Goal: Task Accomplishment & Management: Complete application form

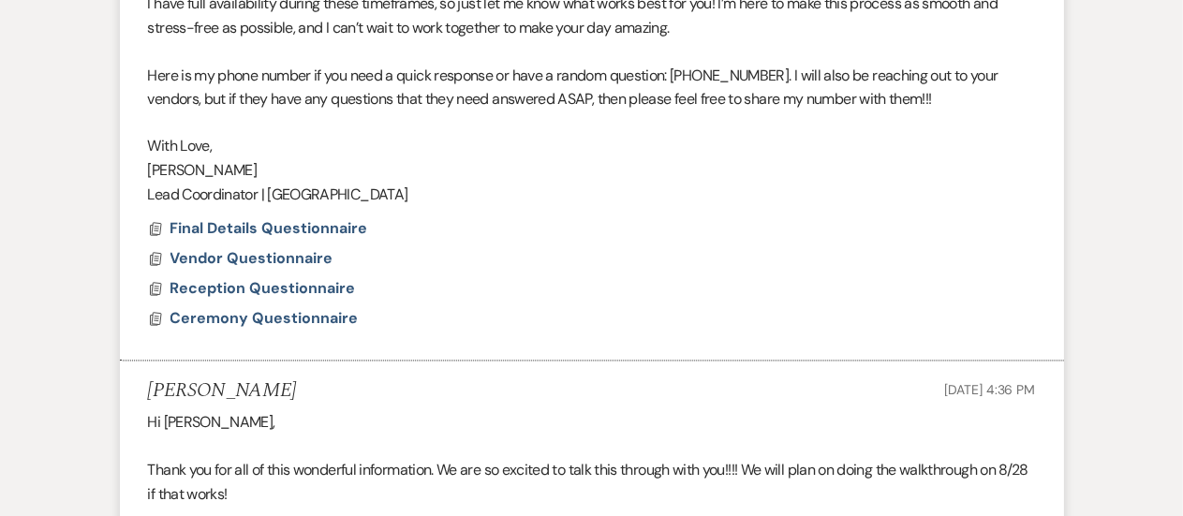
scroll to position [1633, 0]
click at [260, 319] on span "Ceremony Questionnaire" at bounding box center [265, 319] width 188 height 20
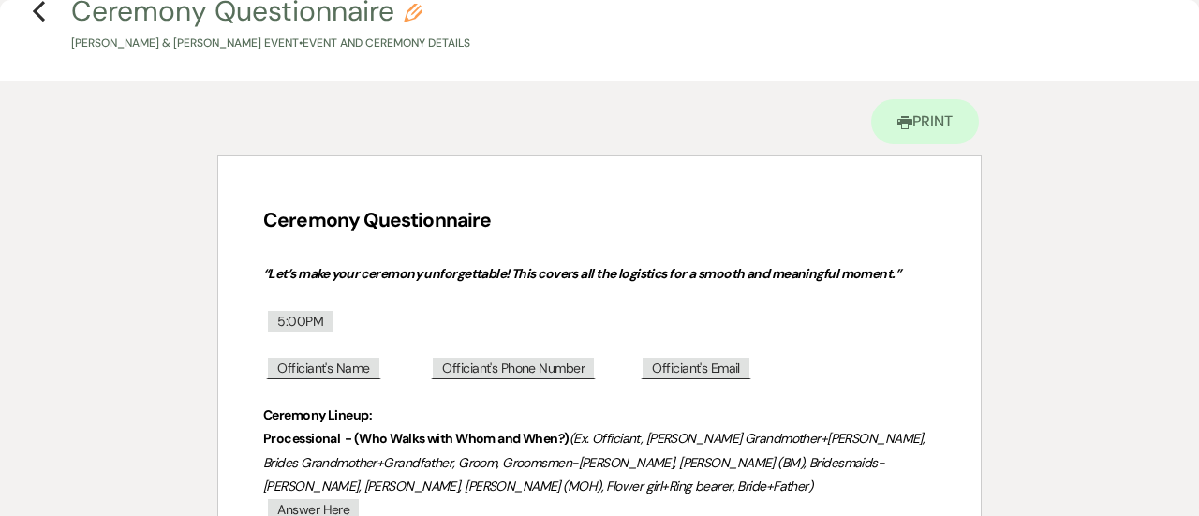
scroll to position [50, 0]
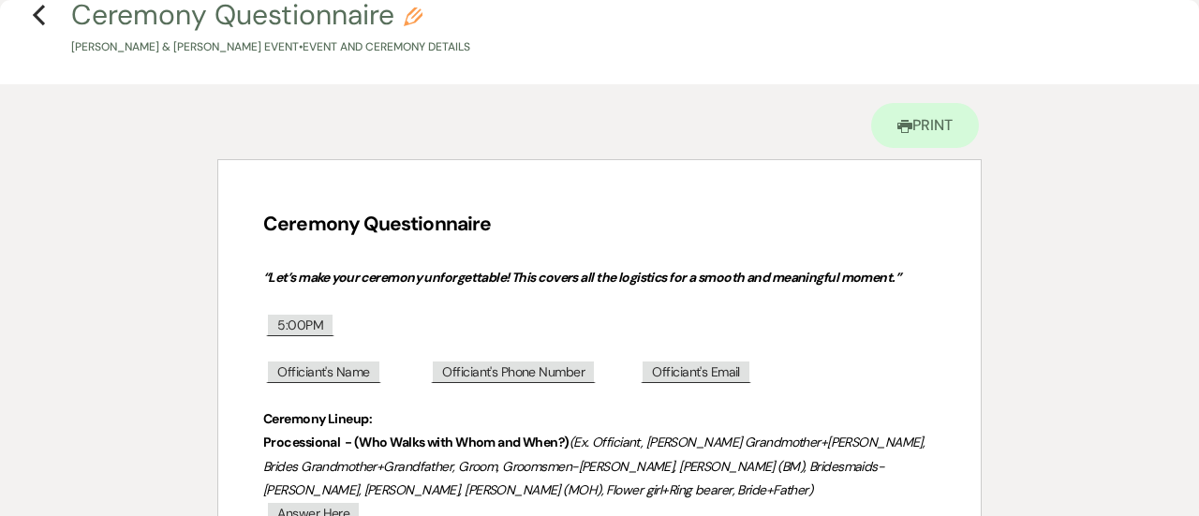
click at [582, 434] on em "(Ex. Officiant, [PERSON_NAME] Grandmother+[PERSON_NAME], Brides Grandmother+Gra…" at bounding box center [595, 466] width 665 height 64
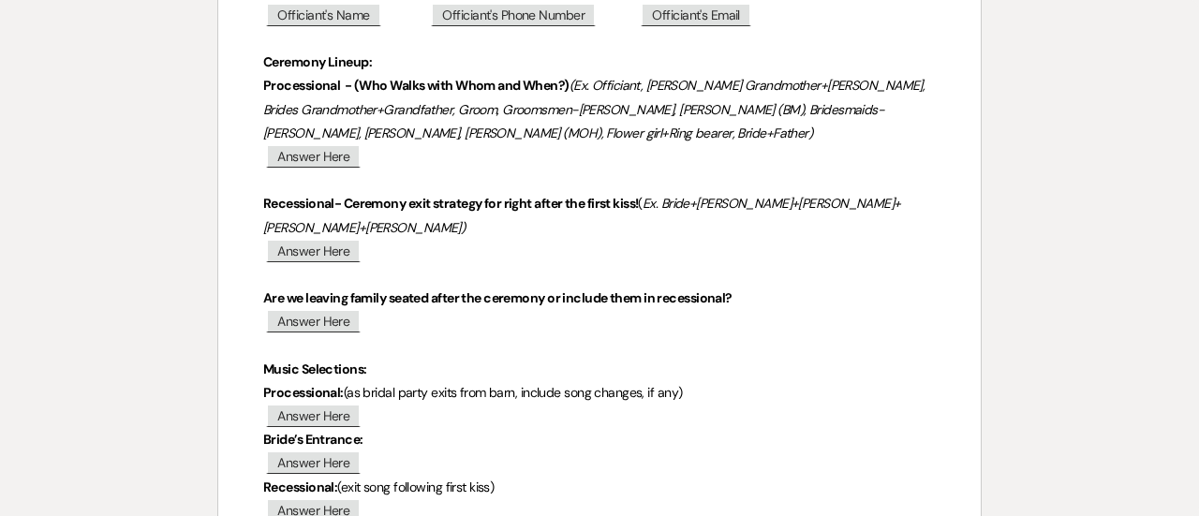
scroll to position [424, 0]
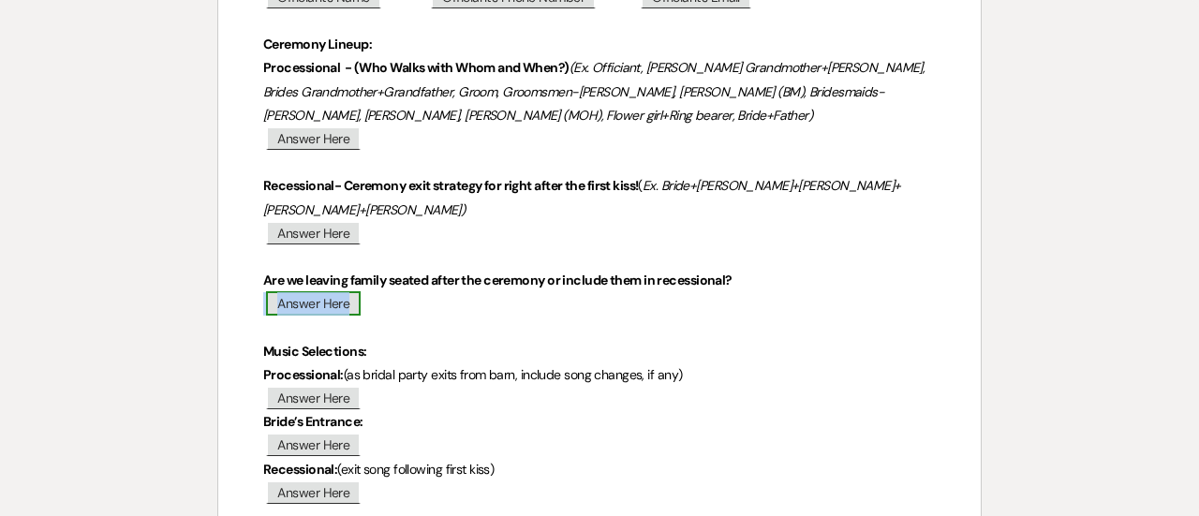
click at [320, 307] on span "Answer Here" at bounding box center [313, 303] width 95 height 24
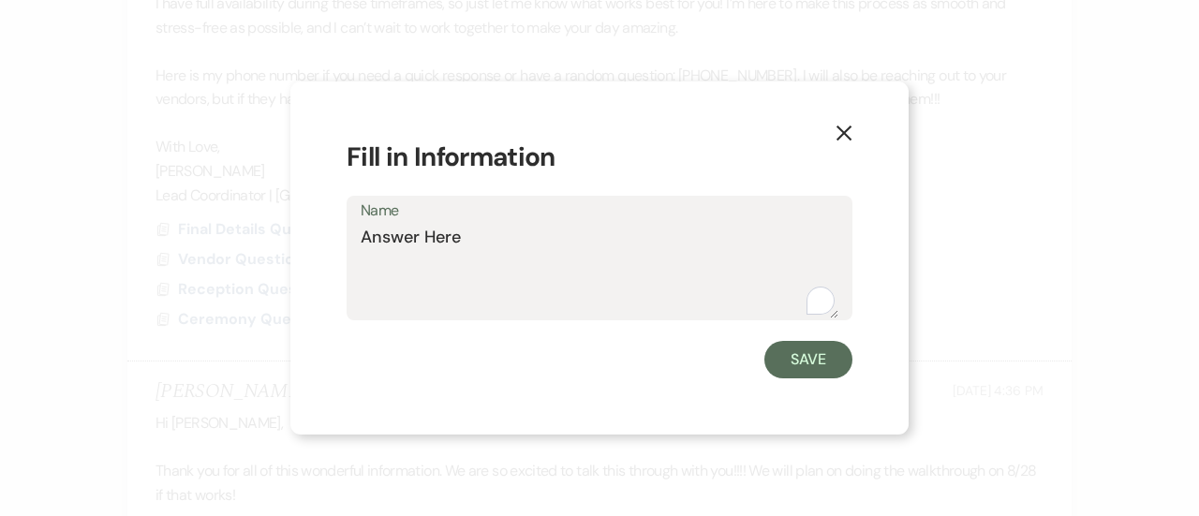
click at [423, 237] on textarea "Answer Here" at bounding box center [600, 272] width 478 height 94
click at [830, 138] on div "X Fill in Information Name Answer Here Save" at bounding box center [599, 258] width 618 height 353
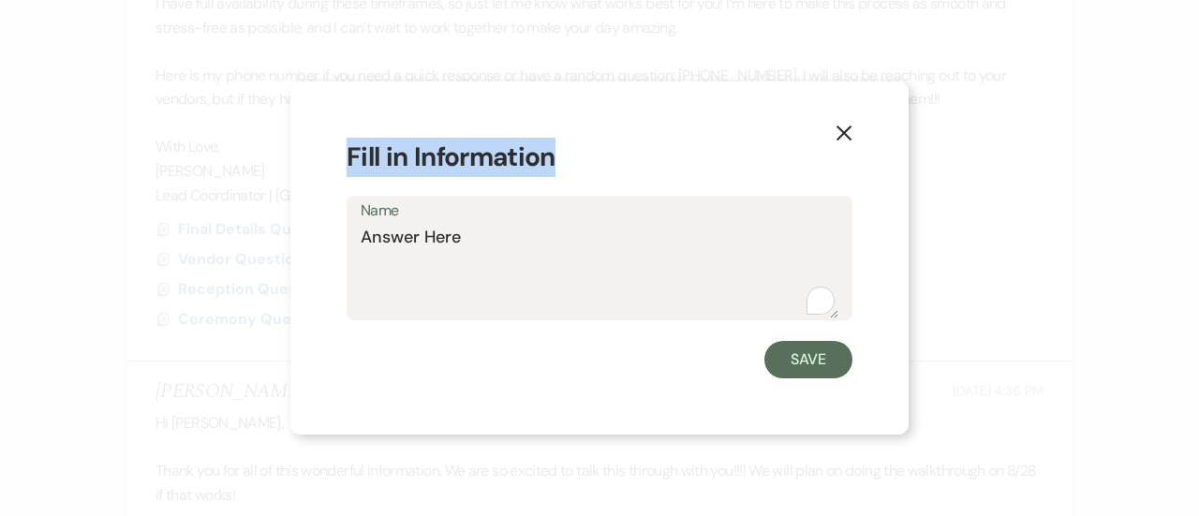
click at [840, 138] on icon "X" at bounding box center [844, 133] width 17 height 17
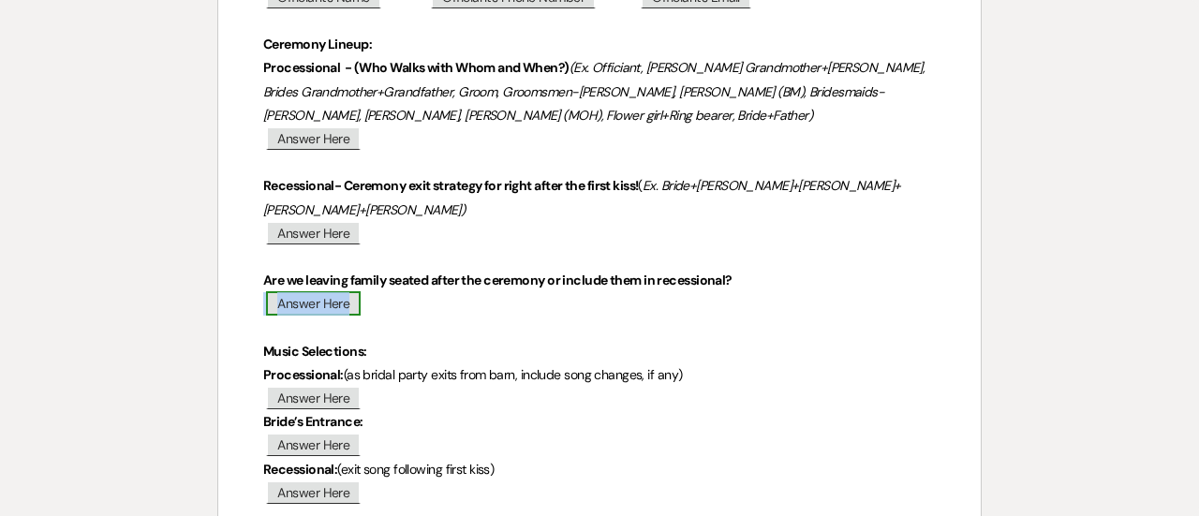
click at [348, 312] on span "Answer Here" at bounding box center [313, 303] width 95 height 24
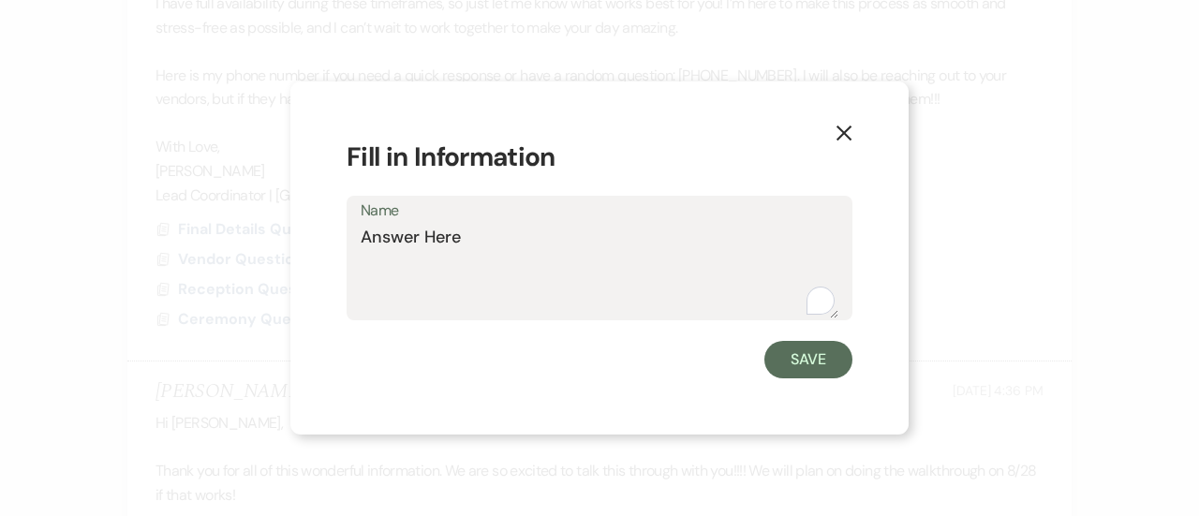
click at [348, 312] on div "Name Answer Here" at bounding box center [600, 258] width 506 height 125
click at [456, 252] on textarea "Answer Here" at bounding box center [600, 272] width 478 height 94
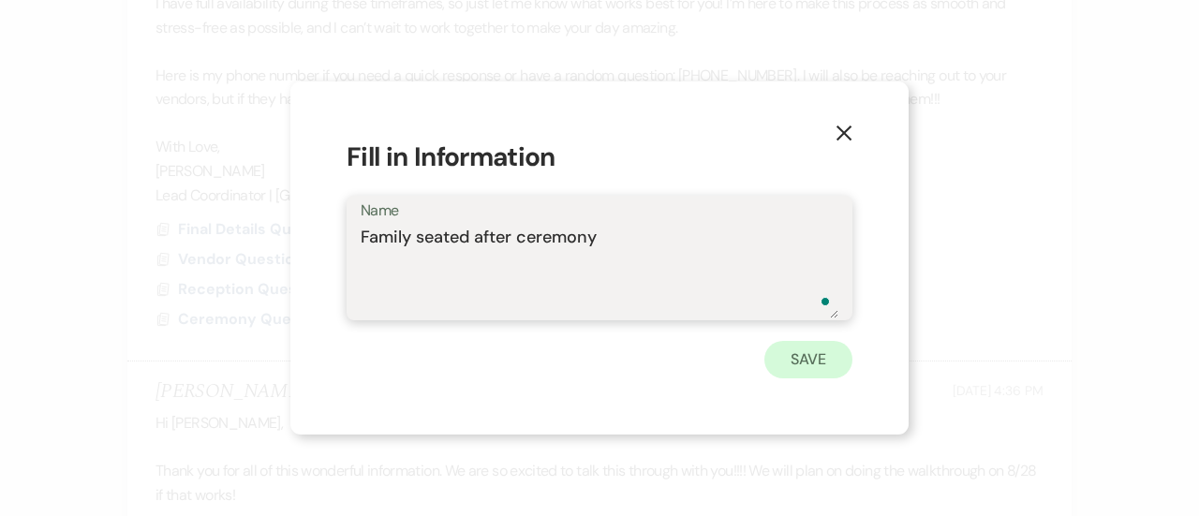
type textarea "Family seated after ceremony"
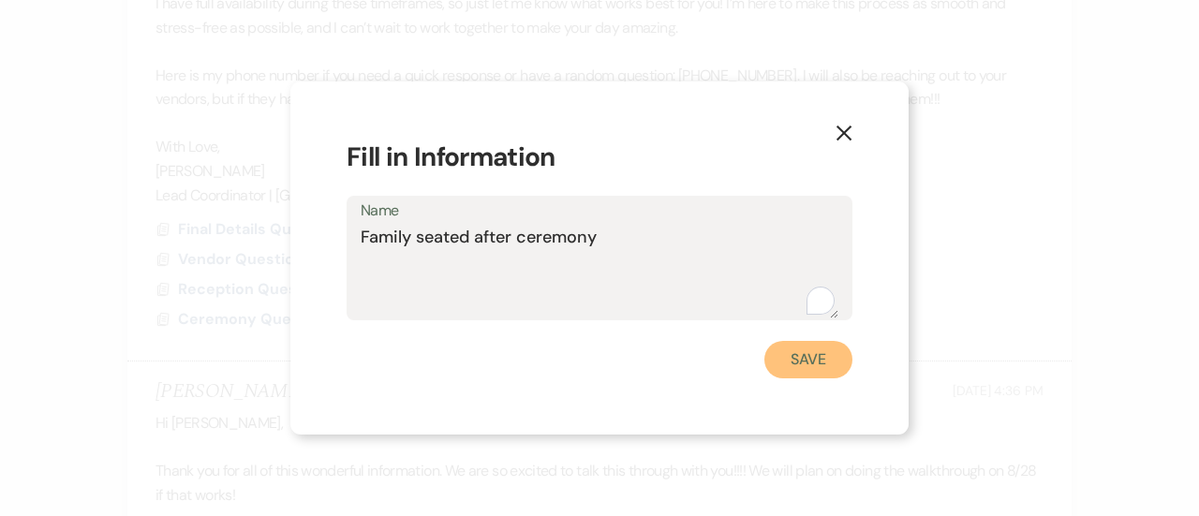
click at [796, 364] on button "Save" at bounding box center [809, 359] width 88 height 37
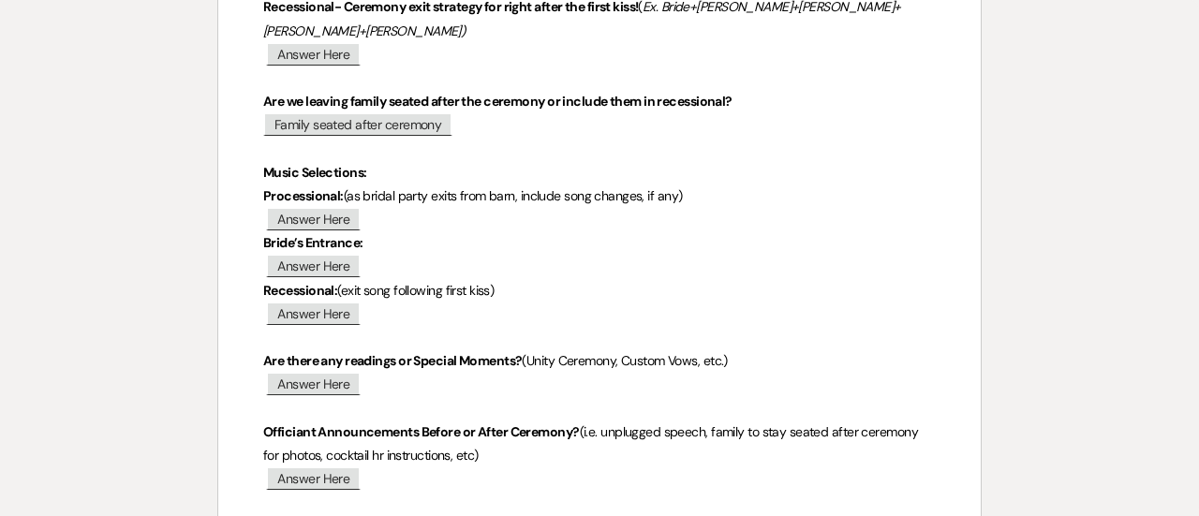
scroll to position [604, 0]
click at [317, 385] on span "Answer Here" at bounding box center [313, 383] width 95 height 24
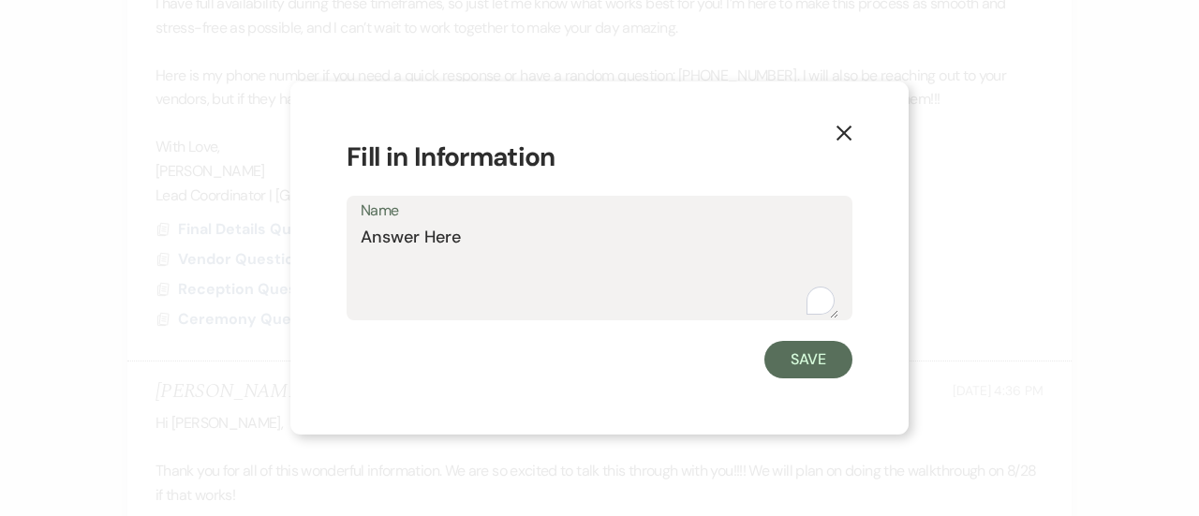
click at [317, 385] on div "X Fill in Information Name Answer Here Save" at bounding box center [599, 258] width 618 height 353
click at [483, 242] on textarea "Answer Here" at bounding box center [600, 272] width 478 height 94
click at [459, 236] on textarea "Answer Here" at bounding box center [600, 272] width 478 height 94
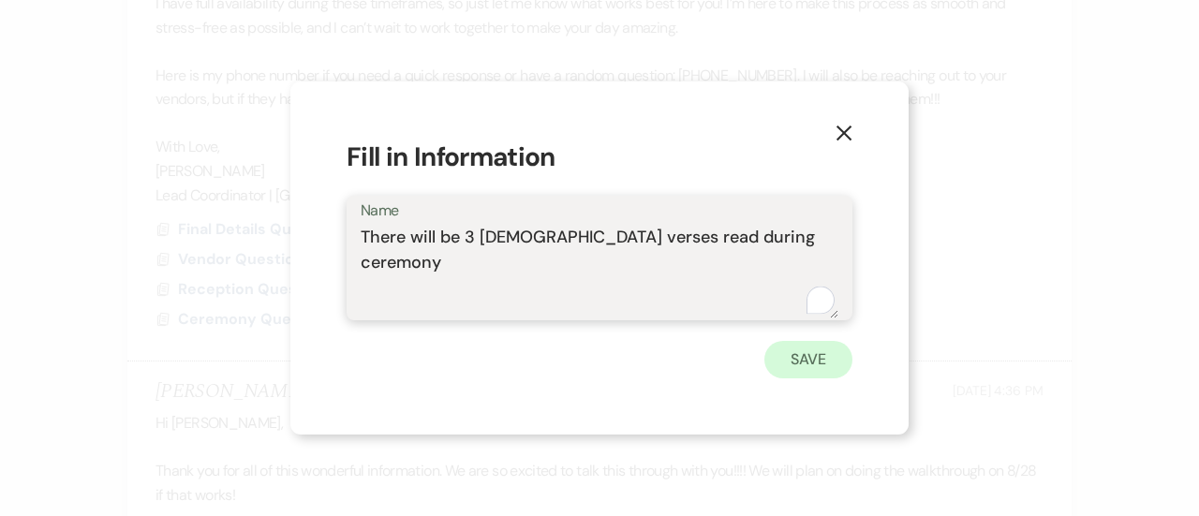
type textarea "There will be 3 bible verses read during ceremony"
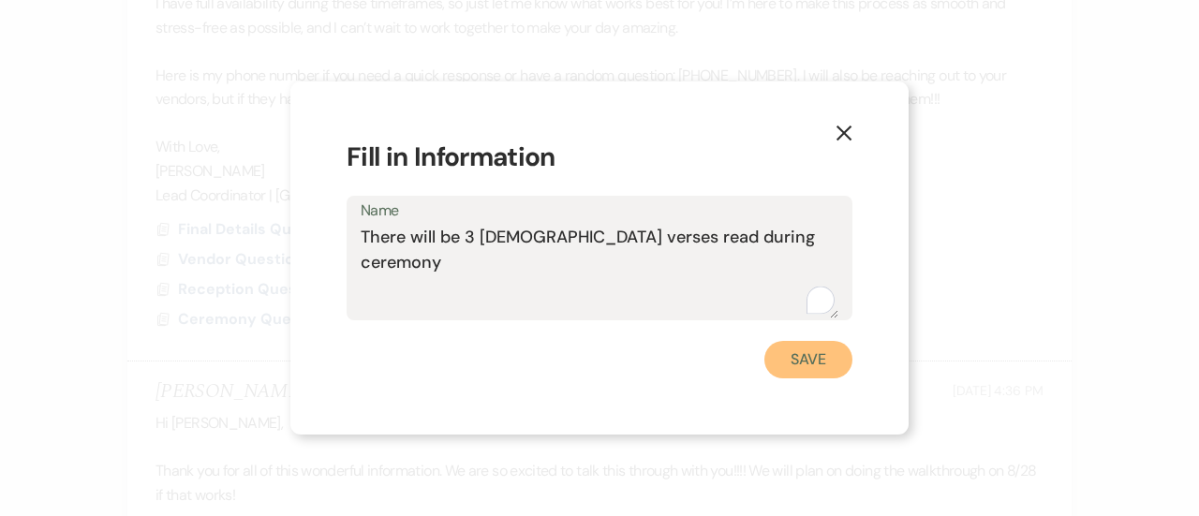
click at [822, 364] on button "Save" at bounding box center [809, 359] width 88 height 37
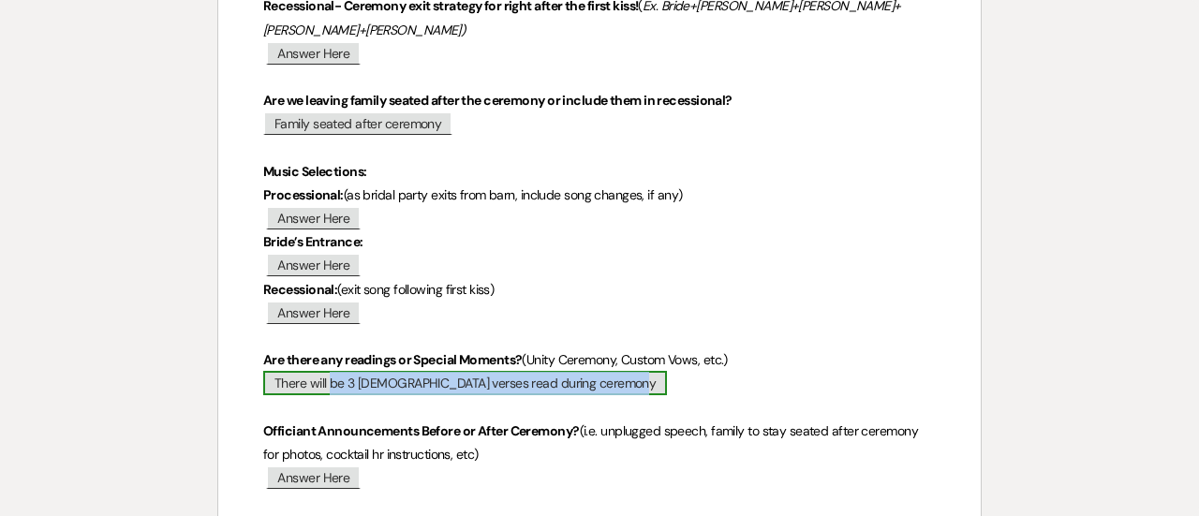
click at [560, 390] on span "There will be 3 bible verses read during ceremony" at bounding box center [465, 383] width 404 height 24
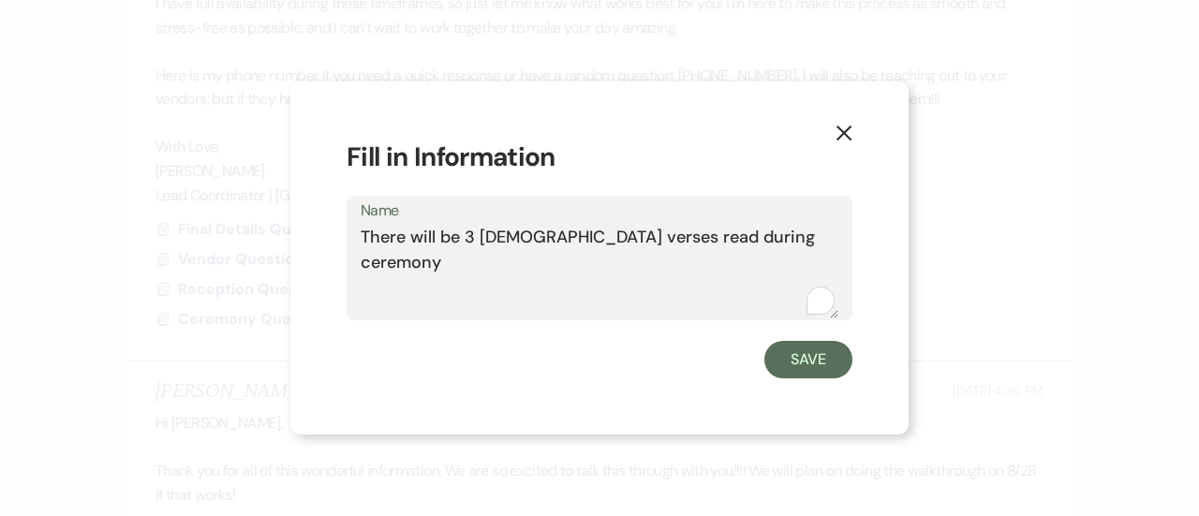
click at [559, 389] on div "X Fill in Information Name There will be 3 bible verses read during ceremony Sa…" at bounding box center [599, 258] width 618 height 353
click at [757, 241] on textarea "There will be 3 bible verses read during ceremony" at bounding box center [600, 272] width 478 height 94
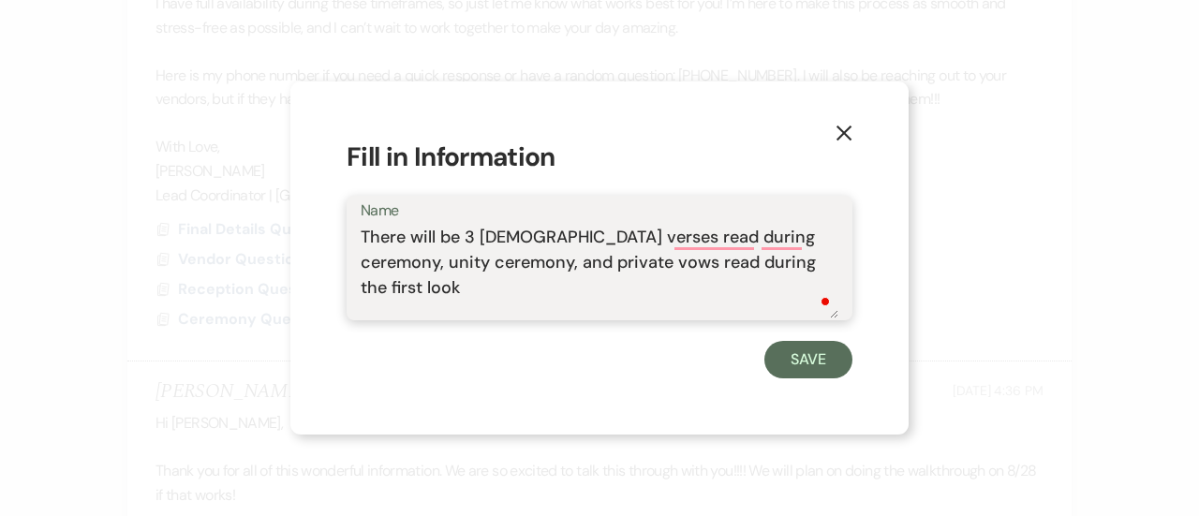
type textarea "There will be 3 bible verses read during ceremony, unity ceremony, and private …"
click at [801, 335] on form "Fill in Information Name There will be 3 bible verses read during ceremony, uni…" at bounding box center [600, 258] width 506 height 241
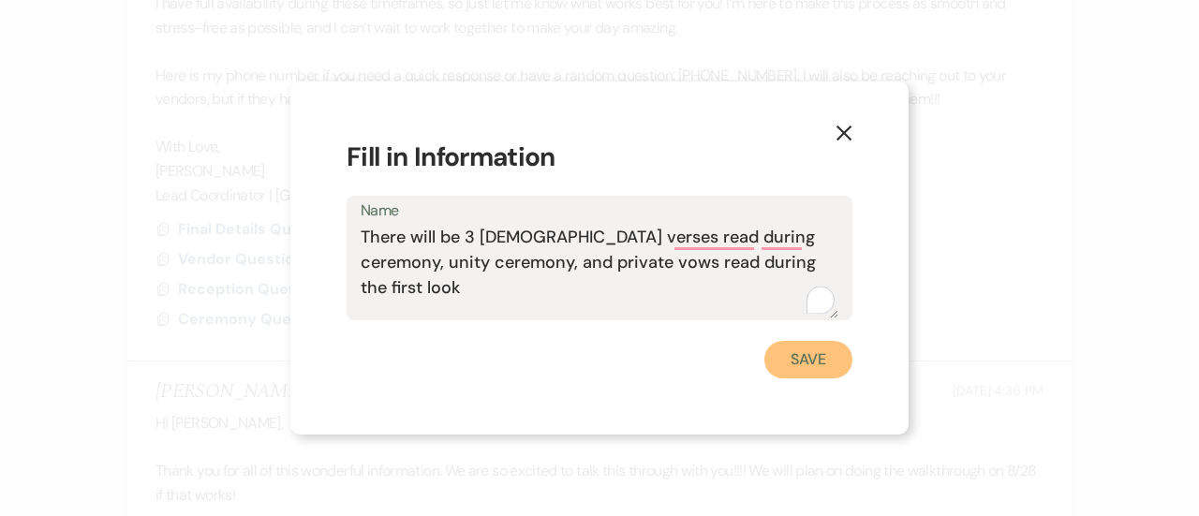
click at [802, 366] on button "Save" at bounding box center [809, 359] width 88 height 37
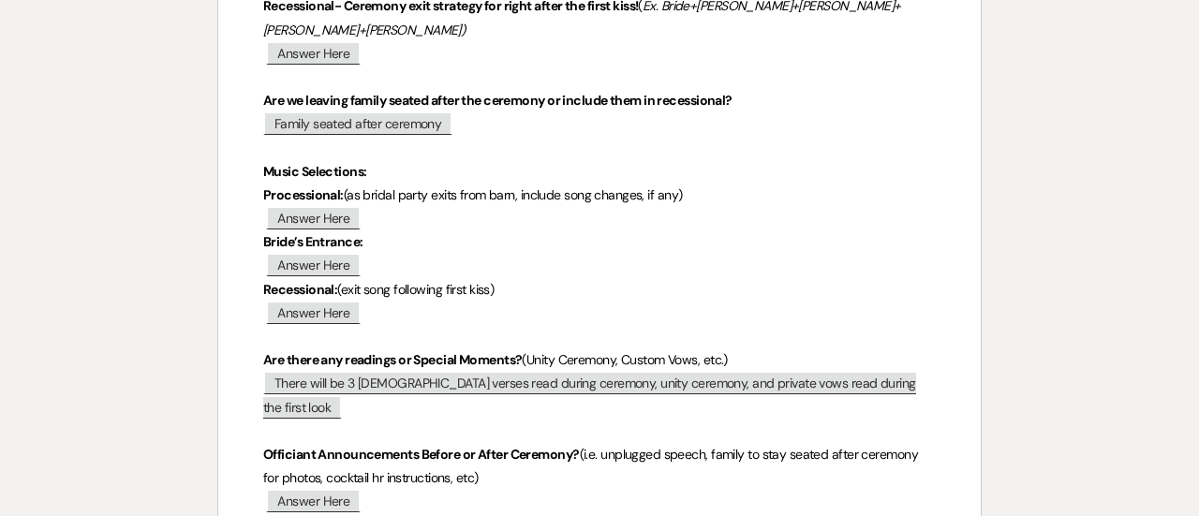
scroll to position [736, 0]
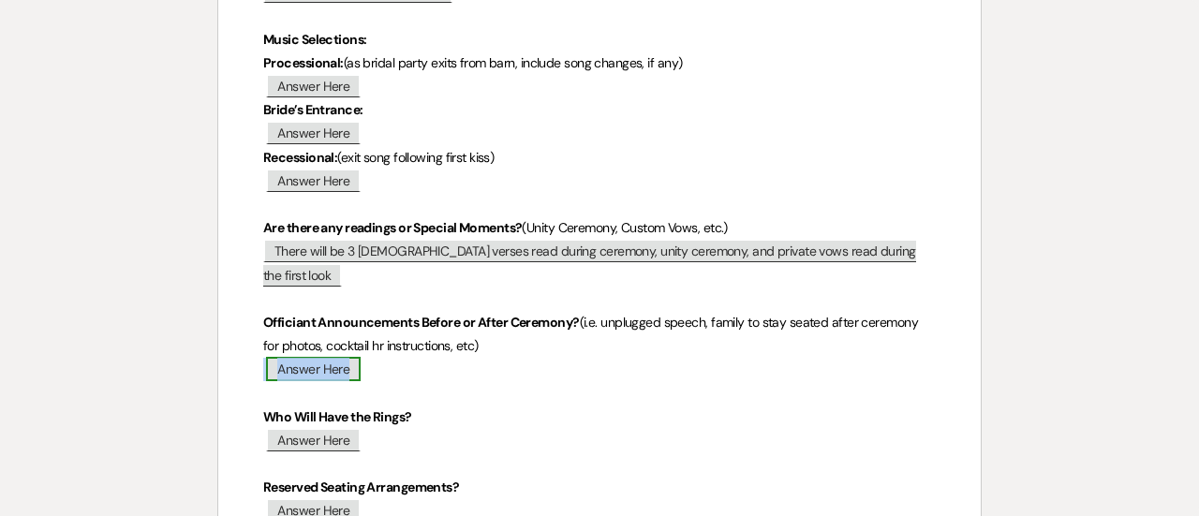
click at [304, 357] on span "Answer Here" at bounding box center [313, 369] width 95 height 24
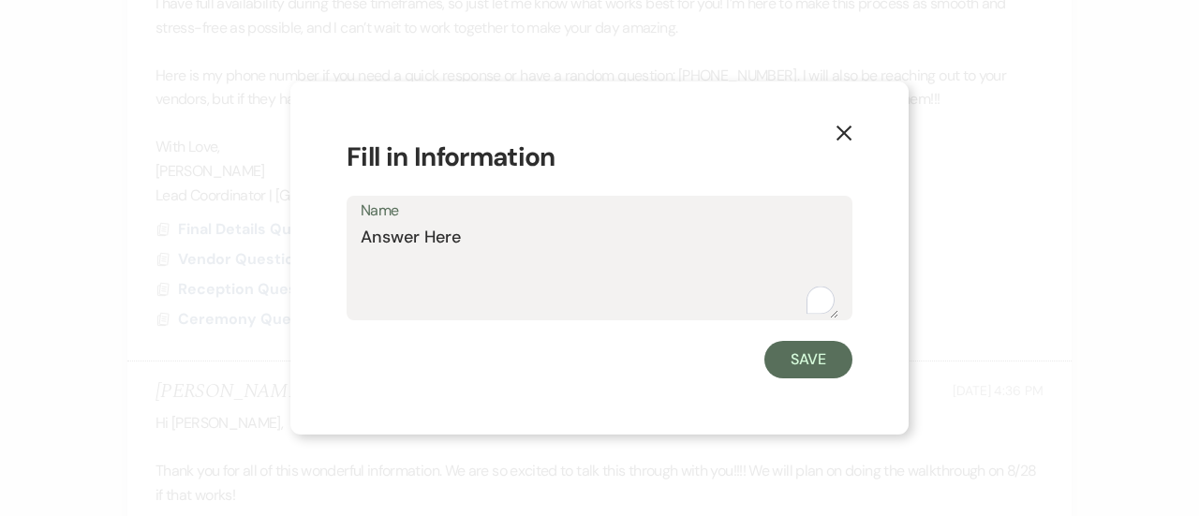
drag, startPoint x: 474, startPoint y: 238, endPoint x: 350, endPoint y: 243, distance: 123.8
click at [350, 243] on div "Name Answer Here" at bounding box center [600, 258] width 506 height 125
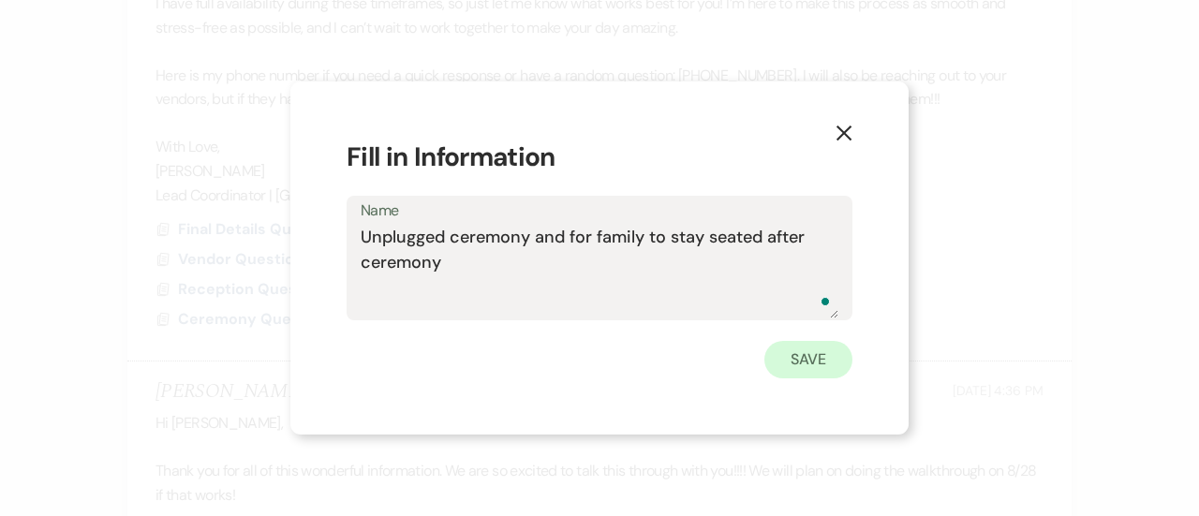
type textarea "Unplugged ceremony and for family to stay seated after ceremony"
click at [776, 350] on button "Save" at bounding box center [809, 359] width 88 height 37
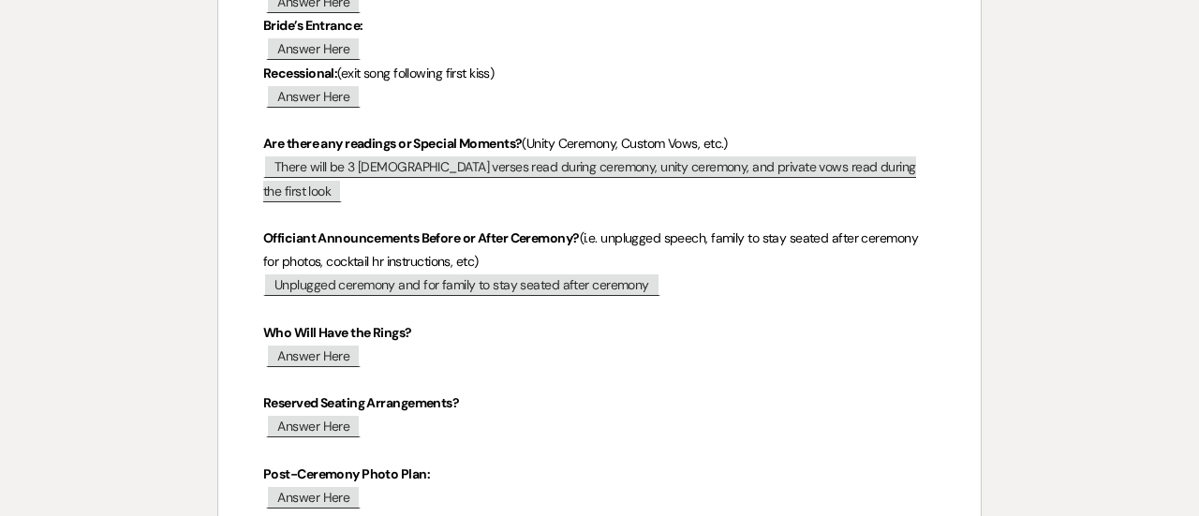
scroll to position [830, 0]
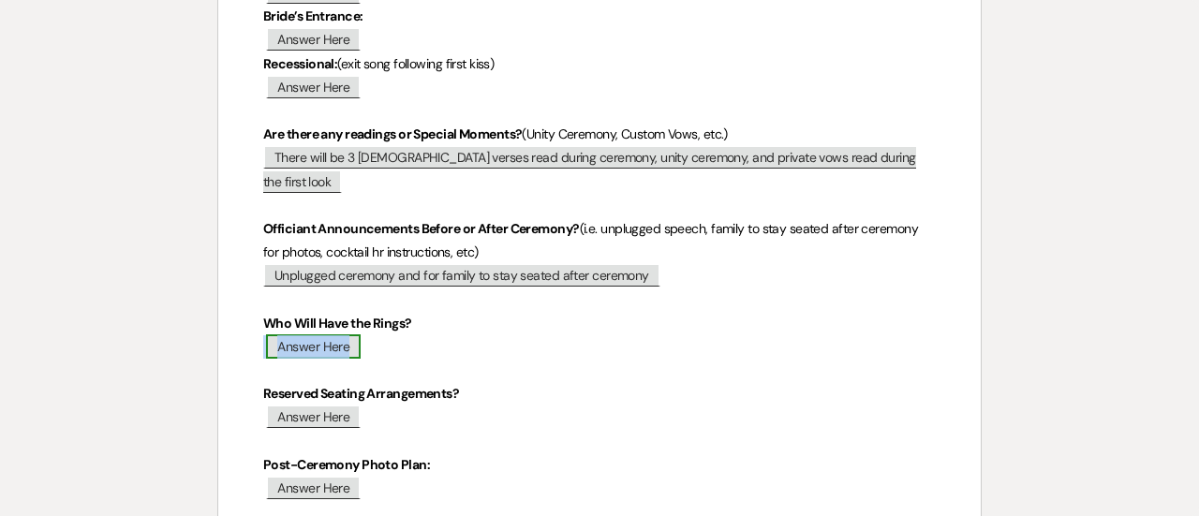
click at [313, 334] on span "Answer Here" at bounding box center [313, 346] width 95 height 24
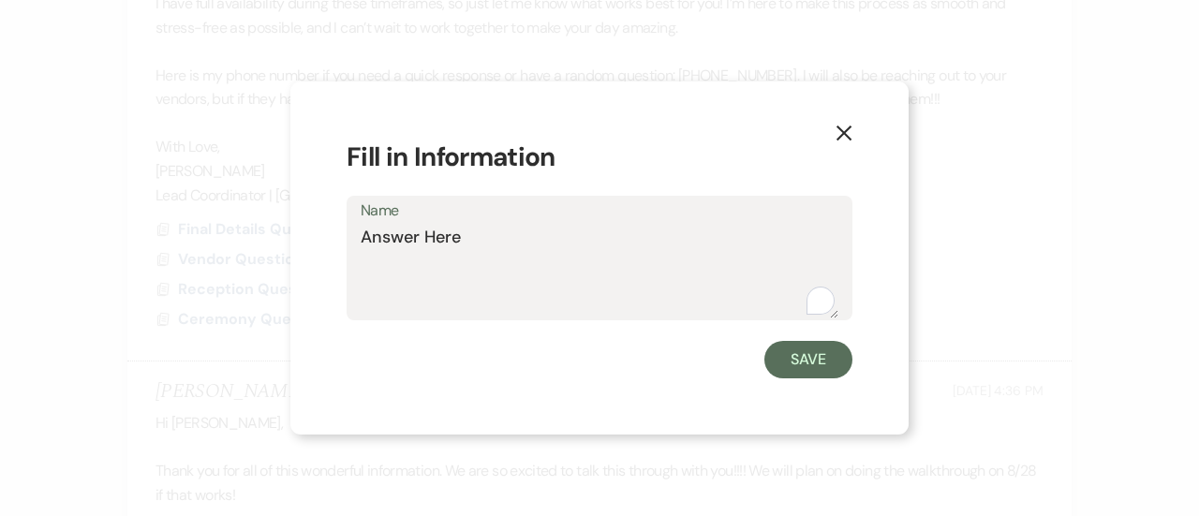
click at [448, 228] on textarea "Answer Here" at bounding box center [600, 272] width 478 height 94
type textarea "A"
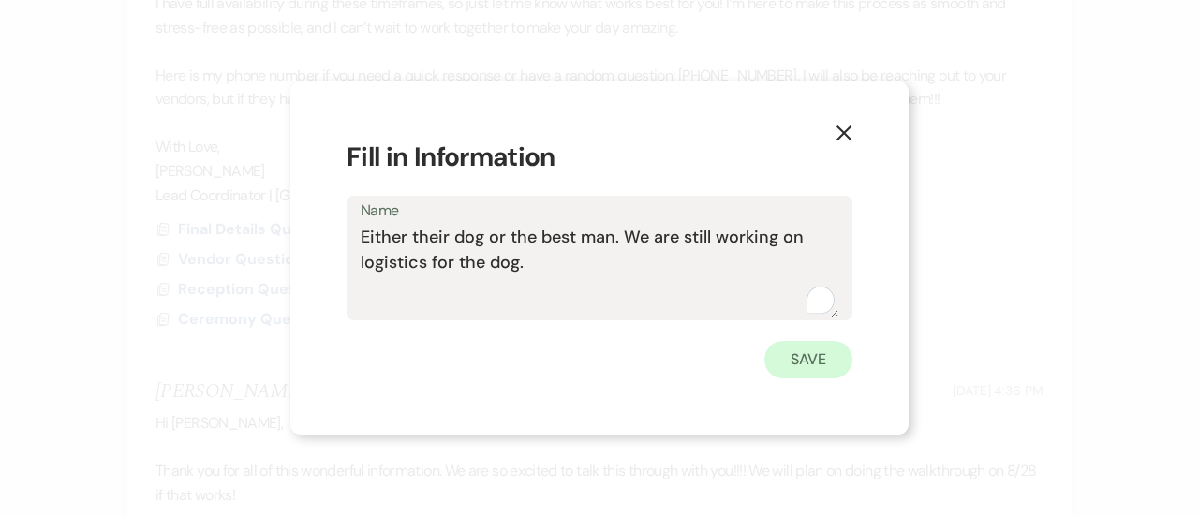
type textarea "Either their dog or the best man. We are still working on logistics for the dog."
click at [808, 366] on button "Save" at bounding box center [809, 359] width 88 height 37
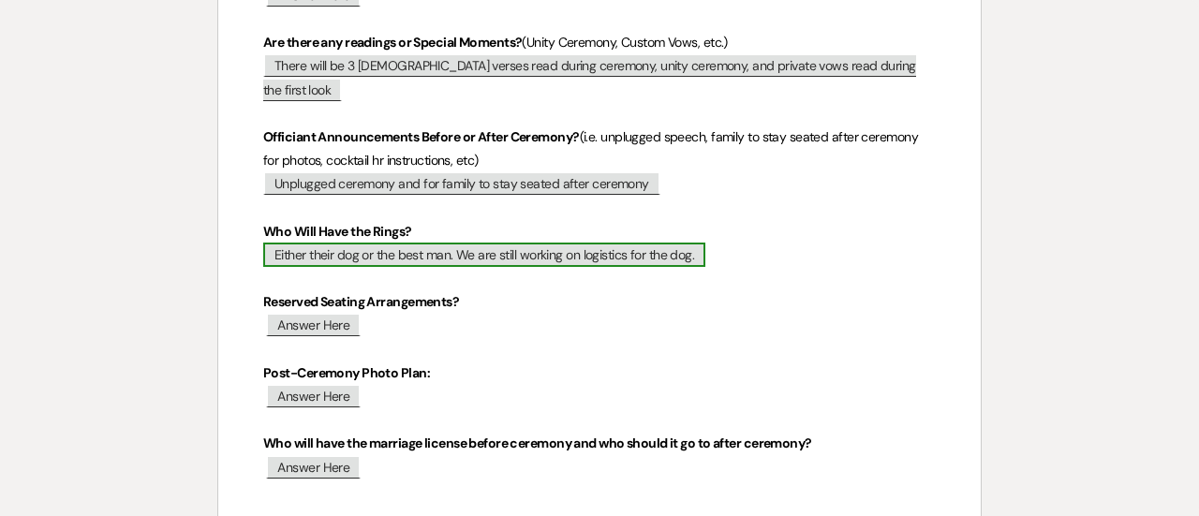
scroll to position [935, 0]
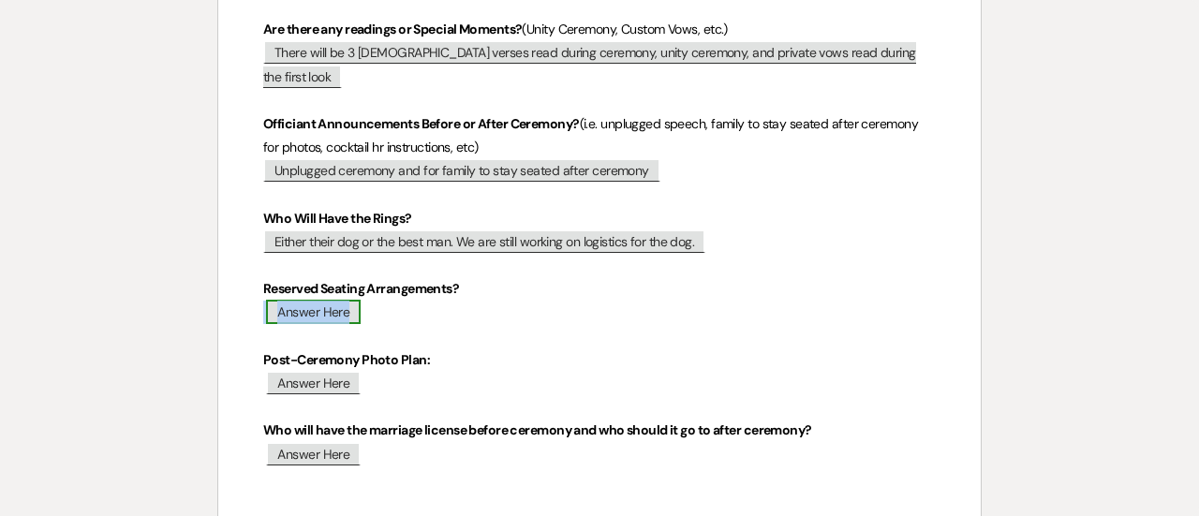
click at [343, 300] on span "Answer Here" at bounding box center [313, 312] width 95 height 24
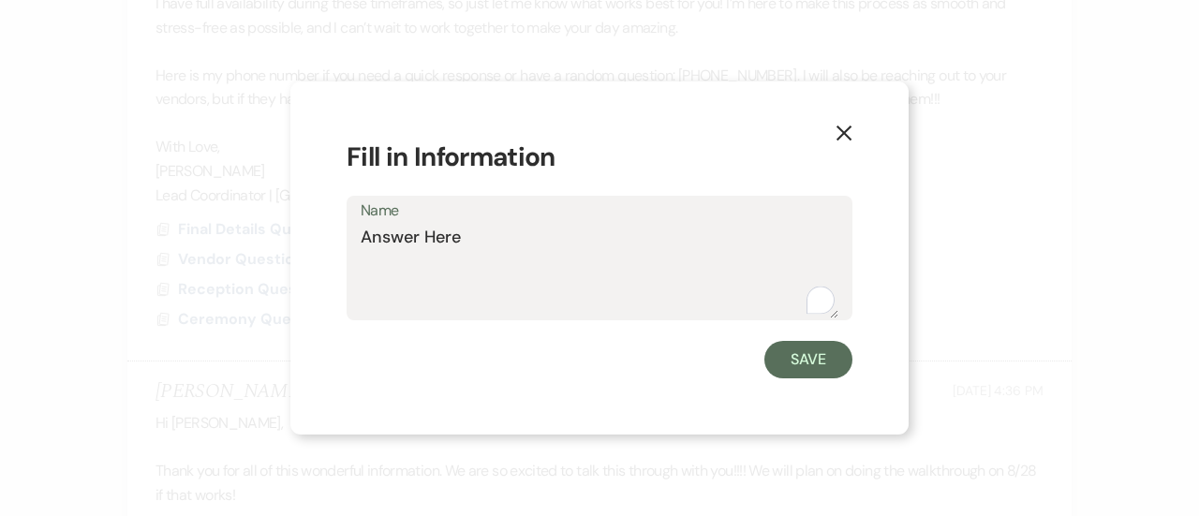
click at [478, 233] on textarea "Answer Here" at bounding box center [600, 272] width 478 height 94
type textarea "A"
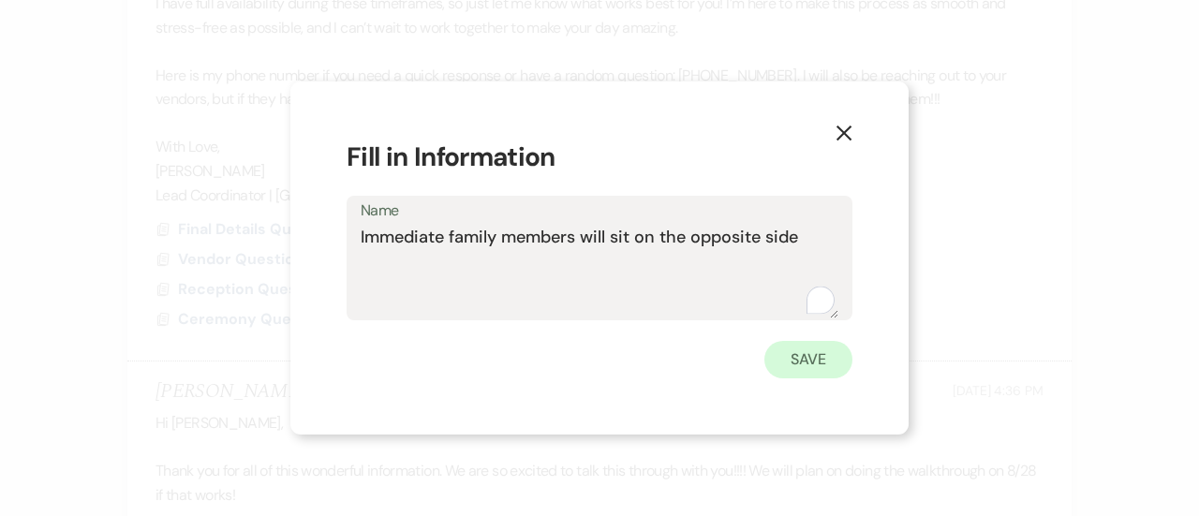
type textarea "Immediate family members will sit on the opposite side"
click at [795, 351] on button "Save" at bounding box center [809, 359] width 88 height 37
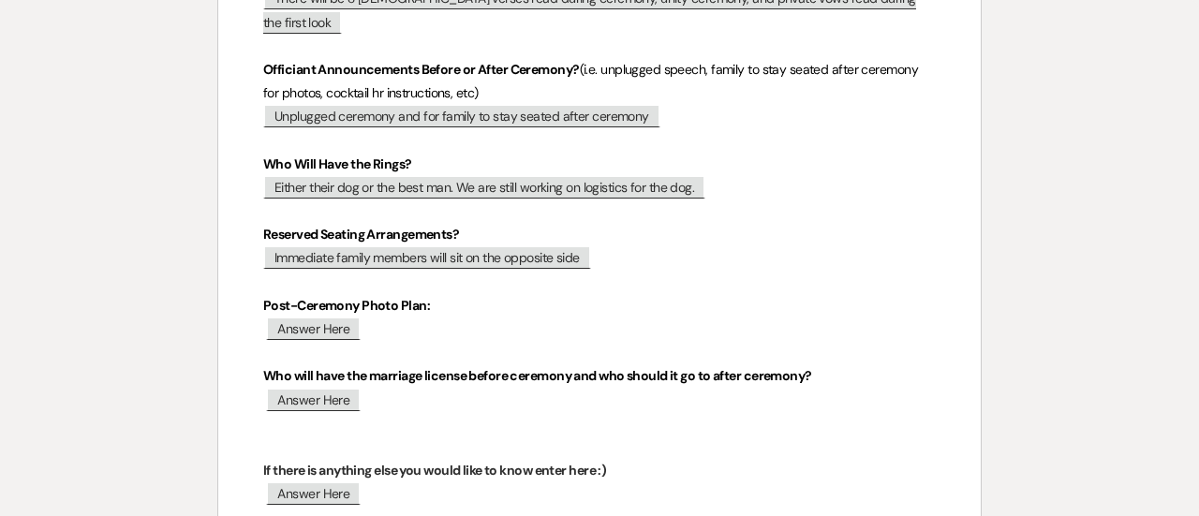
scroll to position [991, 0]
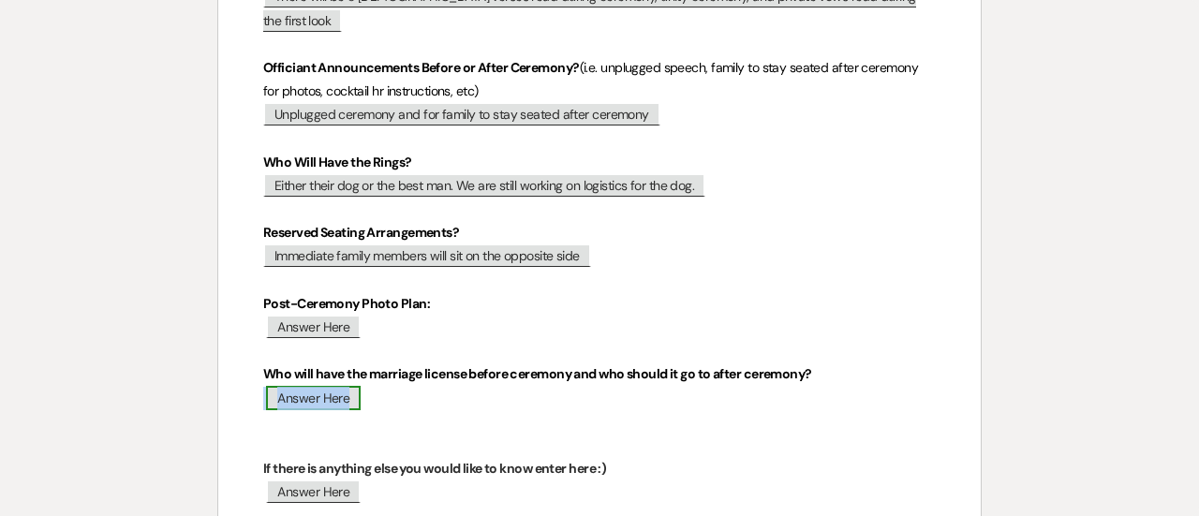
click at [316, 386] on span "Answer Here" at bounding box center [313, 398] width 95 height 24
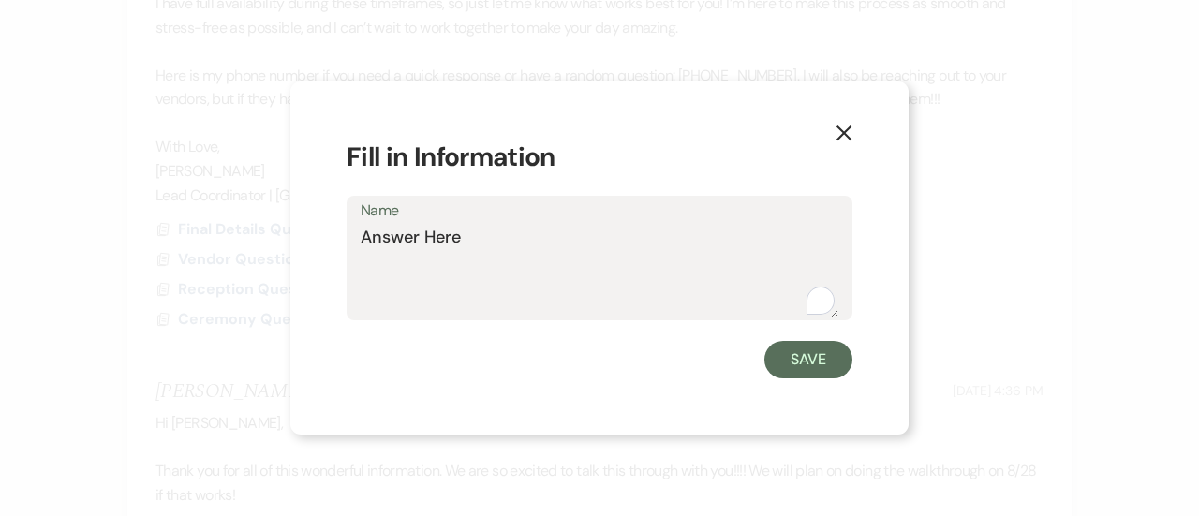
click at [456, 243] on textarea "Answer Here" at bounding box center [600, 272] width 478 height 94
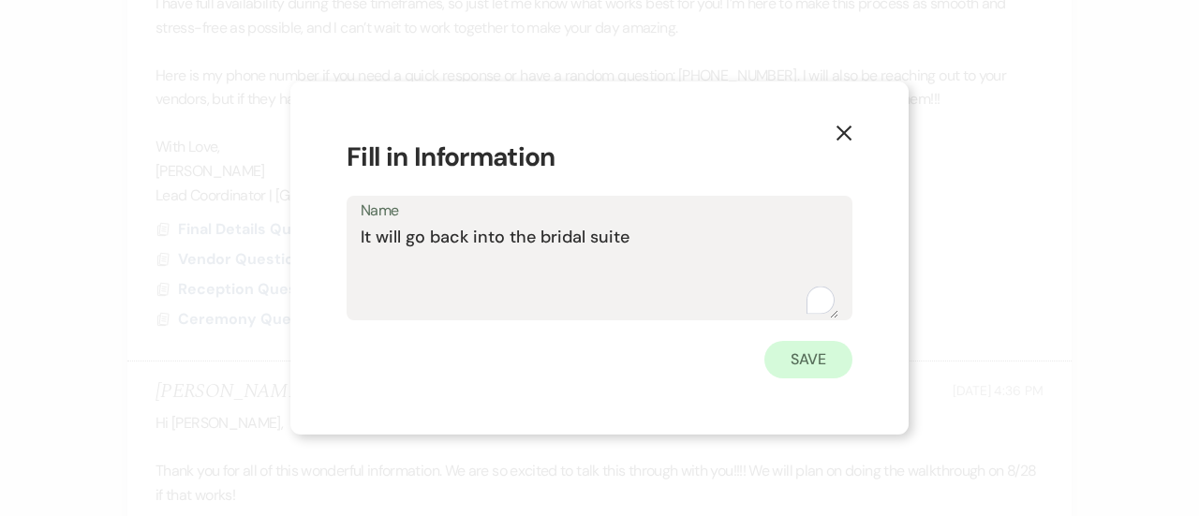
type textarea "It will go back into the bridal suite"
click at [839, 361] on button "Save" at bounding box center [809, 359] width 88 height 37
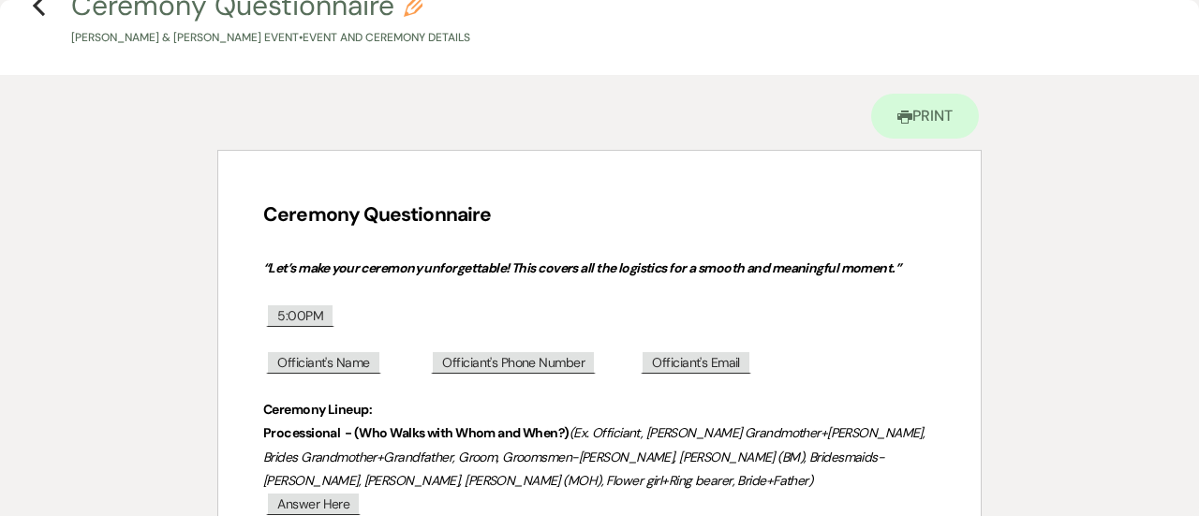
scroll to position [0, 0]
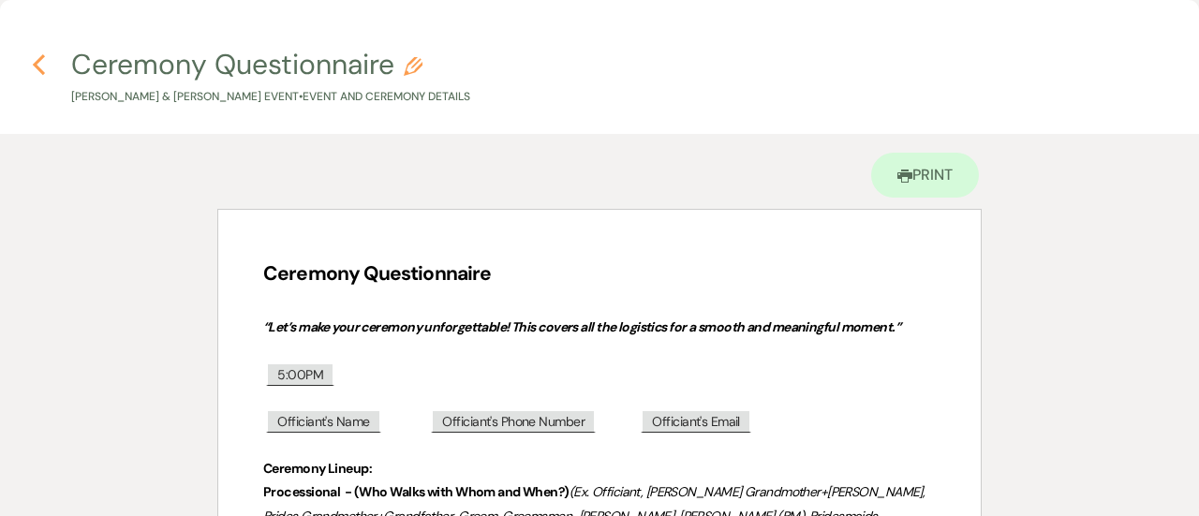
click at [37, 63] on use "button" at bounding box center [39, 64] width 12 height 21
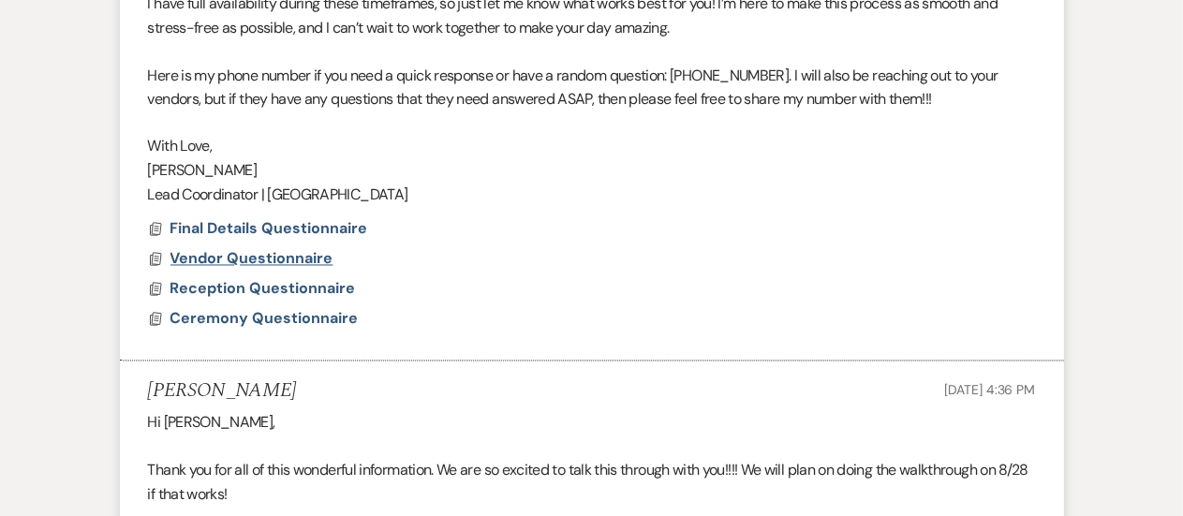
click at [233, 260] on span "Vendor Questionnaire" at bounding box center [252, 259] width 163 height 20
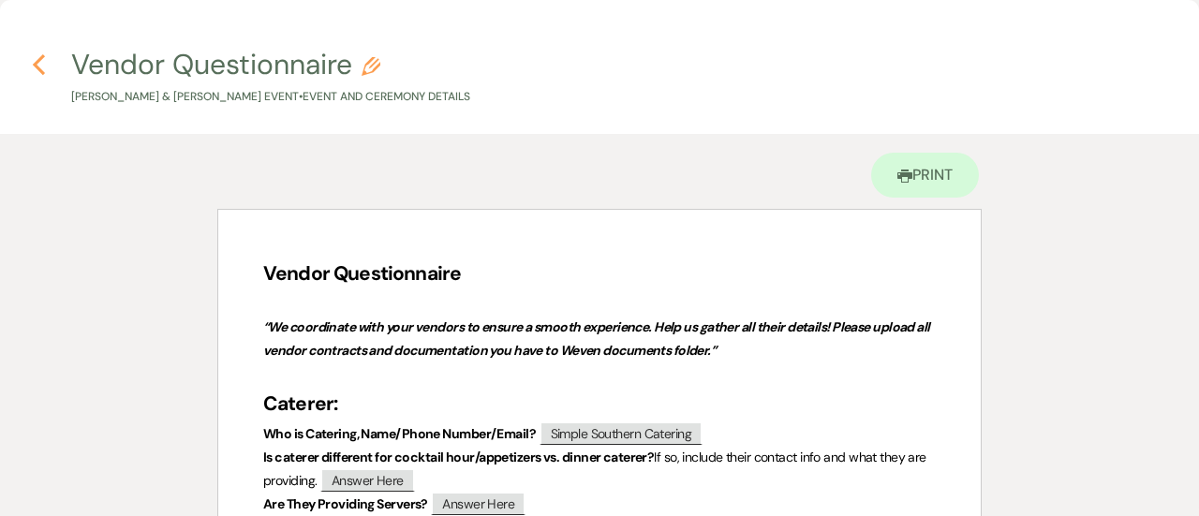
click at [40, 61] on icon "Previous" at bounding box center [39, 64] width 14 height 22
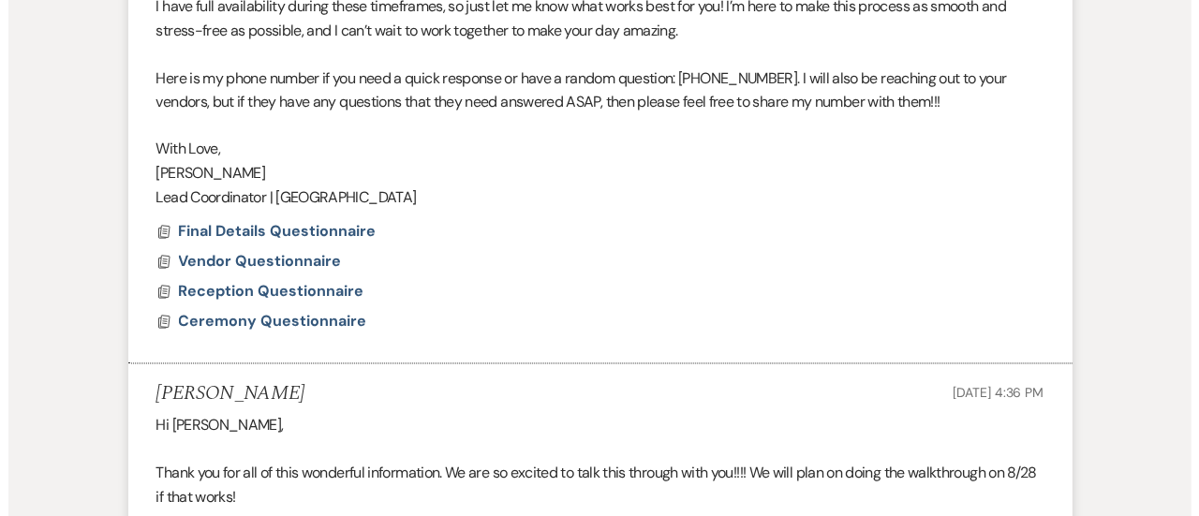
scroll to position [1629, 0]
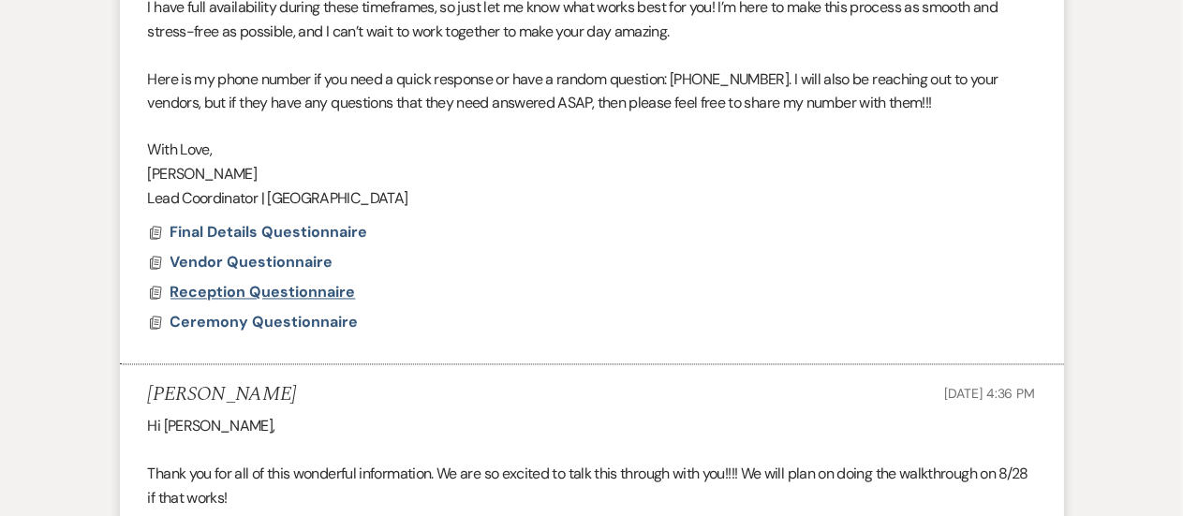
click at [285, 291] on span "Reception Questionnaire" at bounding box center [264, 293] width 186 height 20
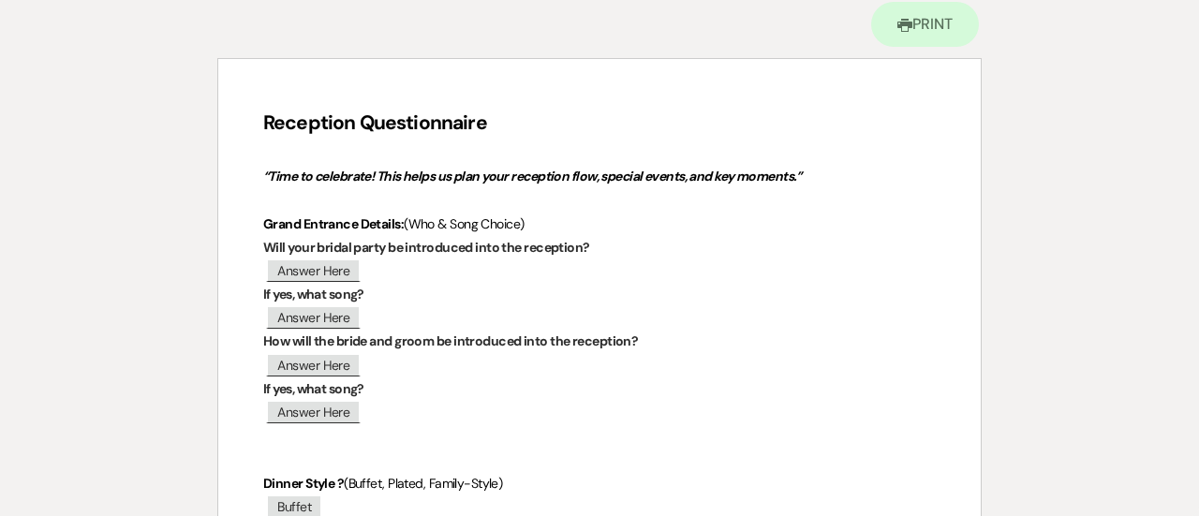
scroll to position [154, 0]
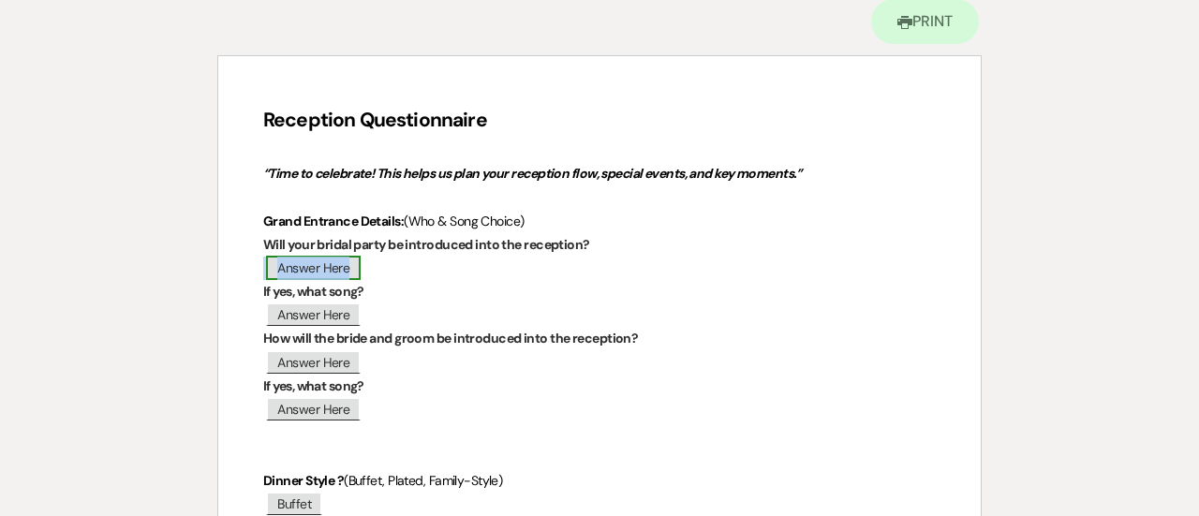
click at [341, 265] on span "Answer Here" at bounding box center [313, 268] width 95 height 24
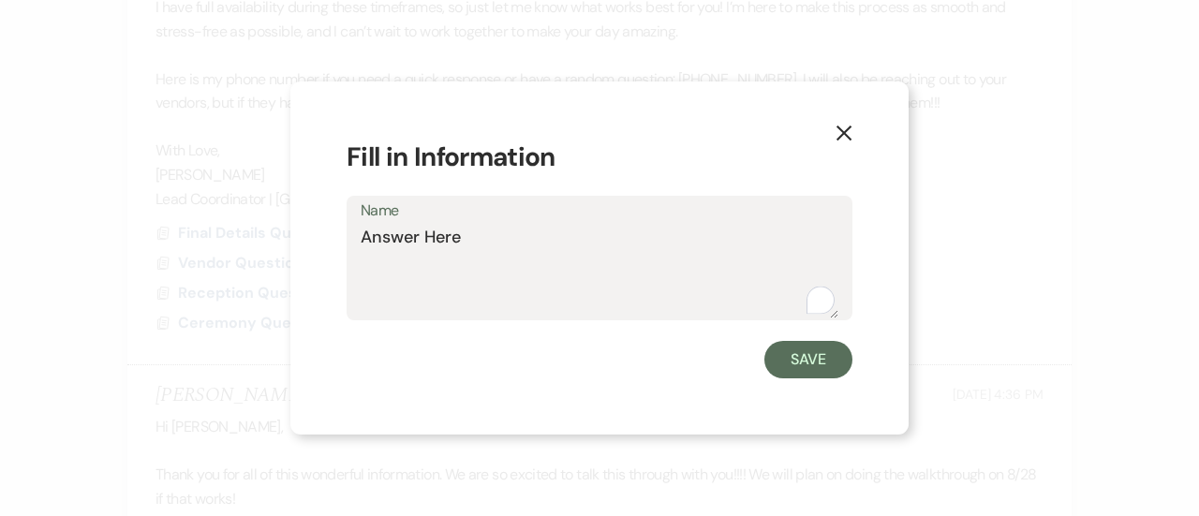
click at [417, 233] on textarea "Answer Here" at bounding box center [600, 272] width 478 height 94
type textarea "Yes"
click at [812, 353] on button "Save" at bounding box center [809, 359] width 88 height 37
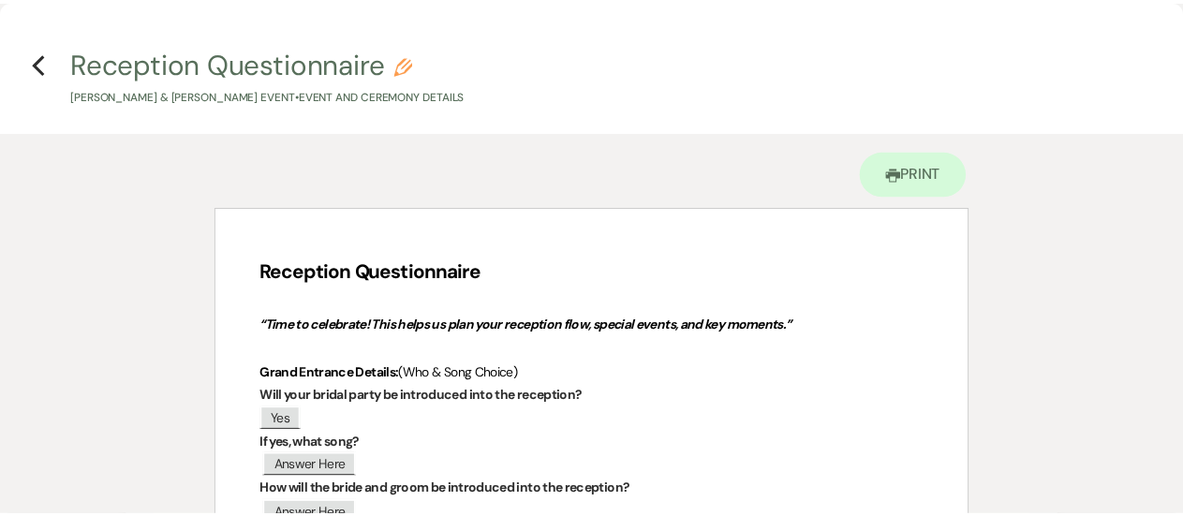
scroll to position [0, 0]
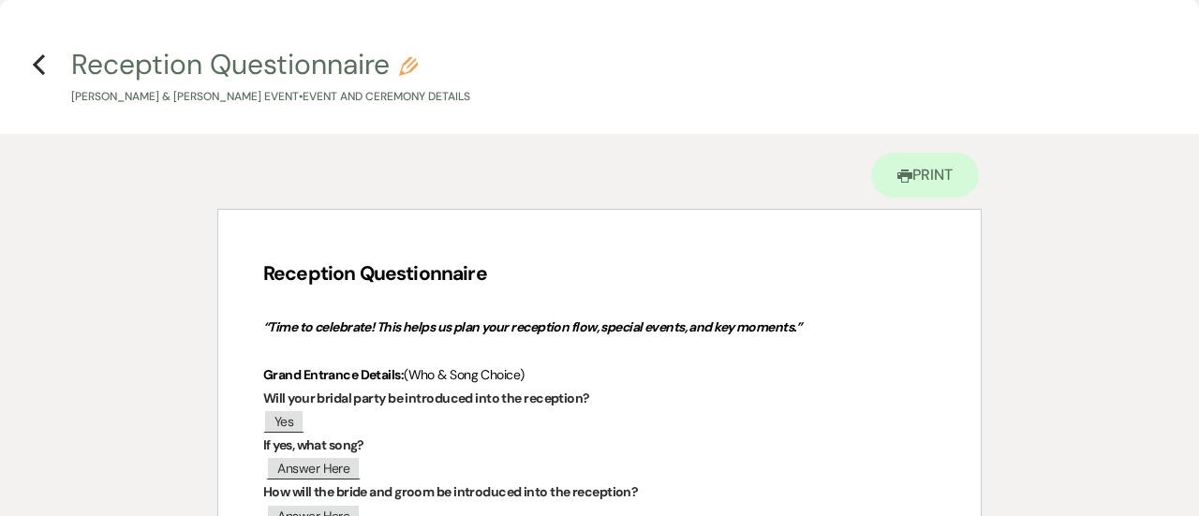
drag, startPoint x: 182, startPoint y: 95, endPoint x: 153, endPoint y: 99, distance: 29.4
click at [153, 99] on p "Michael Bertolani & Kelly Paulson's Event • Event and Ceremony Details" at bounding box center [270, 97] width 399 height 18
select select "49"
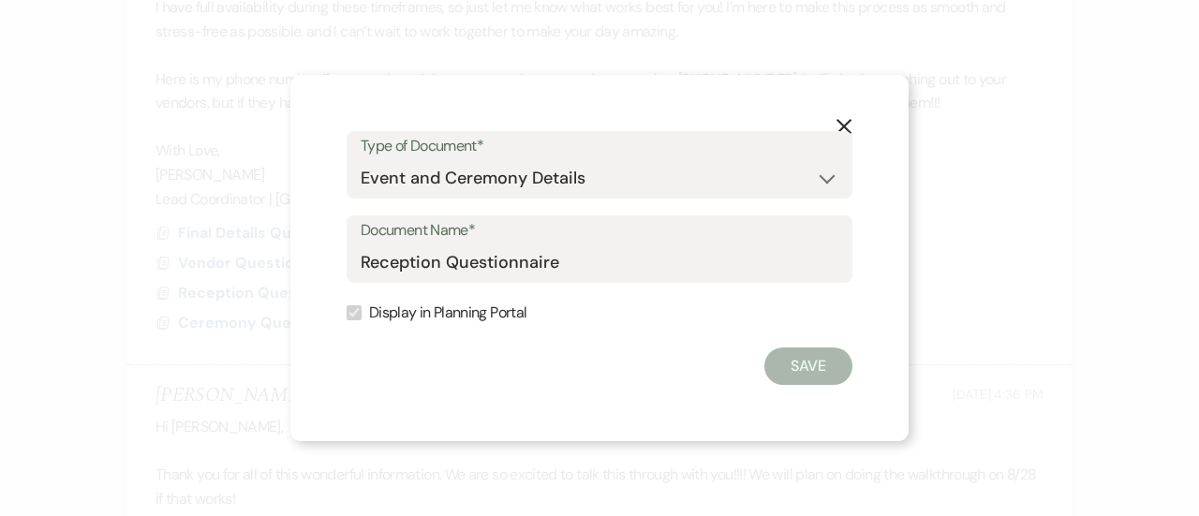
click at [841, 123] on use "button" at bounding box center [844, 126] width 15 height 15
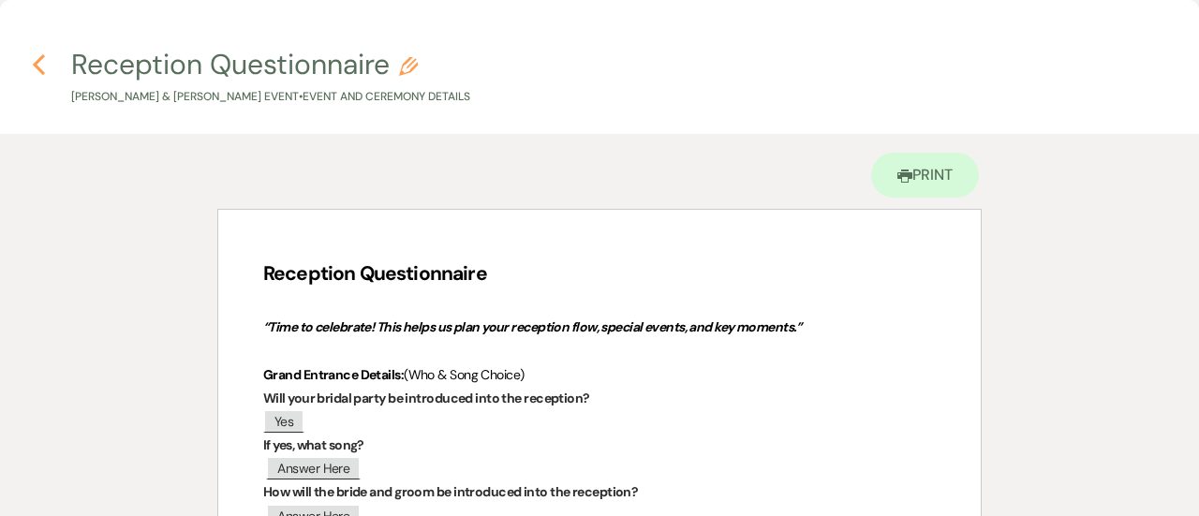
click at [32, 65] on icon "Previous" at bounding box center [39, 64] width 14 height 22
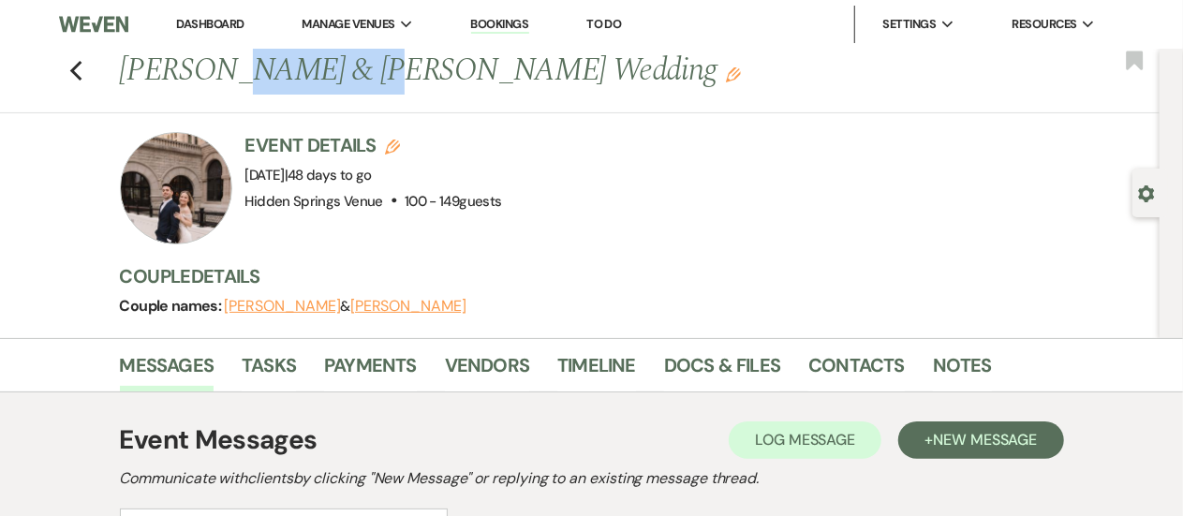
drag, startPoint x: 339, startPoint y: 70, endPoint x: 234, endPoint y: 72, distance: 105.0
click at [234, 72] on h1 "Michael Bertolani & Kelly Paulson's Wedding Edit" at bounding box center [532, 71] width 824 height 45
copy h1 "Bertolani"
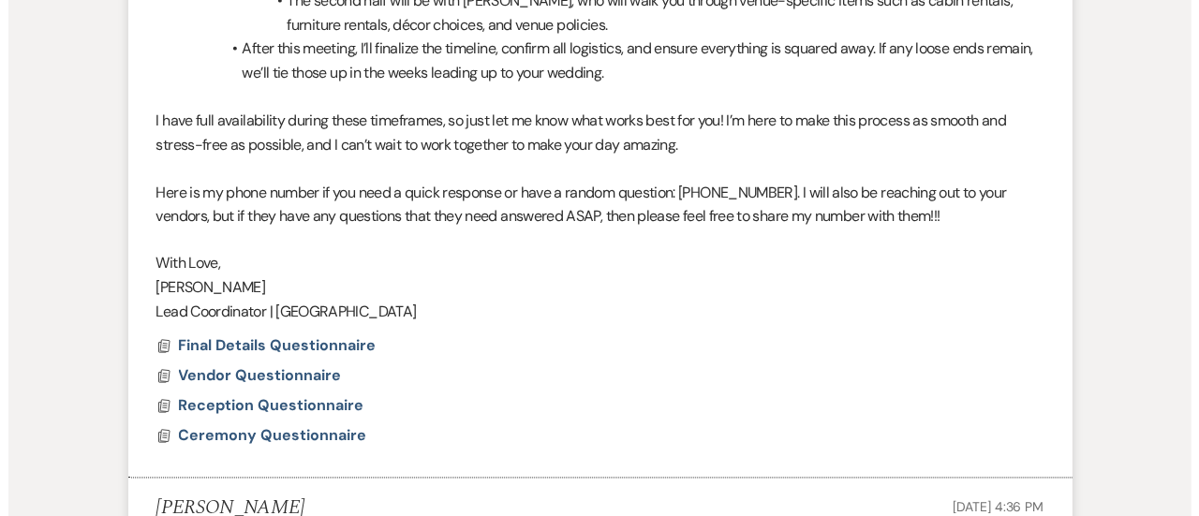
scroll to position [1517, 0]
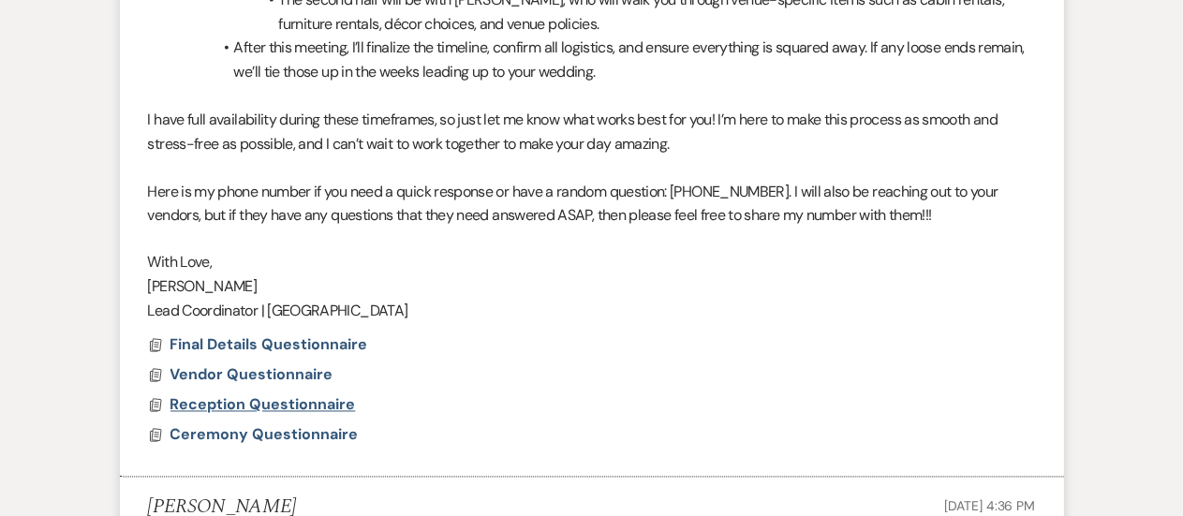
click at [294, 402] on span "Reception Questionnaire" at bounding box center [264, 405] width 186 height 20
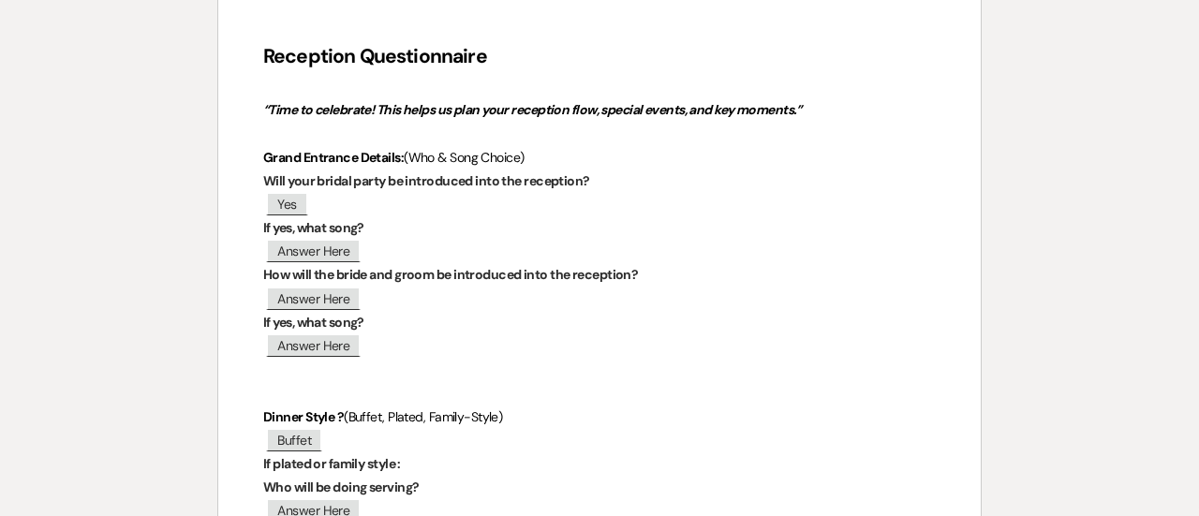
scroll to position [233, 0]
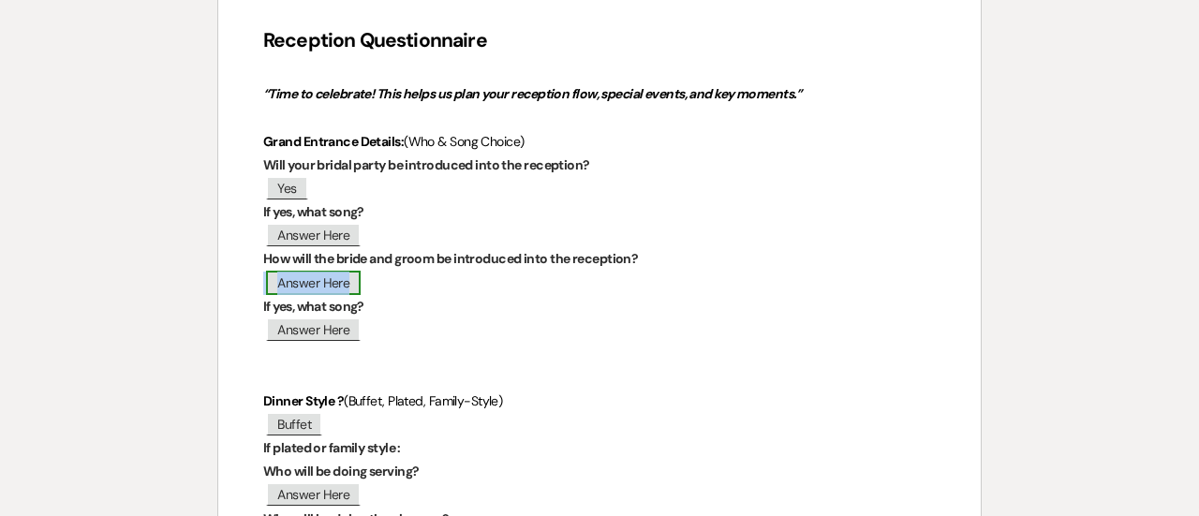
click at [335, 290] on span "Answer Here" at bounding box center [313, 283] width 95 height 24
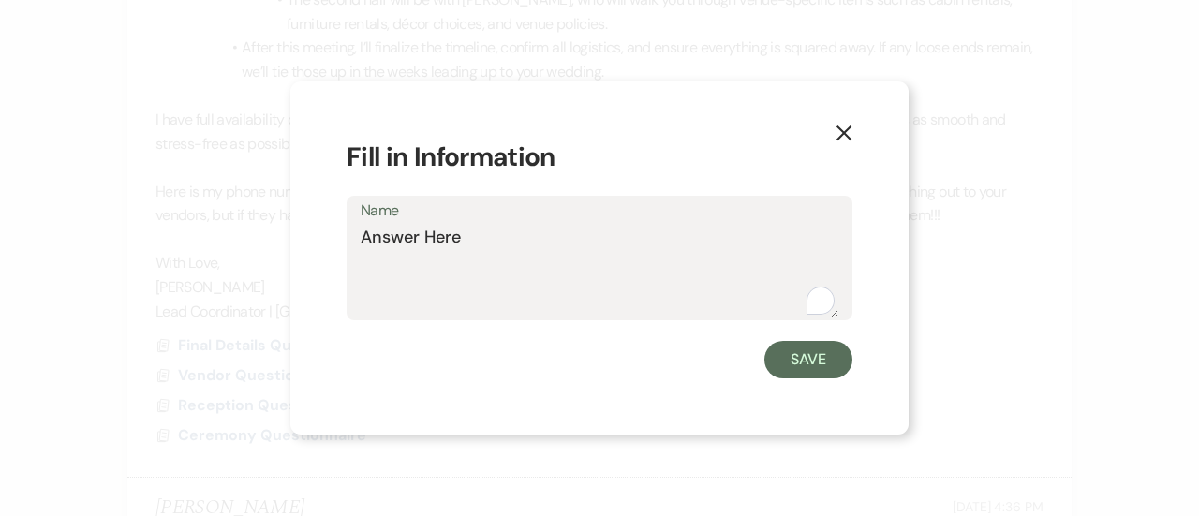
click at [465, 243] on textarea "Answer Here" at bounding box center [600, 272] width 478 height 94
type textarea "Mr. and Mrs. Bertolani"
click at [821, 369] on button "Save" at bounding box center [809, 359] width 88 height 37
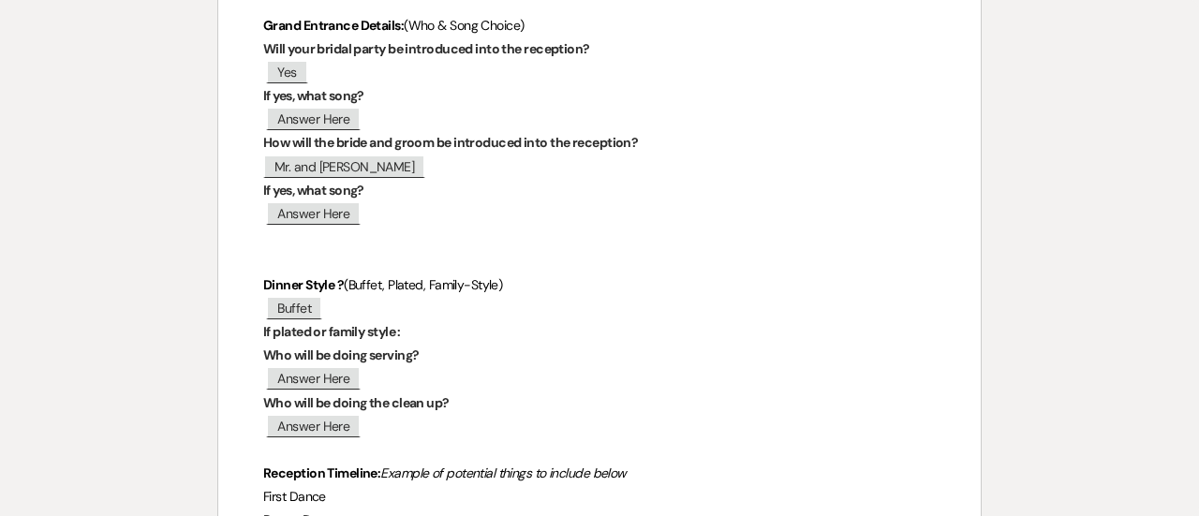
scroll to position [359, 0]
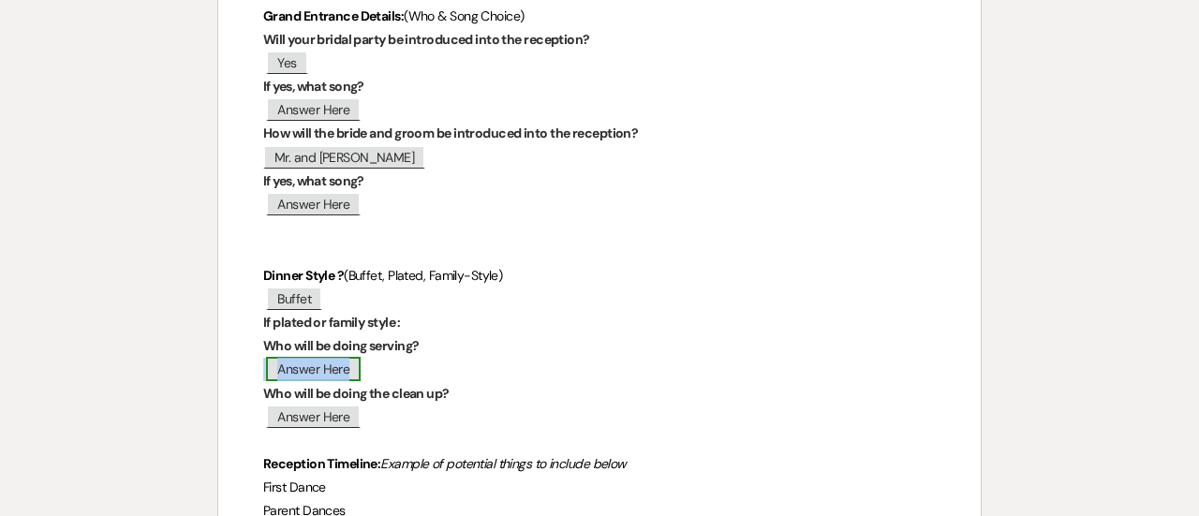
click at [330, 363] on span "Answer Here" at bounding box center [313, 369] width 95 height 24
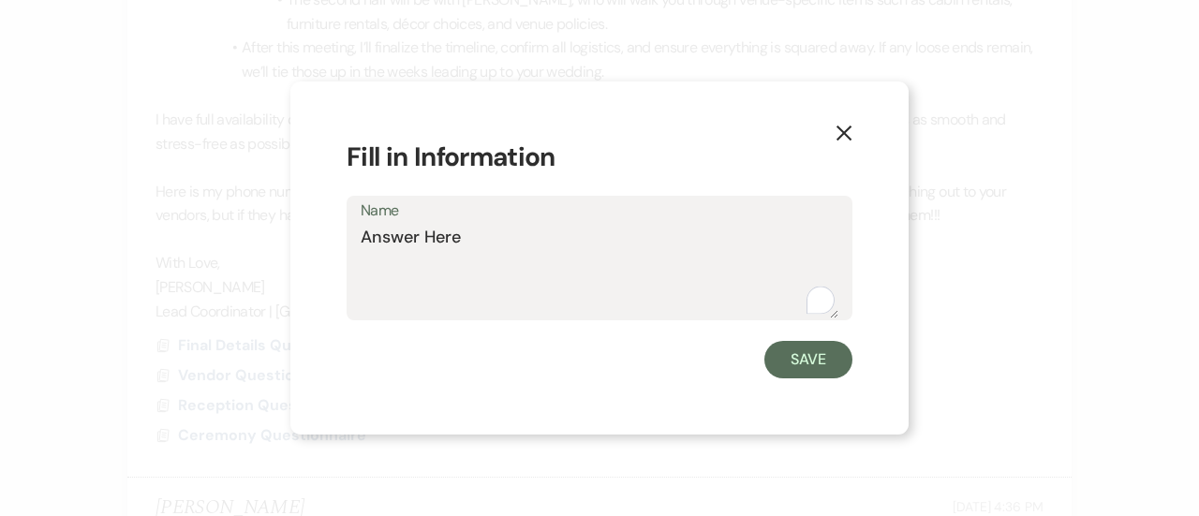
click at [453, 231] on textarea "Answer Here" at bounding box center [600, 272] width 478 height 94
type textarea "A"
type textarea "Simple Southern Catering"
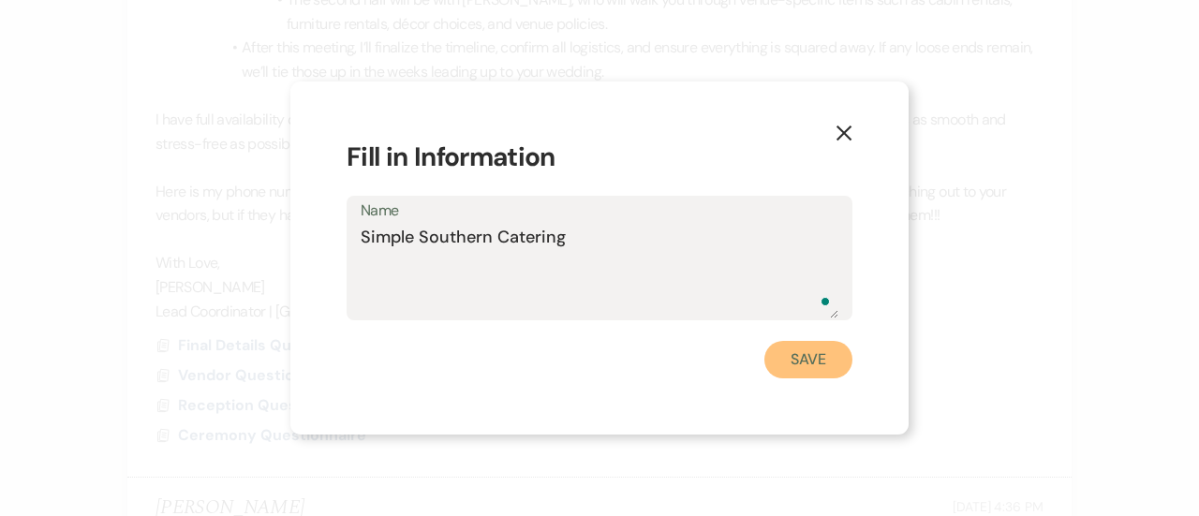
click at [800, 363] on button "Save" at bounding box center [809, 359] width 88 height 37
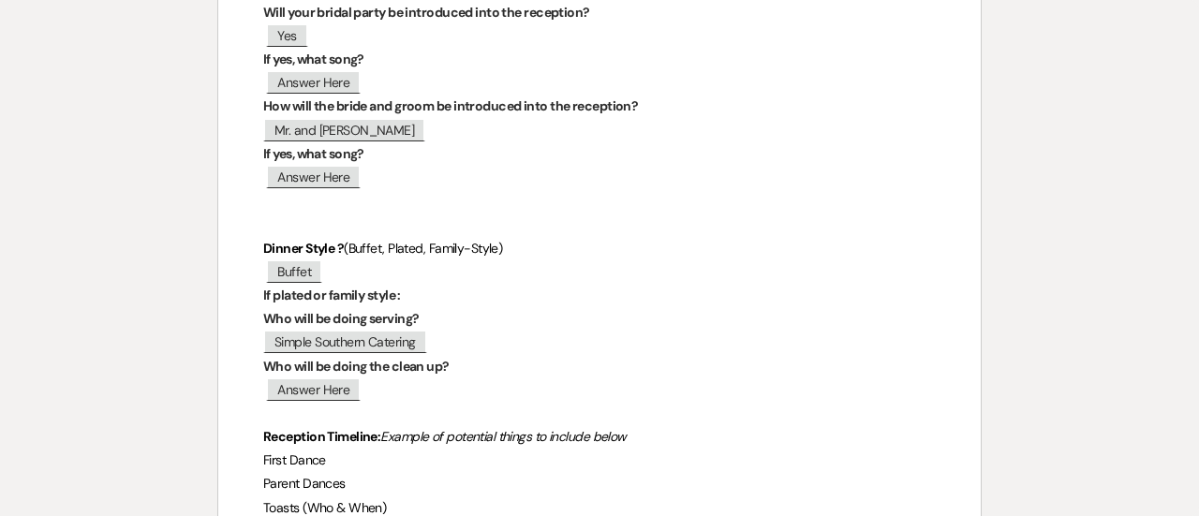
scroll to position [388, 0]
click at [335, 381] on span "Answer Here" at bounding box center [313, 388] width 95 height 24
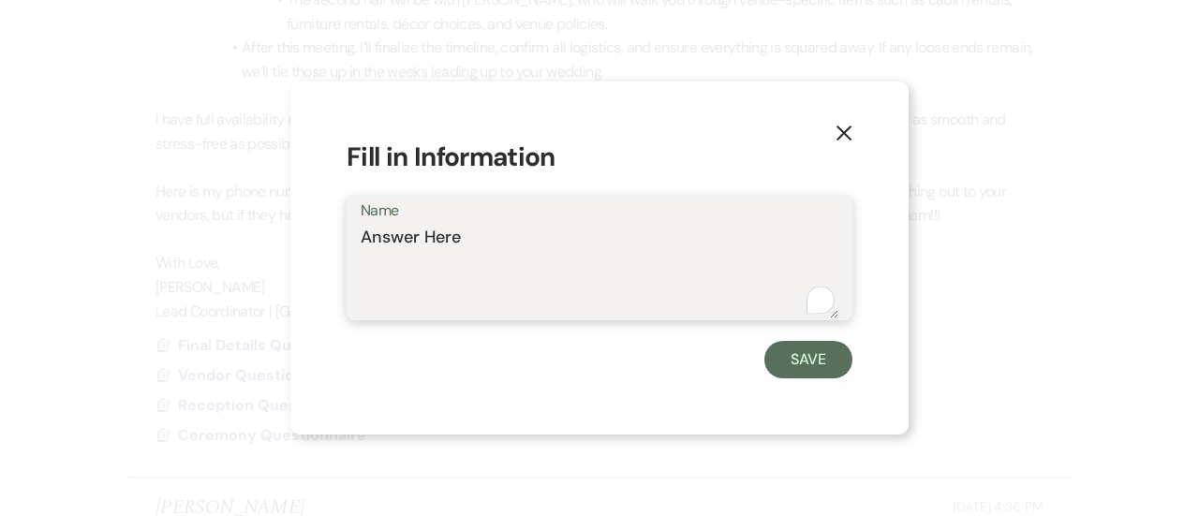
click at [458, 246] on textarea "Answer Here" at bounding box center [600, 272] width 478 height 94
type textarea "W"
type textarea "Simple Southern Catering"
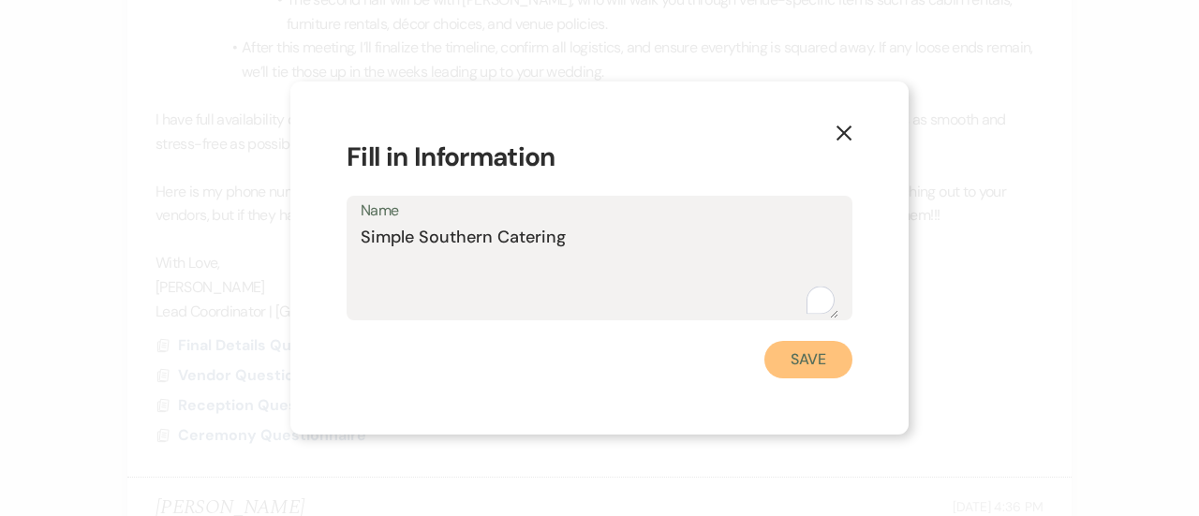
click at [796, 376] on button "Save" at bounding box center [809, 359] width 88 height 37
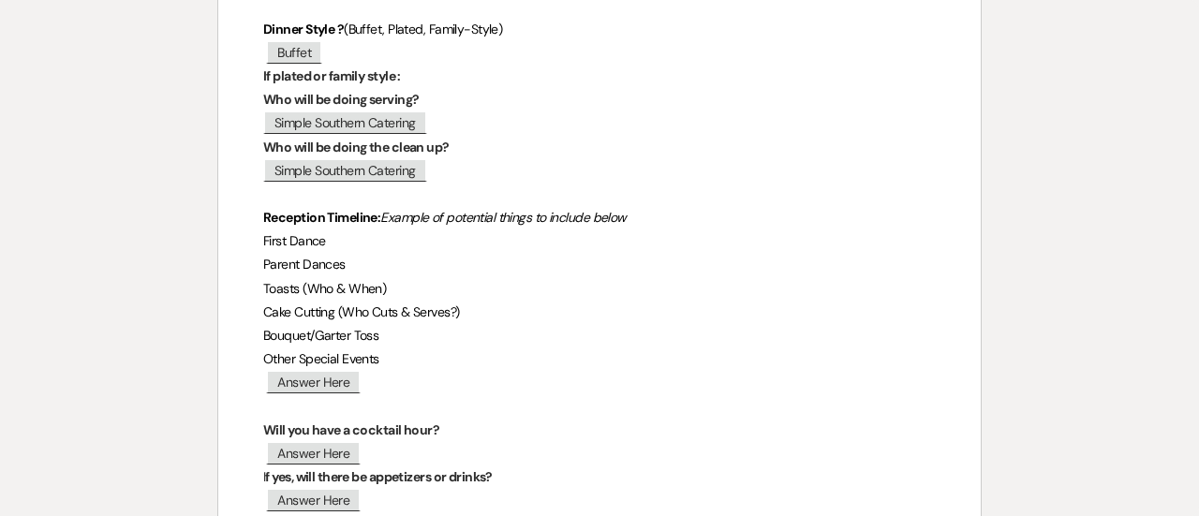
scroll to position [611, 0]
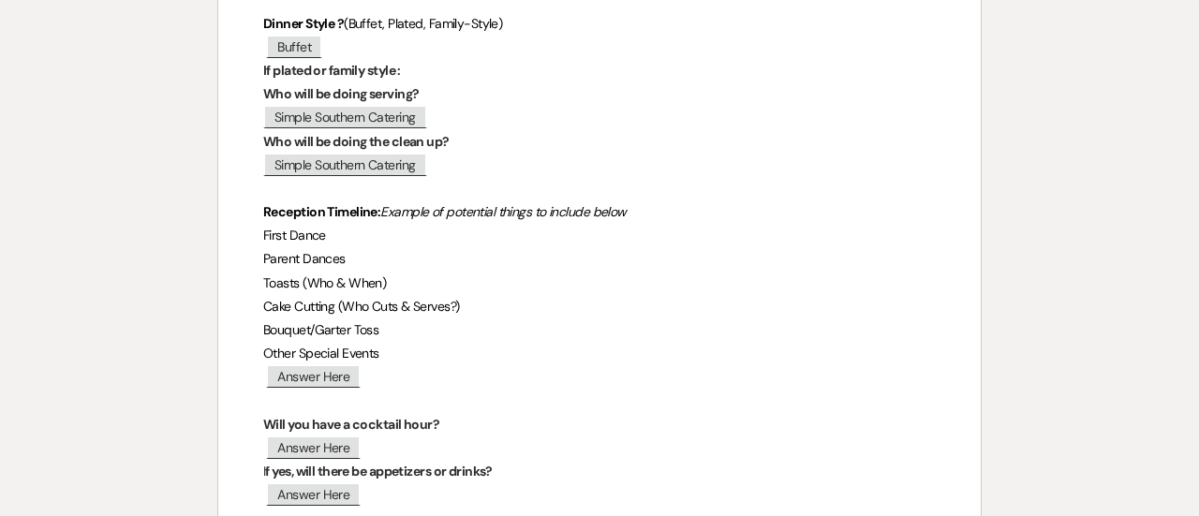
click at [330, 233] on p "First Dance" at bounding box center [599, 235] width 673 height 23
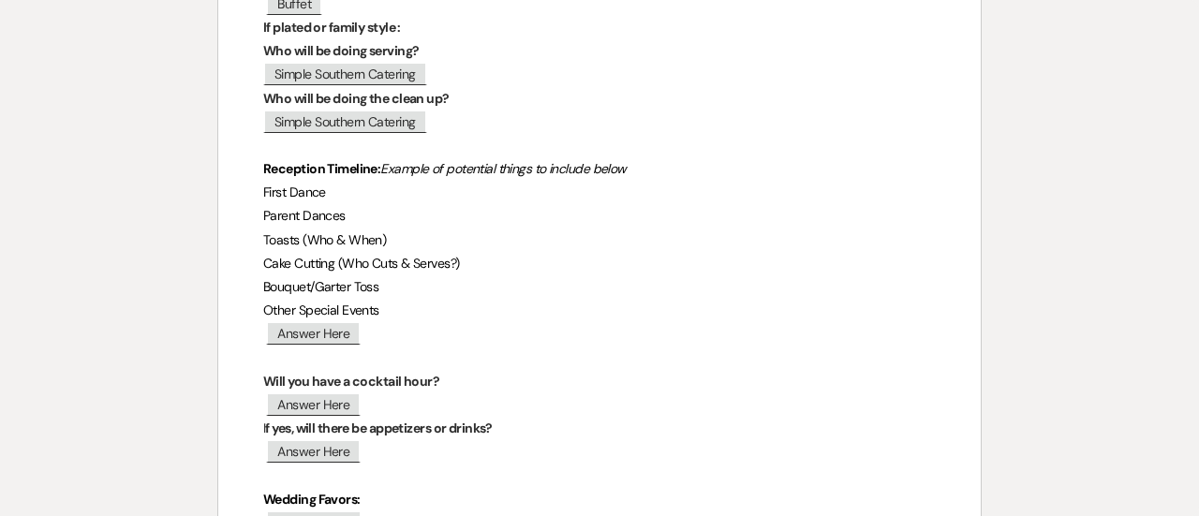
scroll to position [656, 0]
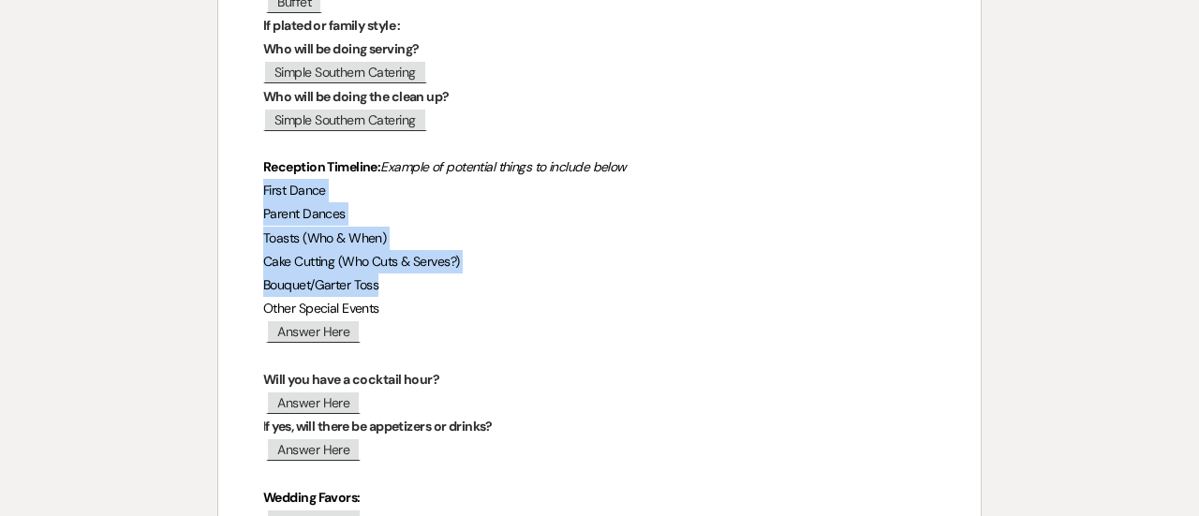
drag, startPoint x: 379, startPoint y: 282, endPoint x: 263, endPoint y: 191, distance: 146.8
click at [263, 191] on div "Reception Questionnaire “Time to celebrate! This helps us plan your reception f…" at bounding box center [599, 241] width 763 height 1375
copy div "First Dance Parent Dances Toasts (Who & When) Cake Cutting (Who Cuts & Serves?)…"
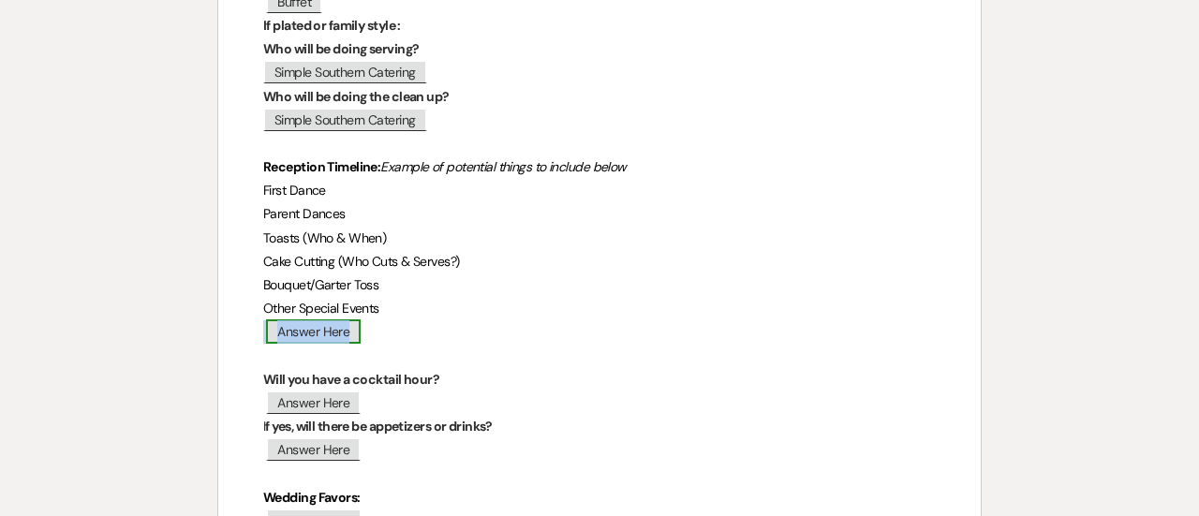
click at [308, 338] on span "Answer Here" at bounding box center [313, 331] width 95 height 24
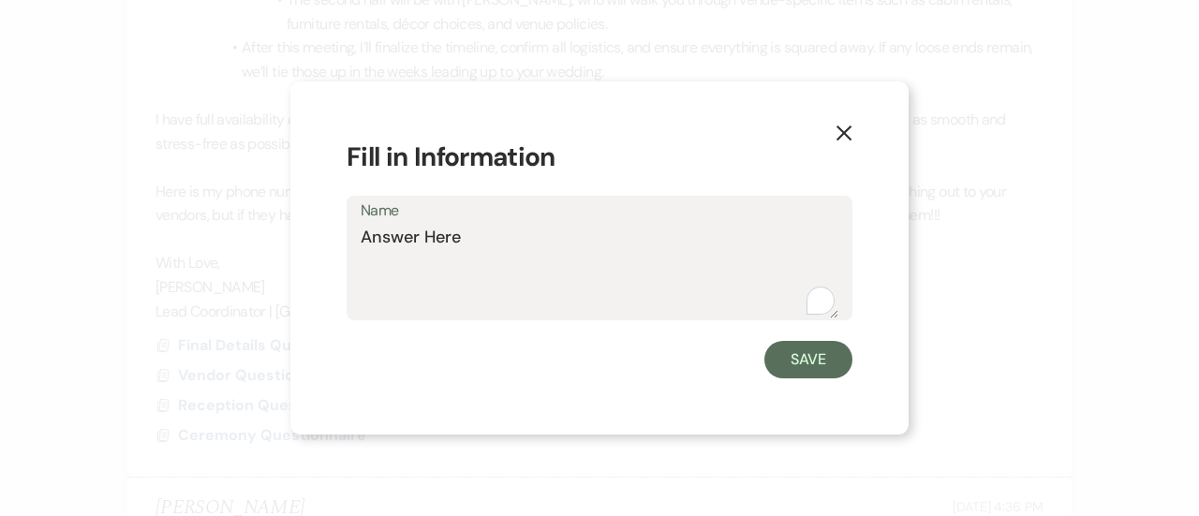
click at [469, 248] on textarea "Answer Here" at bounding box center [600, 272] width 478 height 94
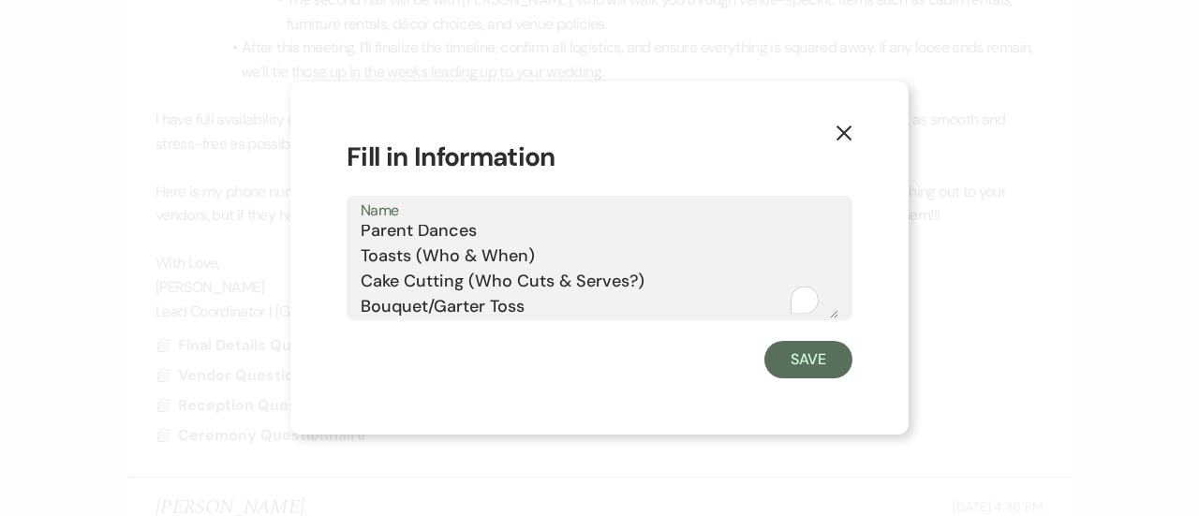
scroll to position [33, 0]
drag, startPoint x: 524, startPoint y: 255, endPoint x: 429, endPoint y: 263, distance: 95.0
click at [429, 263] on textarea "First Dance Parent Dances Toasts (Who & When) Cake Cutting (Who Cuts & Serves?)…" at bounding box center [600, 272] width 478 height 94
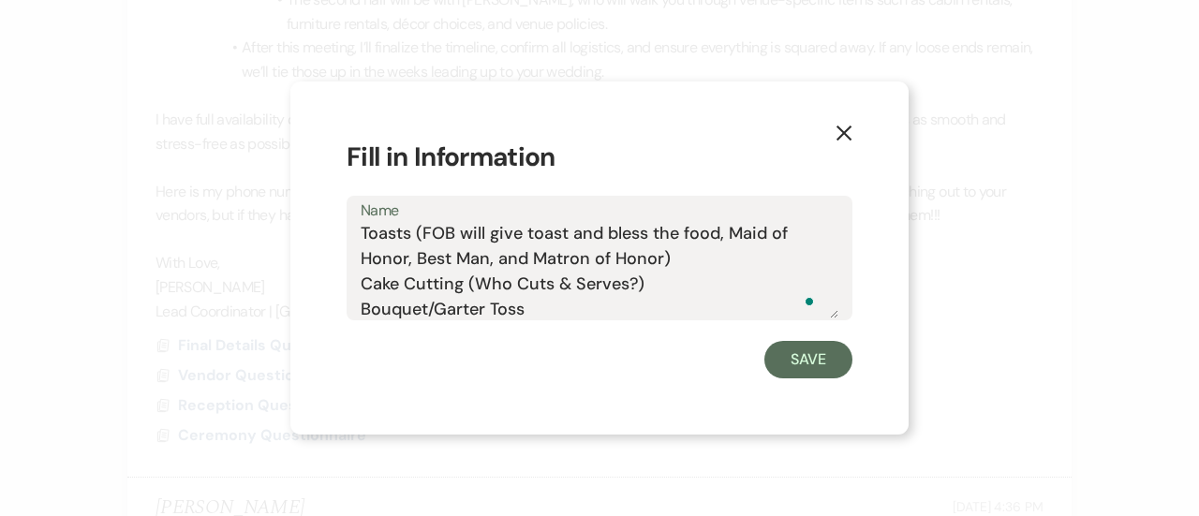
scroll to position [58, 0]
drag, startPoint x: 634, startPoint y: 282, endPoint x: 482, endPoint y: 277, distance: 152.8
click at [482, 277] on textarea "First Dance Parent Dances Toasts (FOB will give toast and bless the food, Maid …" at bounding box center [600, 272] width 478 height 94
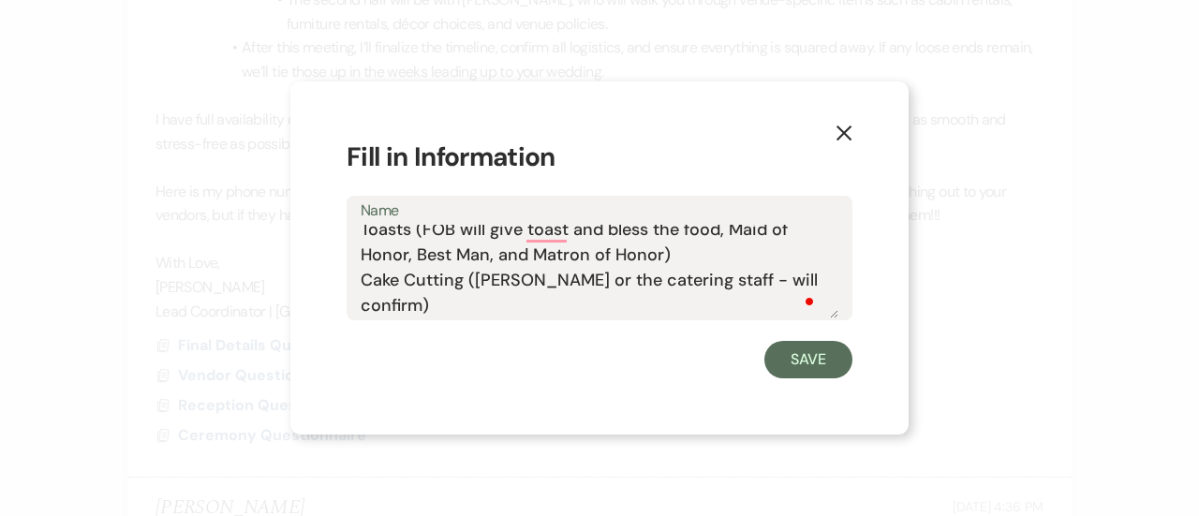
drag, startPoint x: 527, startPoint y: 308, endPoint x: 435, endPoint y: 308, distance: 92.8
click at [435, 308] on textarea "First Dance Parent Dances Toasts (FOB will give toast and bless the food, Maid …" at bounding box center [600, 272] width 478 height 94
type textarea "First Dance Parent Dances Toasts (FOB will give toast and bless the food, Maid …"
click at [806, 362] on button "Save" at bounding box center [809, 359] width 88 height 37
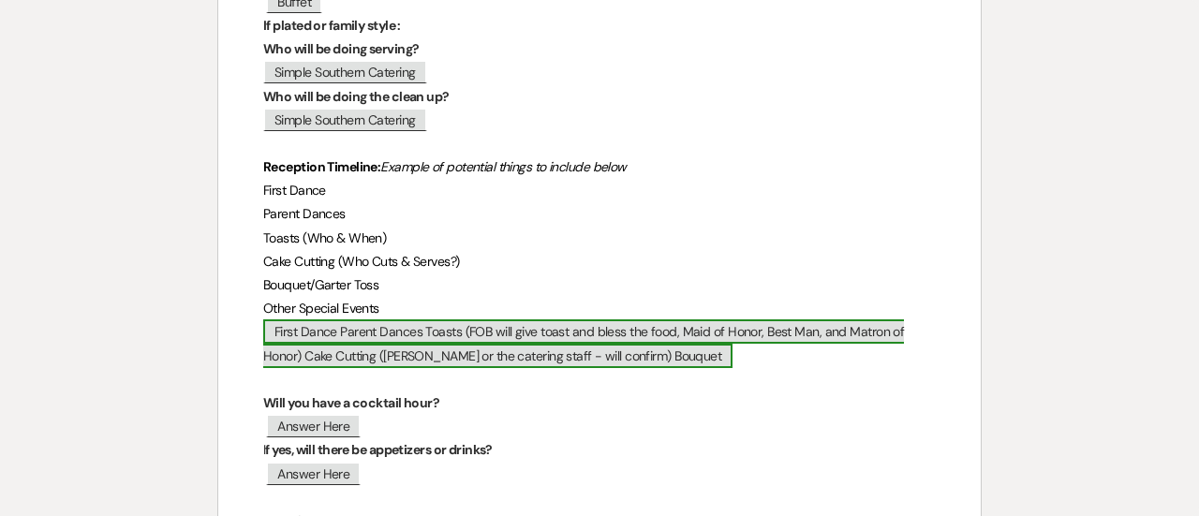
click at [447, 344] on span "First Dance Parent Dances Toasts (FOB will give toast and bless the food, Maid …" at bounding box center [583, 343] width 641 height 48
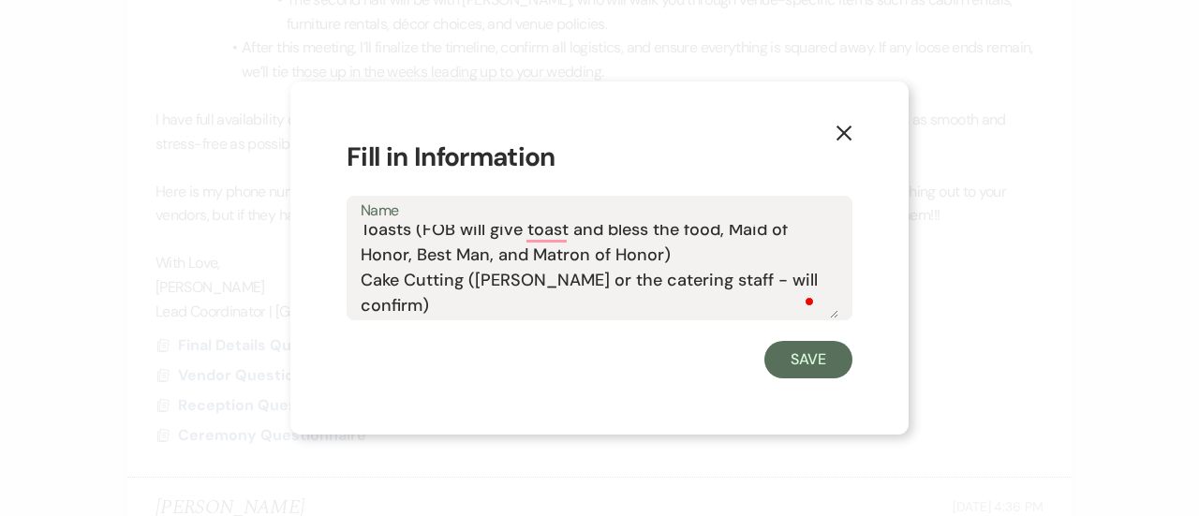
click at [483, 306] on textarea "First Dance Parent Dances Toasts (FOB will give toast and bless the food, Maid …" at bounding box center [600, 272] width 478 height 94
type textarea "First Dance Parent Dances Toasts (FOB will give toast and bless the food, Maid …"
click at [824, 349] on button "Save" at bounding box center [809, 359] width 88 height 37
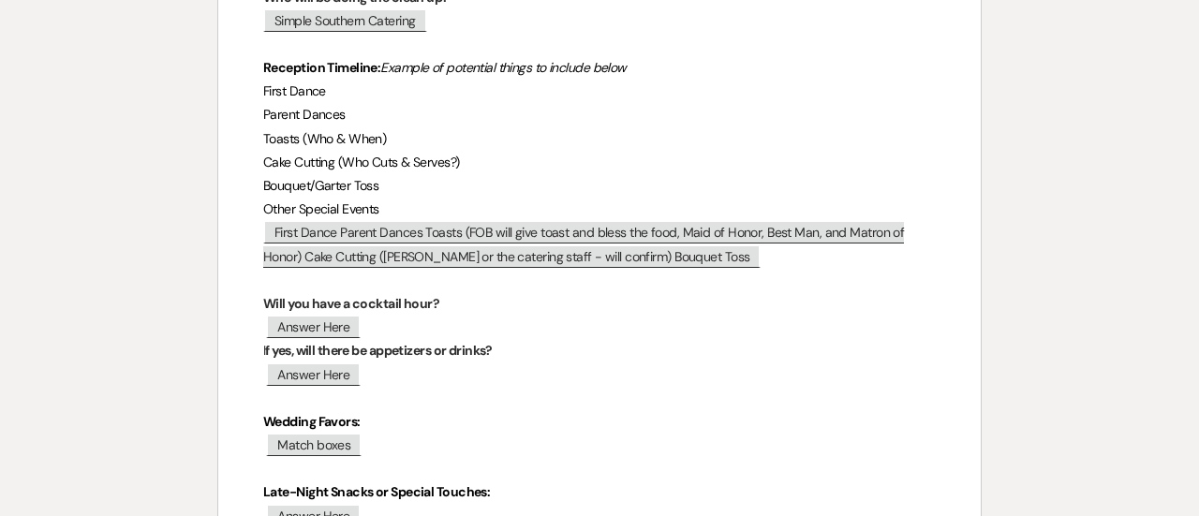
scroll to position [762, 0]
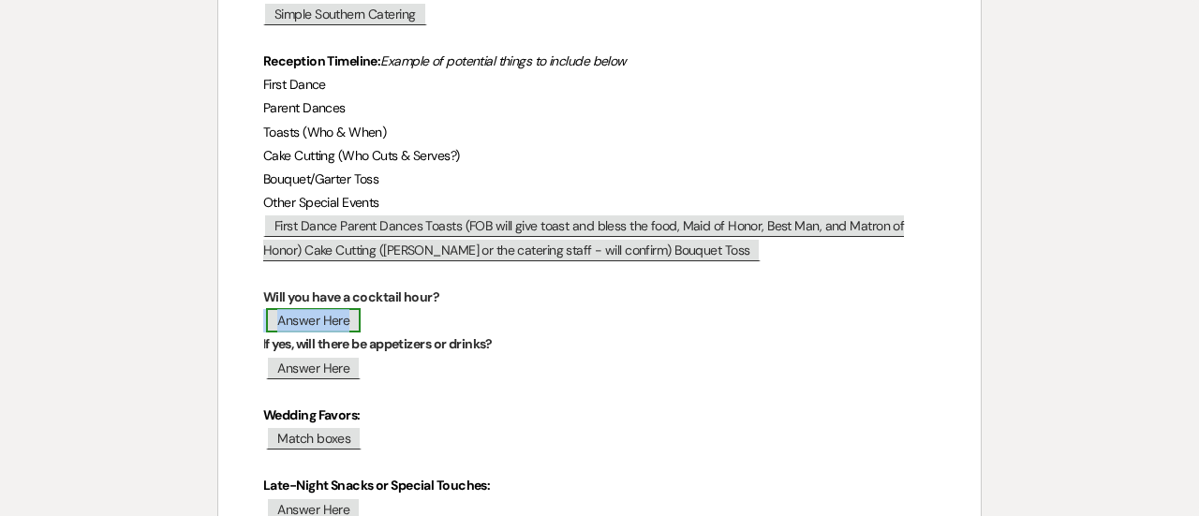
click at [332, 321] on span "Answer Here" at bounding box center [313, 320] width 95 height 24
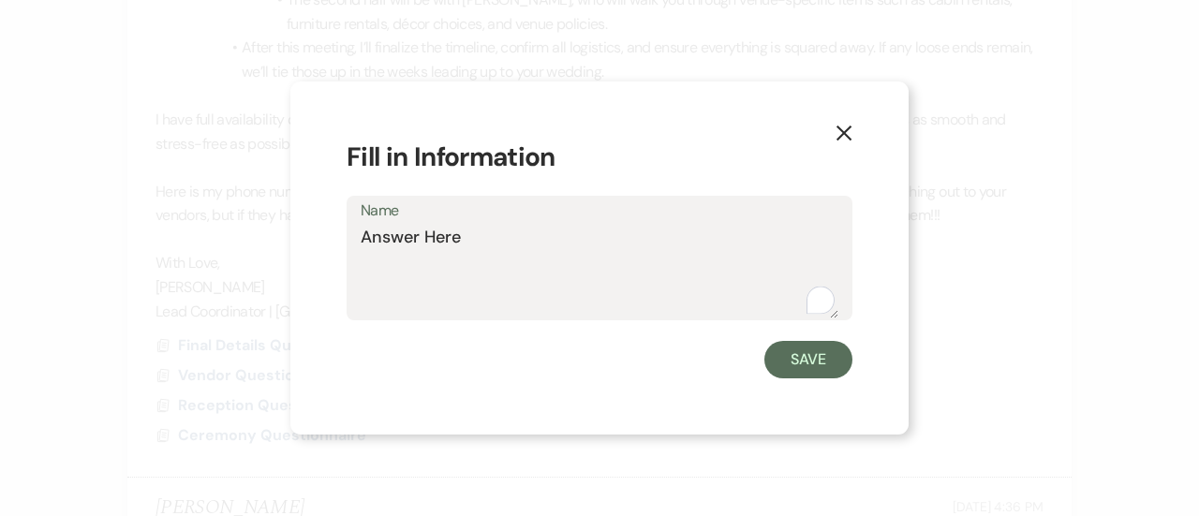
click at [445, 245] on textarea "Answer Here" at bounding box center [600, 272] width 478 height 94
type textarea "Yes"
click at [790, 363] on button "Save" at bounding box center [809, 359] width 88 height 37
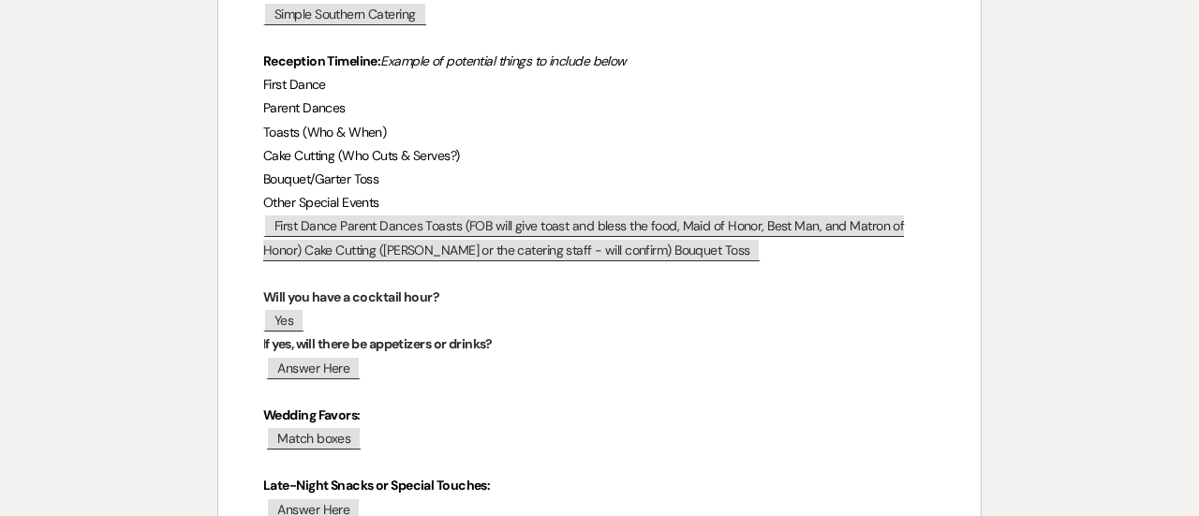
scroll to position [776, 0]
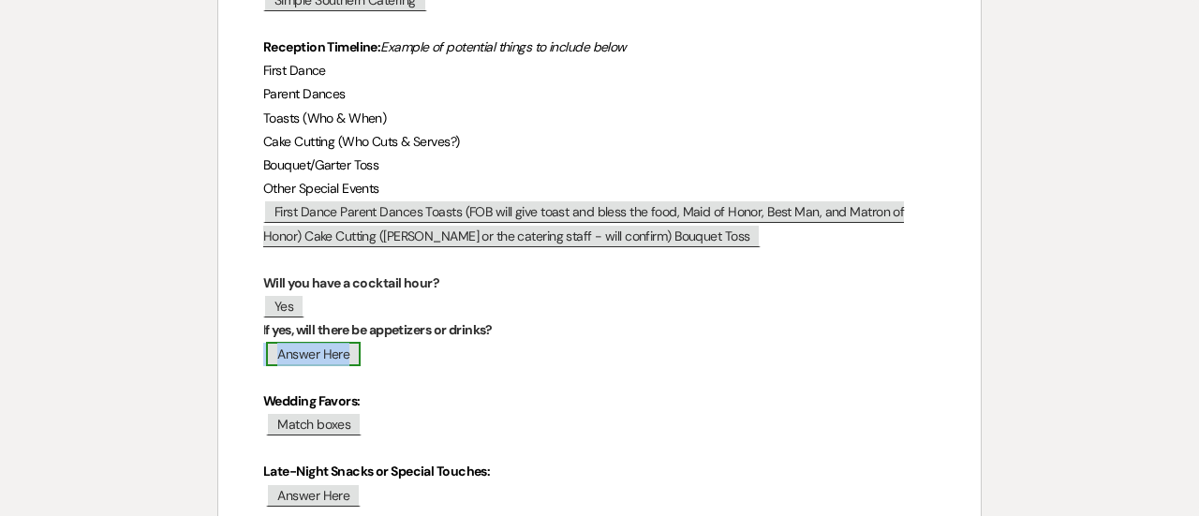
click at [318, 358] on span "Answer Here" at bounding box center [313, 354] width 95 height 24
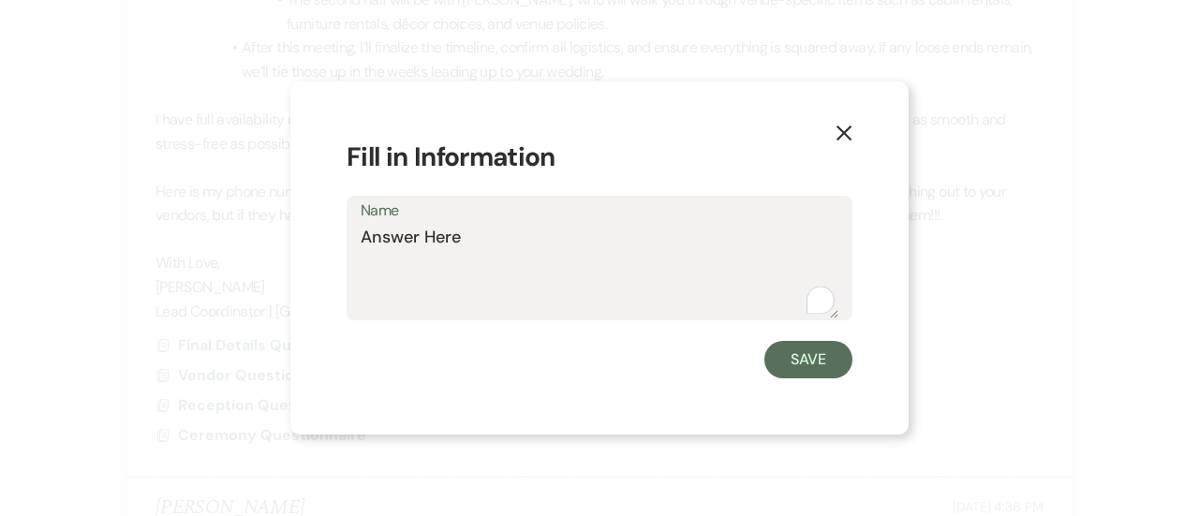
click at [472, 245] on textarea "Answer Here" at bounding box center [600, 272] width 478 height 94
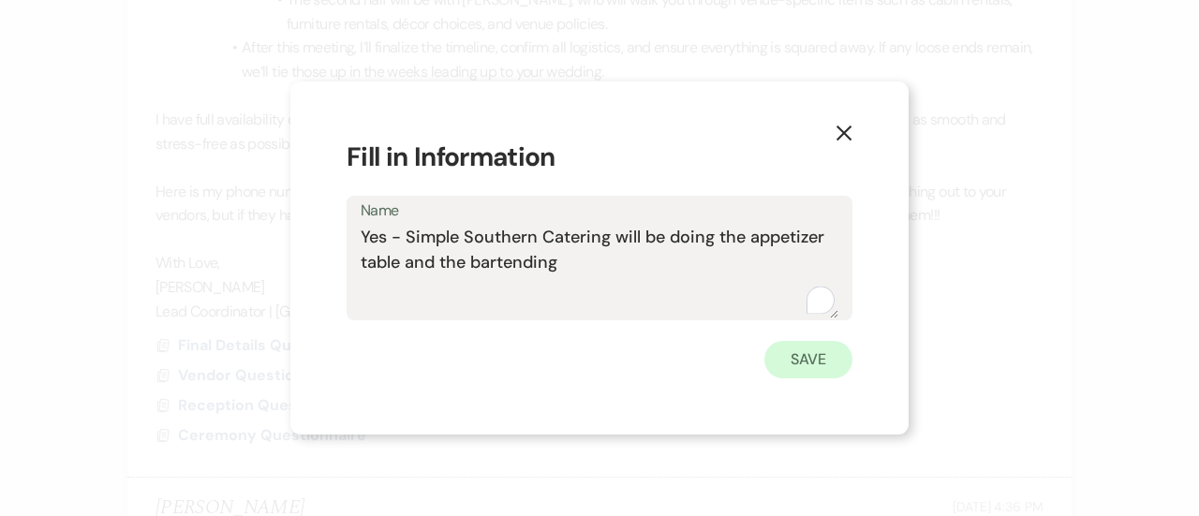
type textarea "Yes - Simple Southern Catering will be doing the appetizer table and the barten…"
click at [841, 372] on button "Save" at bounding box center [809, 359] width 88 height 37
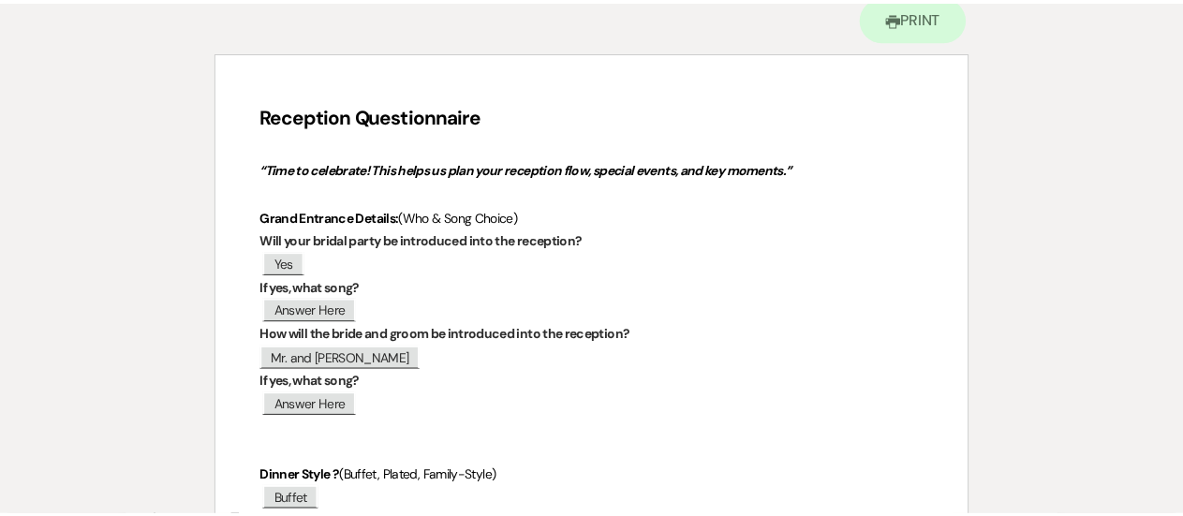
scroll to position [0, 0]
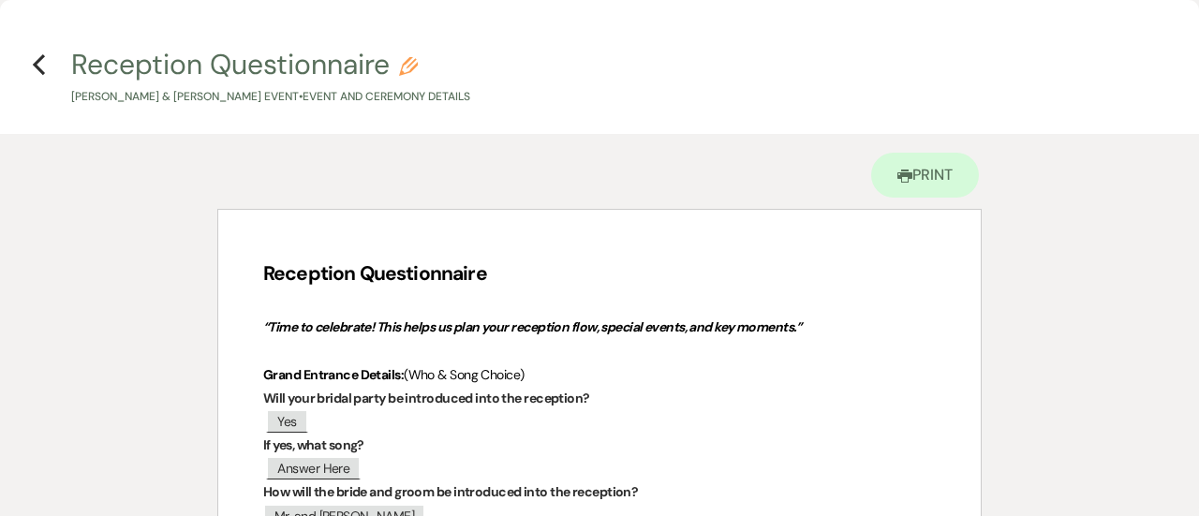
click at [48, 69] on h4 "Previous Reception Questionnaire Pencil Michael Bertolani & Kelly Paulson's Eve…" at bounding box center [599, 75] width 1199 height 61
click at [34, 64] on use "button" at bounding box center [39, 64] width 12 height 21
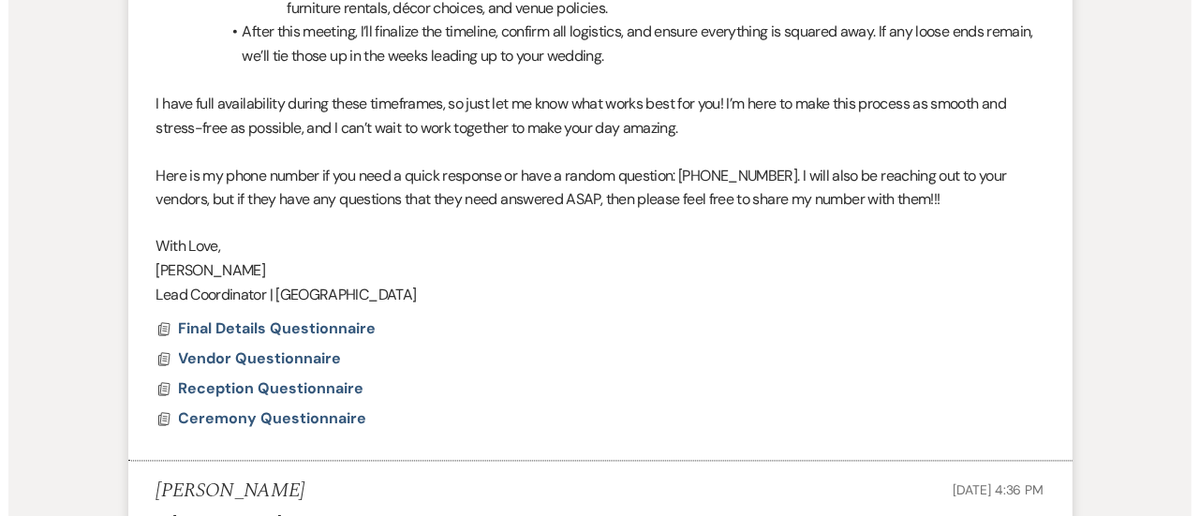
scroll to position [1534, 0]
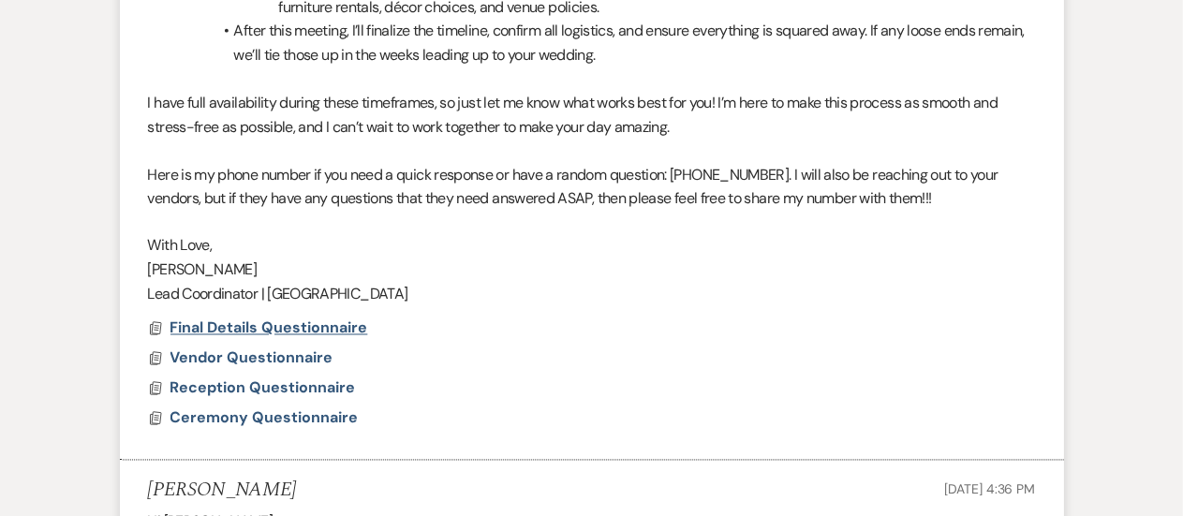
click at [290, 332] on span "Final Details Questionnaire" at bounding box center [270, 329] width 198 height 20
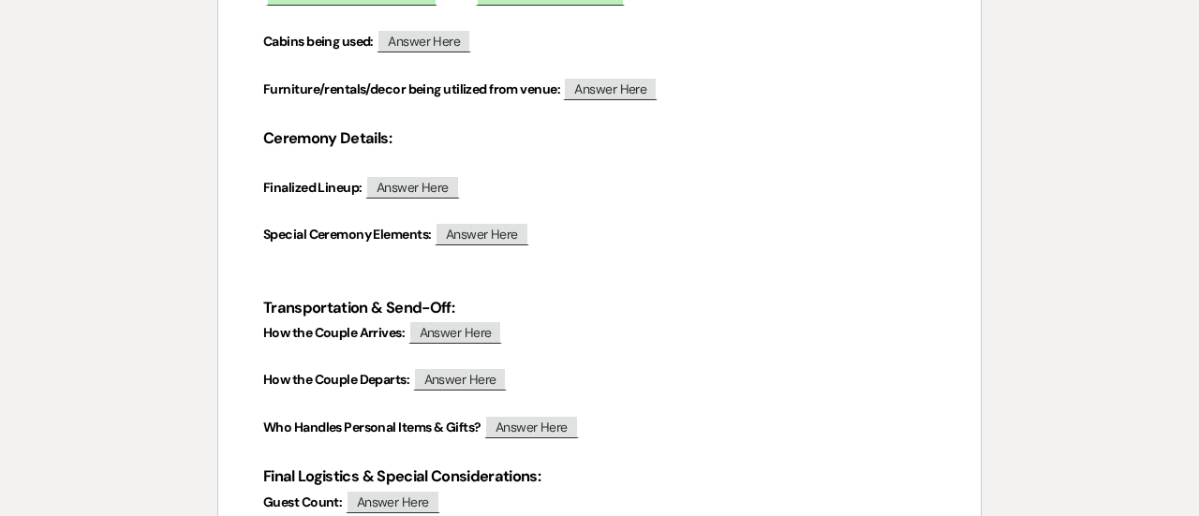
scroll to position [385, 0]
click at [476, 238] on span "Answer Here" at bounding box center [482, 233] width 95 height 24
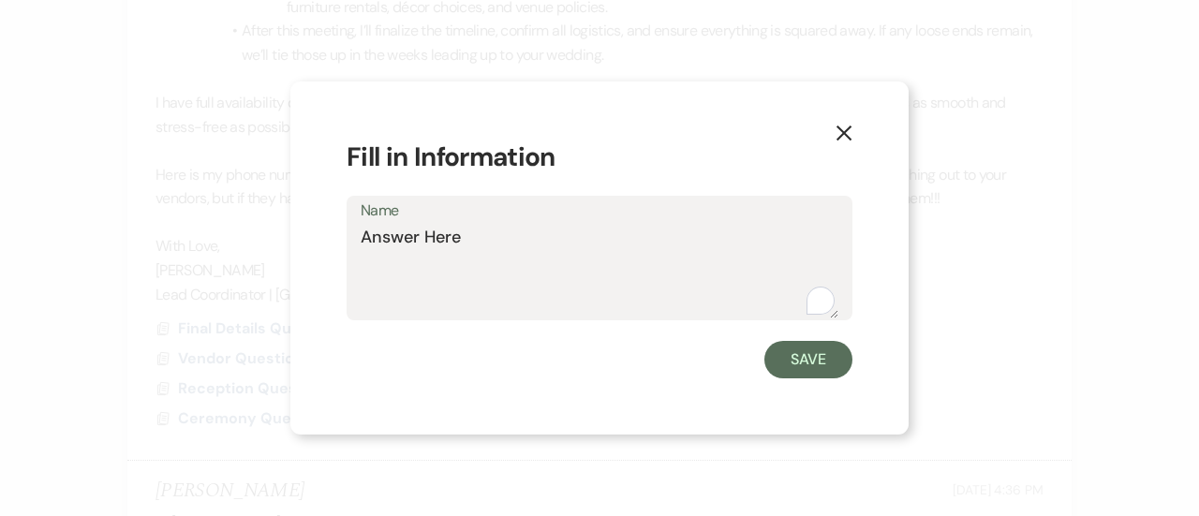
click at [476, 238] on textarea "Answer Here" at bounding box center [600, 272] width 478 height 94
type textarea "Unity Cand"
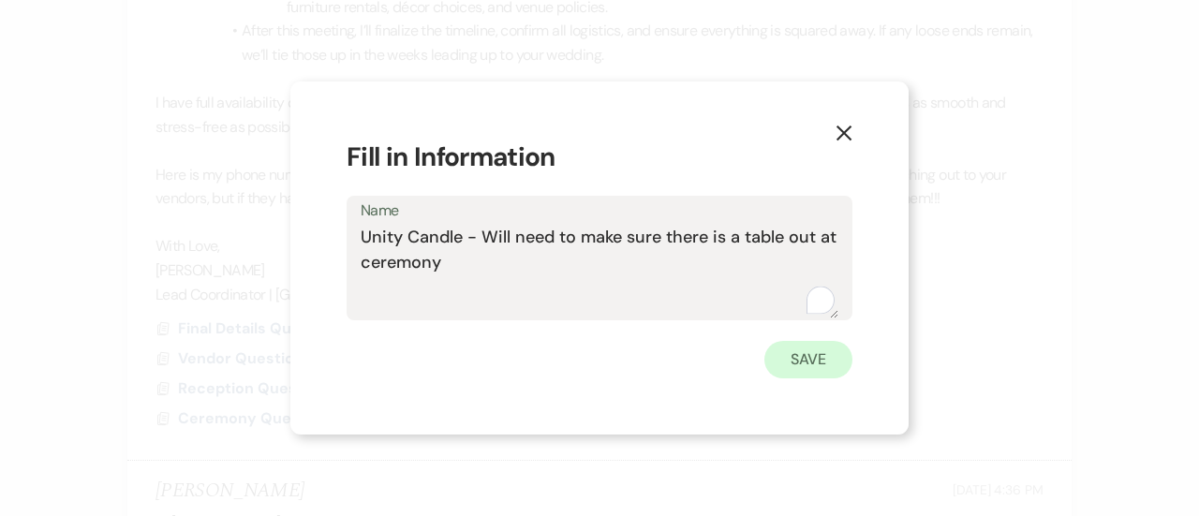
type textarea "Unity Candle - Will need to make sure there is a table out at ceremony"
click at [814, 348] on button "Save" at bounding box center [809, 359] width 88 height 37
click at [0, 0] on p at bounding box center [0, 0] width 0 height 0
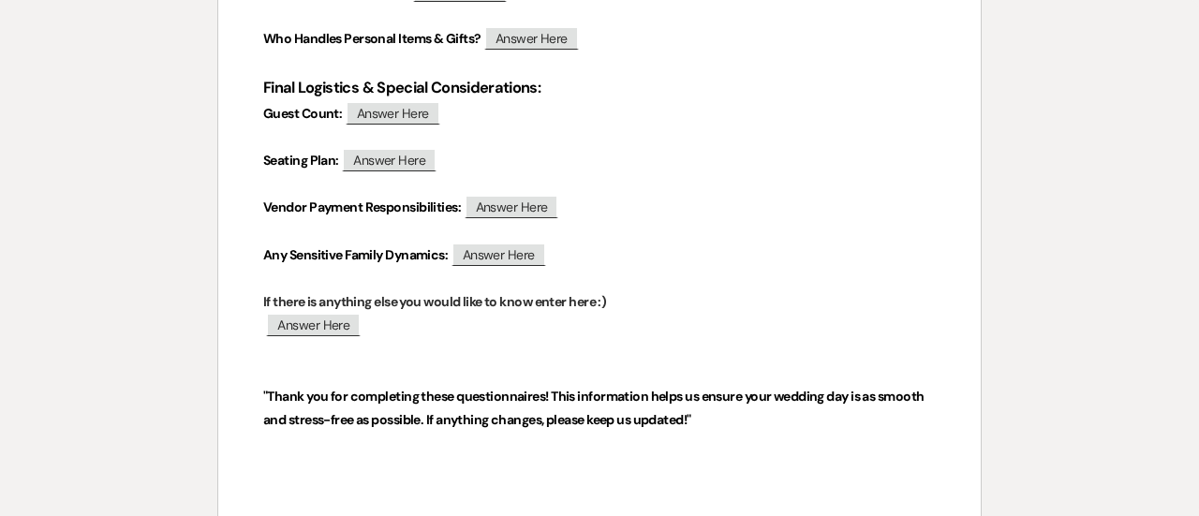
scroll to position [775, 0]
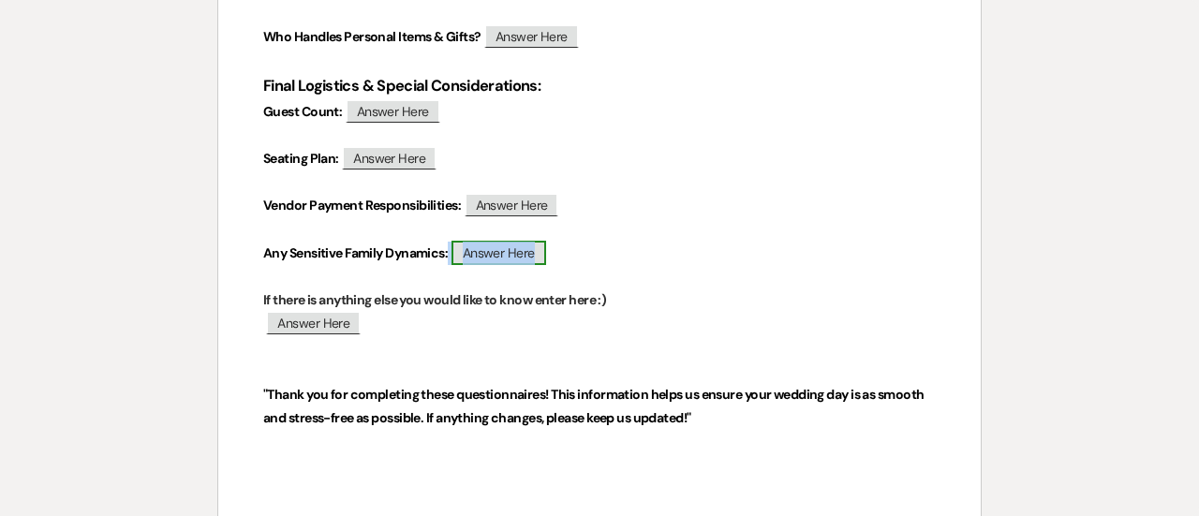
click at [500, 251] on span "Answer Here" at bounding box center [499, 253] width 95 height 24
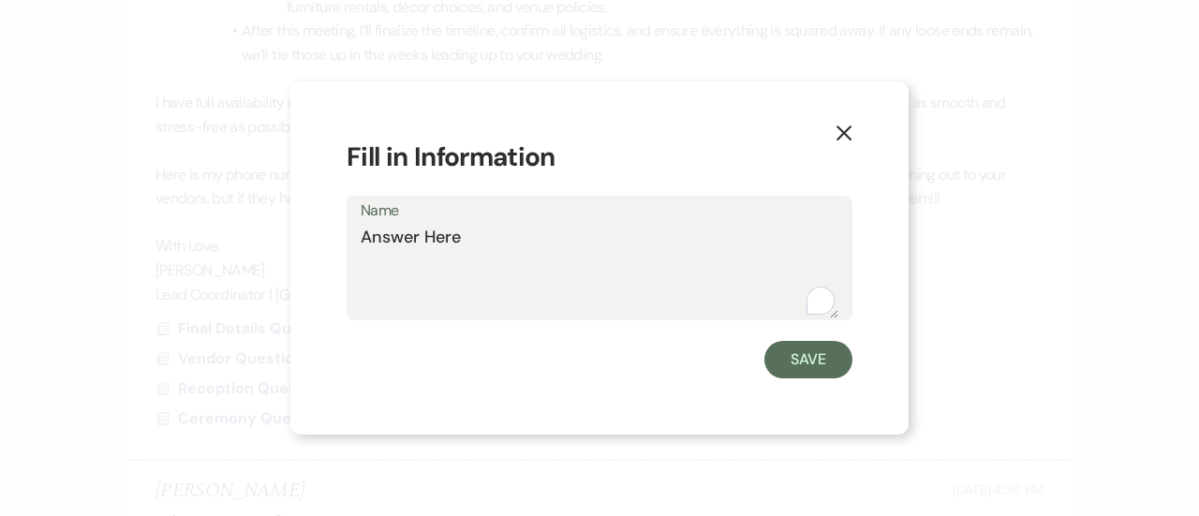
click at [485, 242] on textarea "Answer Here" at bounding box center [600, 272] width 478 height 94
type textarea "No"
click at [794, 351] on button "Save" at bounding box center [809, 359] width 88 height 37
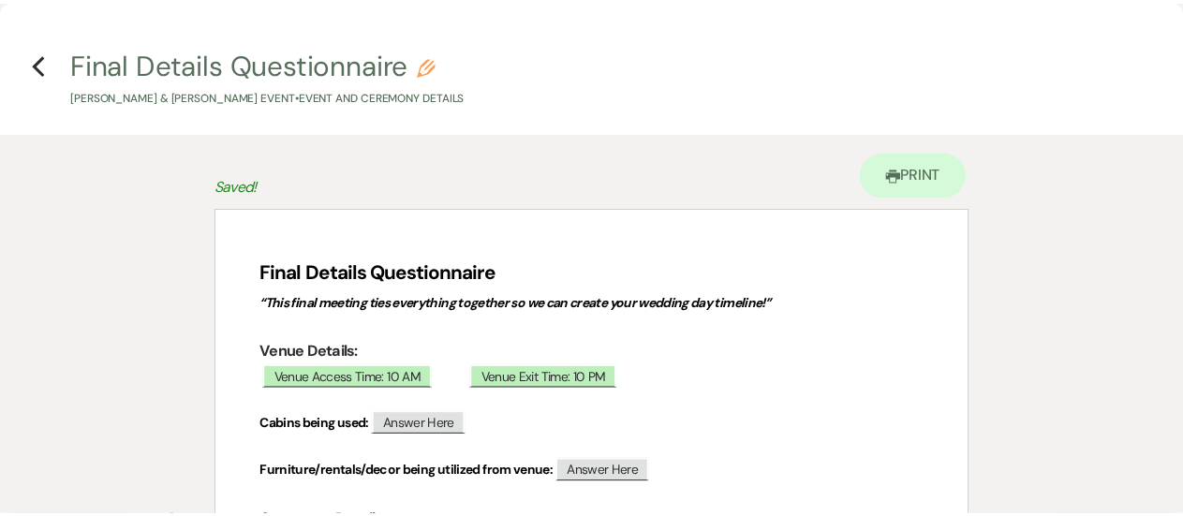
scroll to position [0, 0]
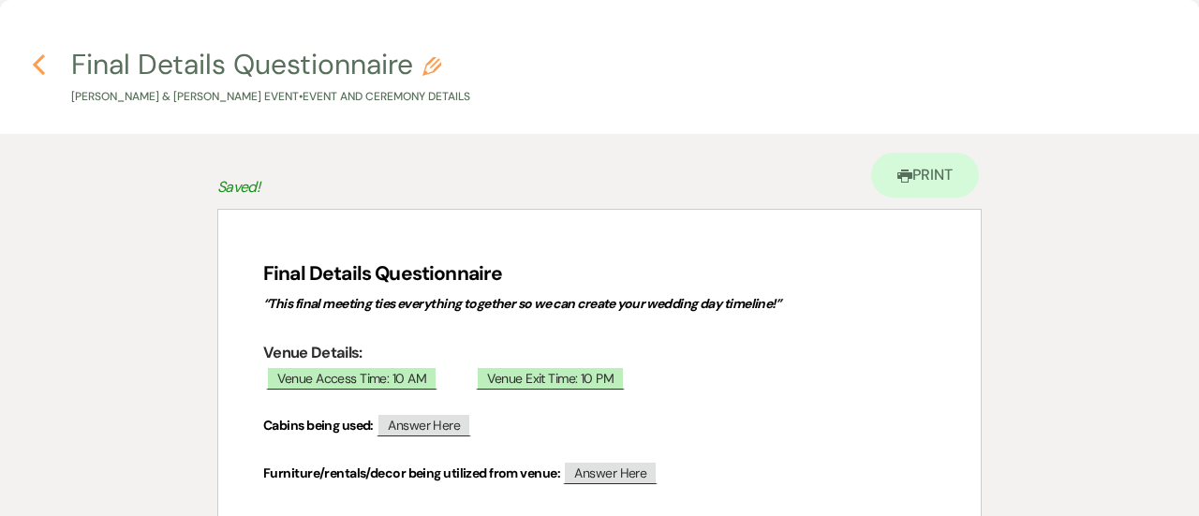
click at [40, 56] on icon "Previous" at bounding box center [39, 64] width 14 height 22
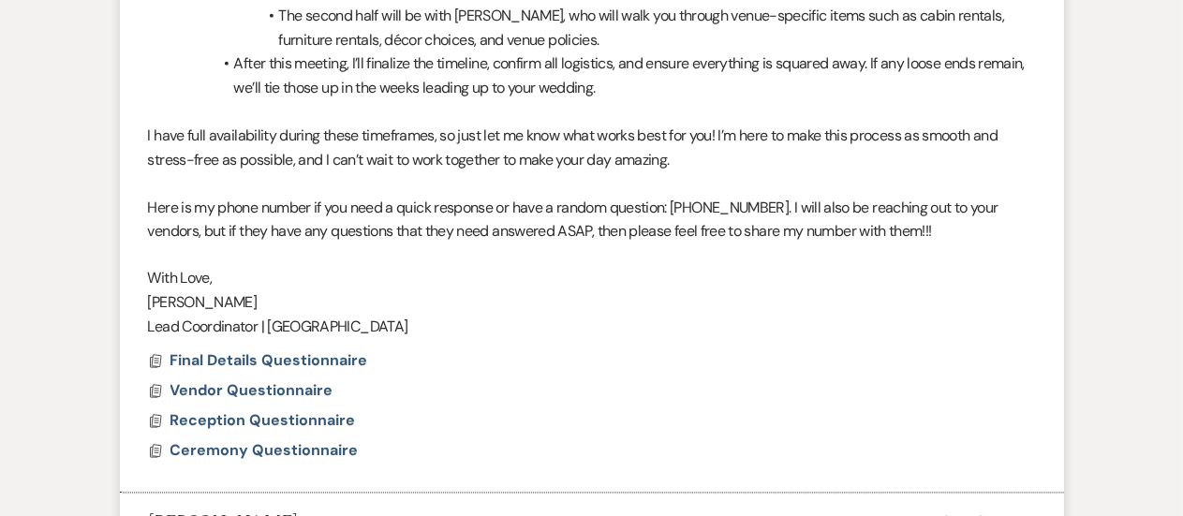
scroll to position [1500, 0]
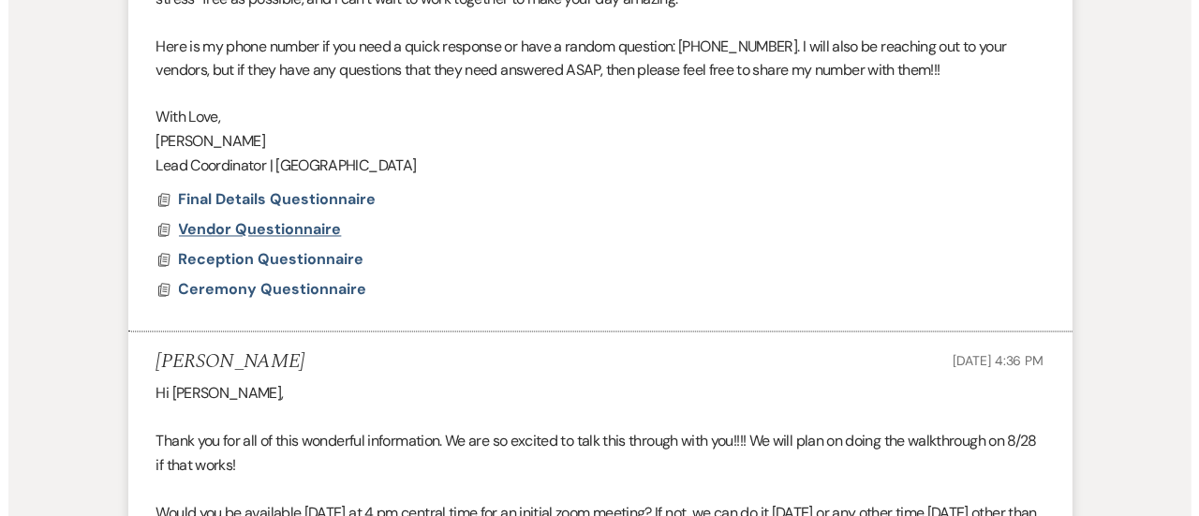
scroll to position [1660, 0]
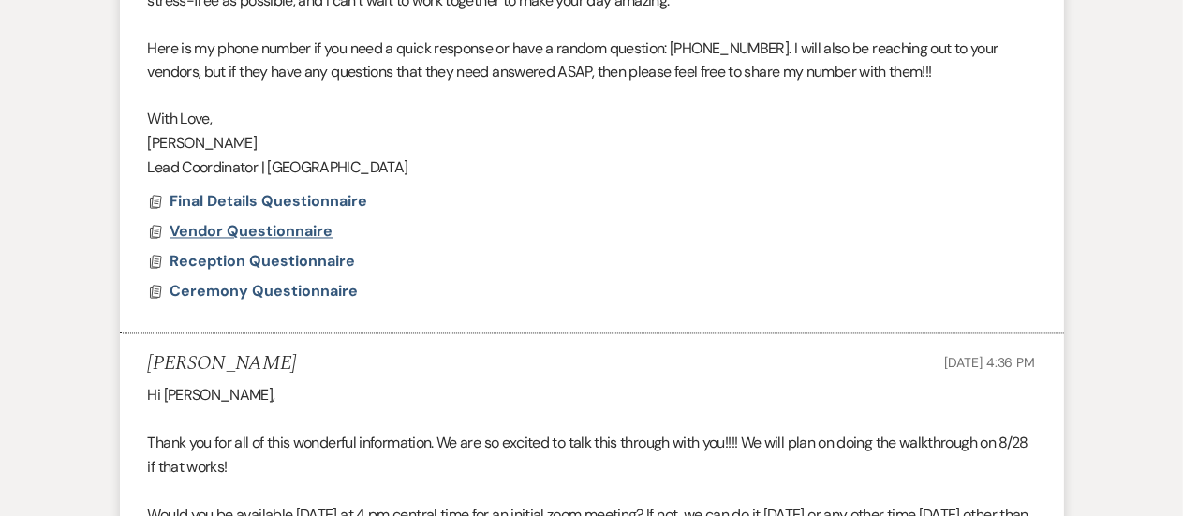
click at [284, 221] on span "Vendor Questionnaire" at bounding box center [252, 232] width 163 height 22
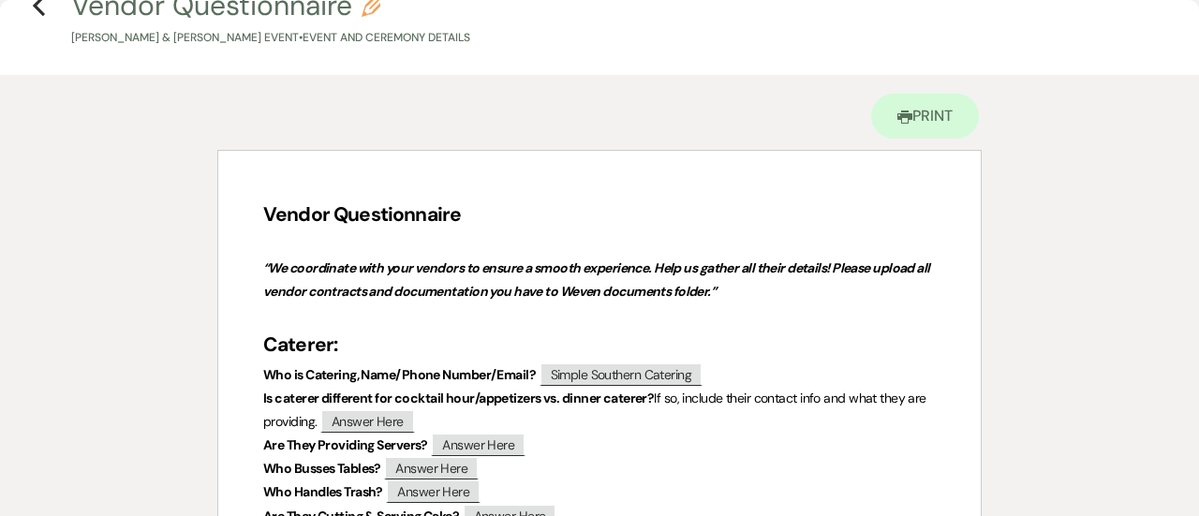
scroll to position [69, 0]
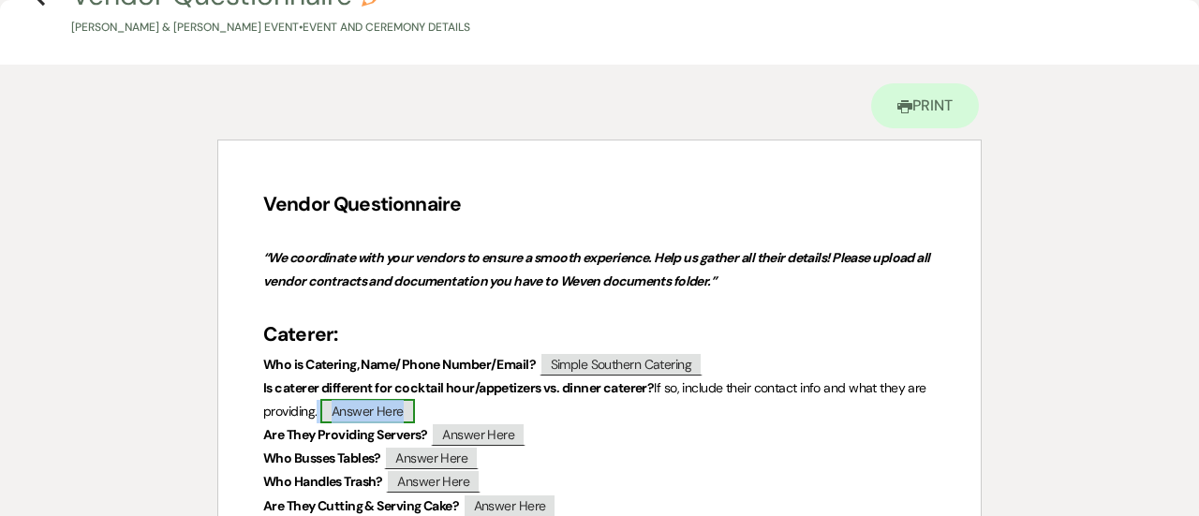
click at [401, 417] on span "Answer Here" at bounding box center [367, 411] width 95 height 24
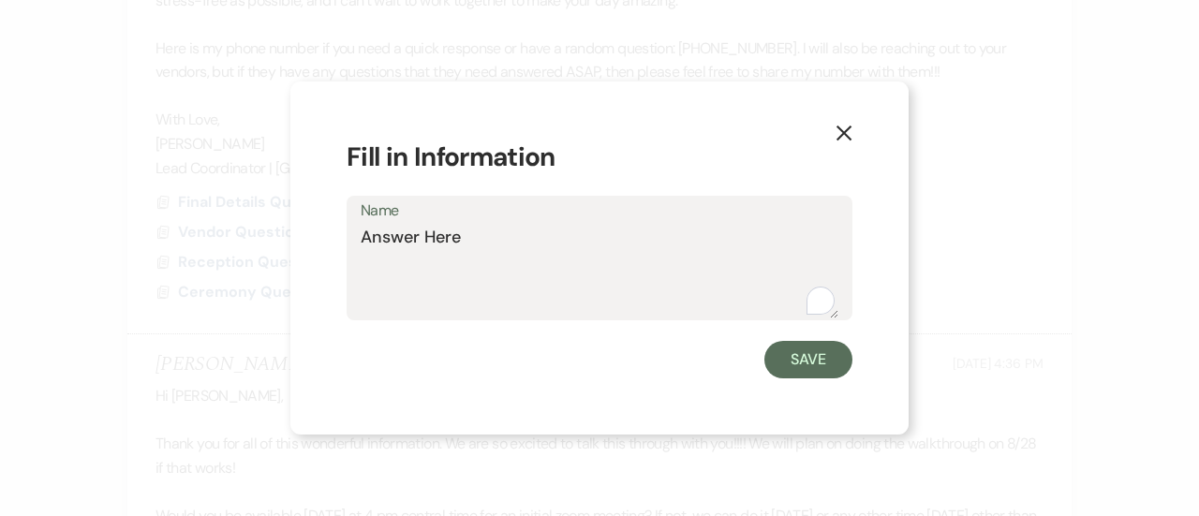
click at [490, 254] on textarea "Answer Here" at bounding box center [600, 272] width 478 height 94
click at [474, 245] on textarea "Answer Here" at bounding box center [600, 272] width 478 height 94
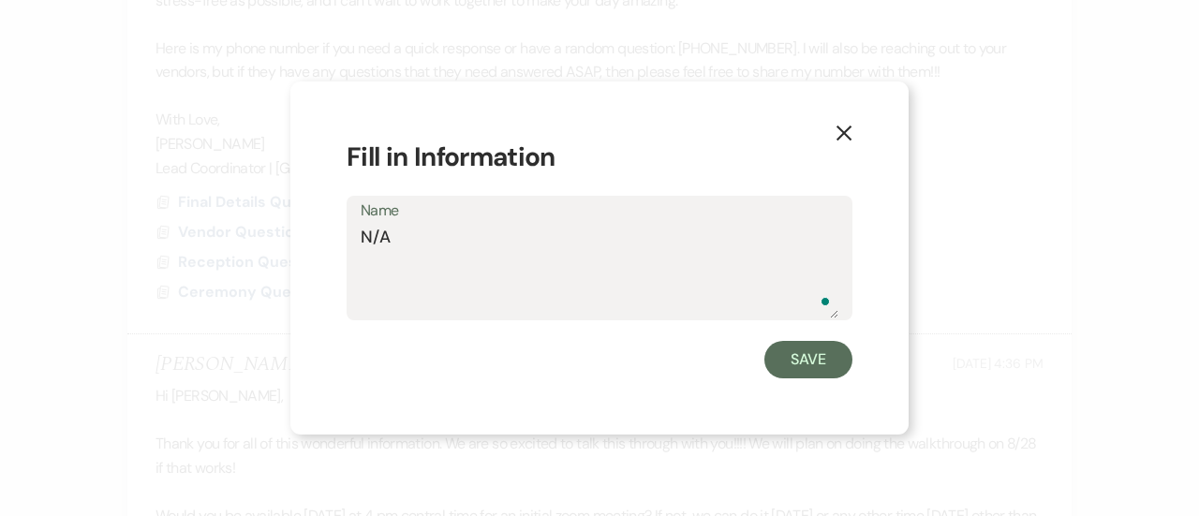
type textarea "N/A"
click at [806, 382] on div "X Fill in Information Name N/A Save" at bounding box center [599, 258] width 618 height 353
click at [803, 375] on button "Save" at bounding box center [809, 359] width 88 height 37
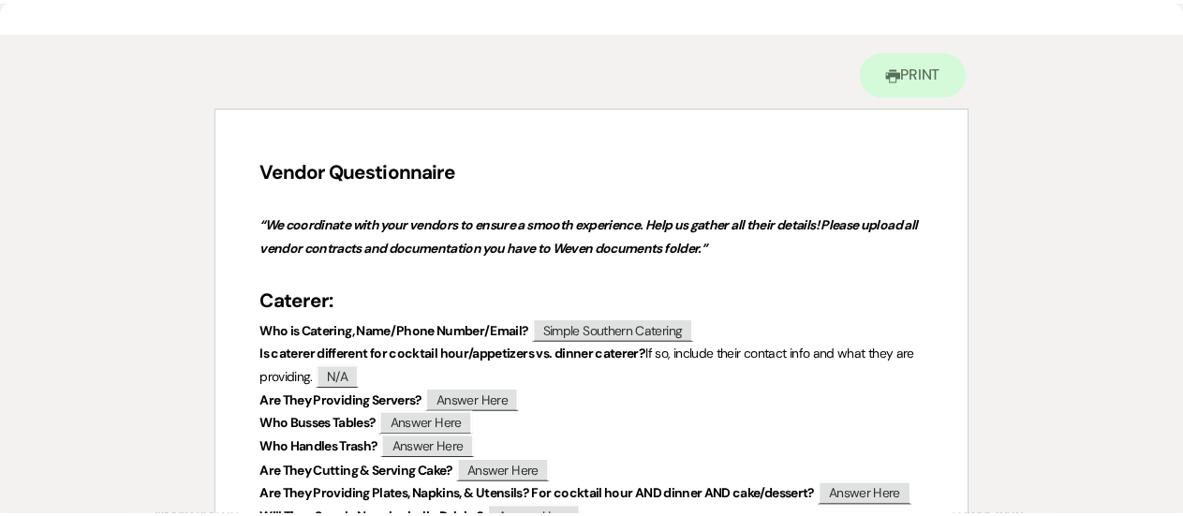
scroll to position [0, 0]
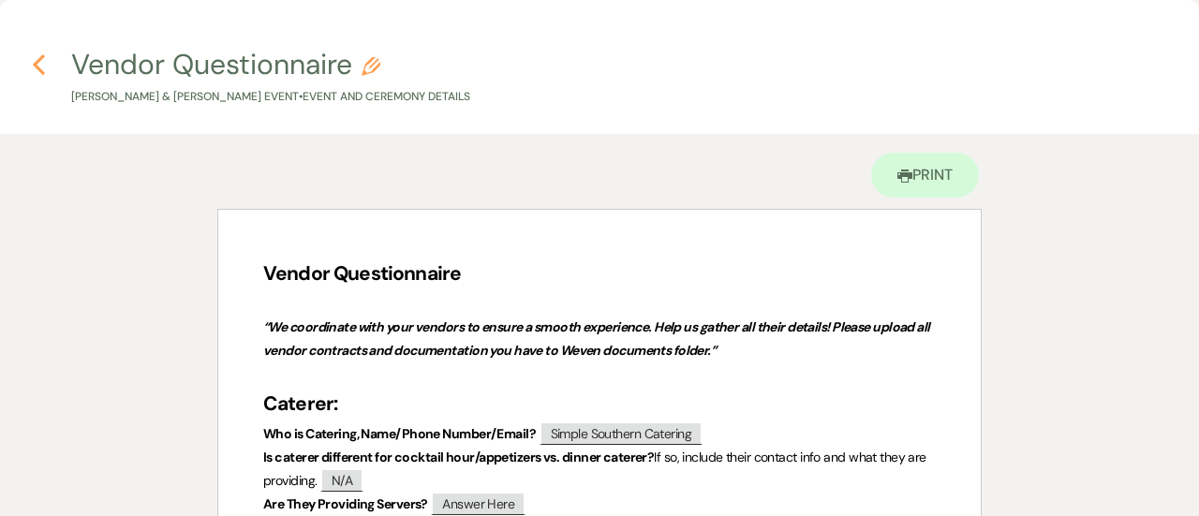
click at [44, 67] on icon "Previous" at bounding box center [39, 64] width 14 height 22
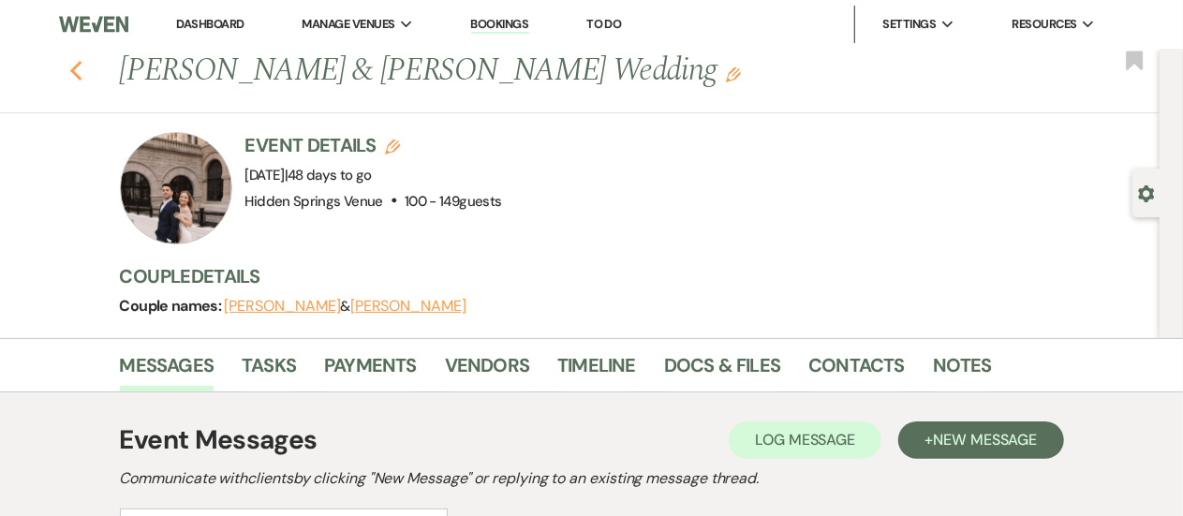
click at [77, 71] on icon "Previous" at bounding box center [76, 71] width 14 height 22
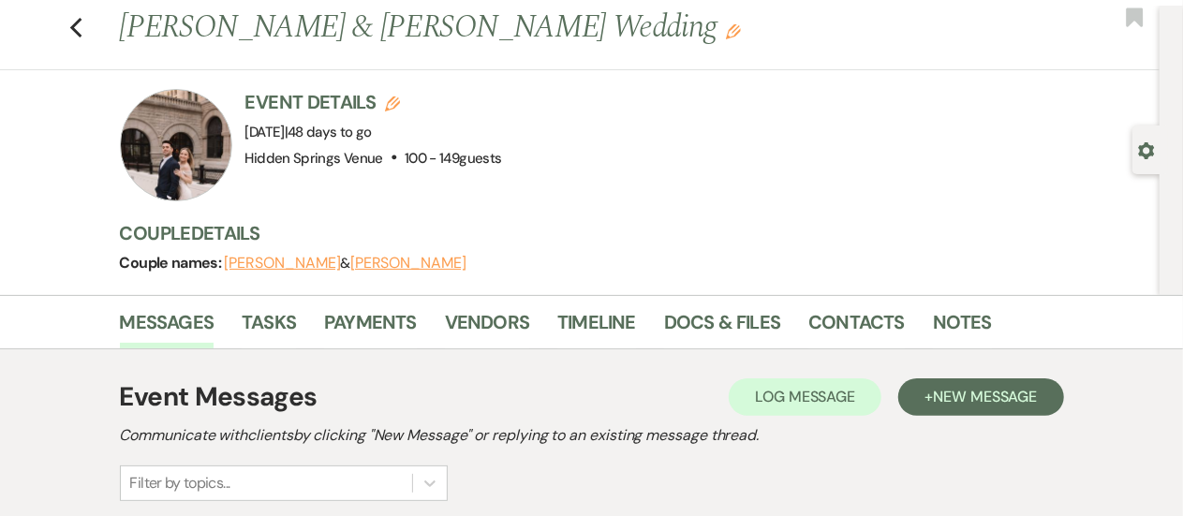
scroll to position [46, 0]
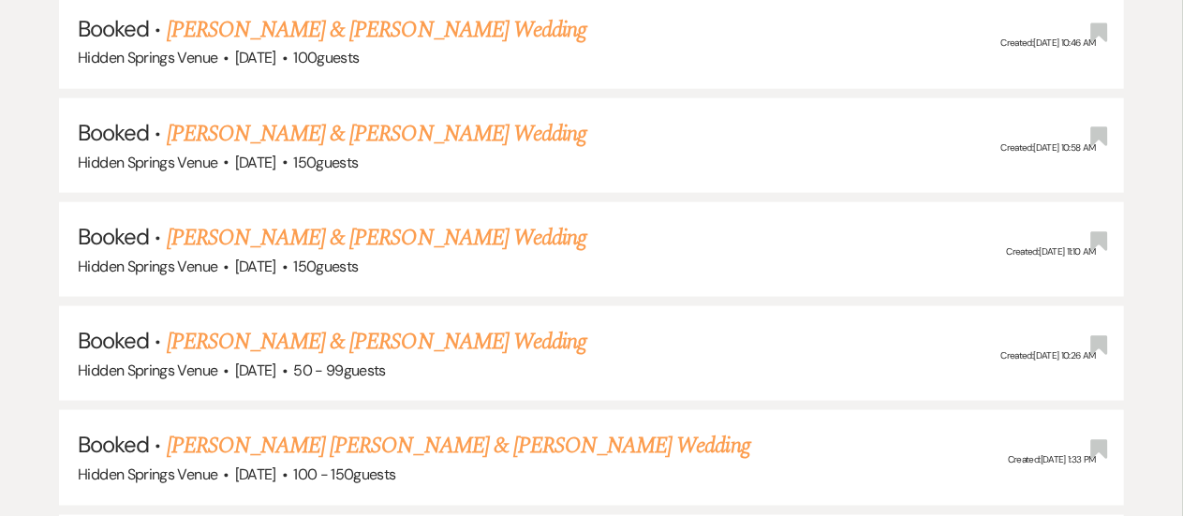
scroll to position [1054, 0]
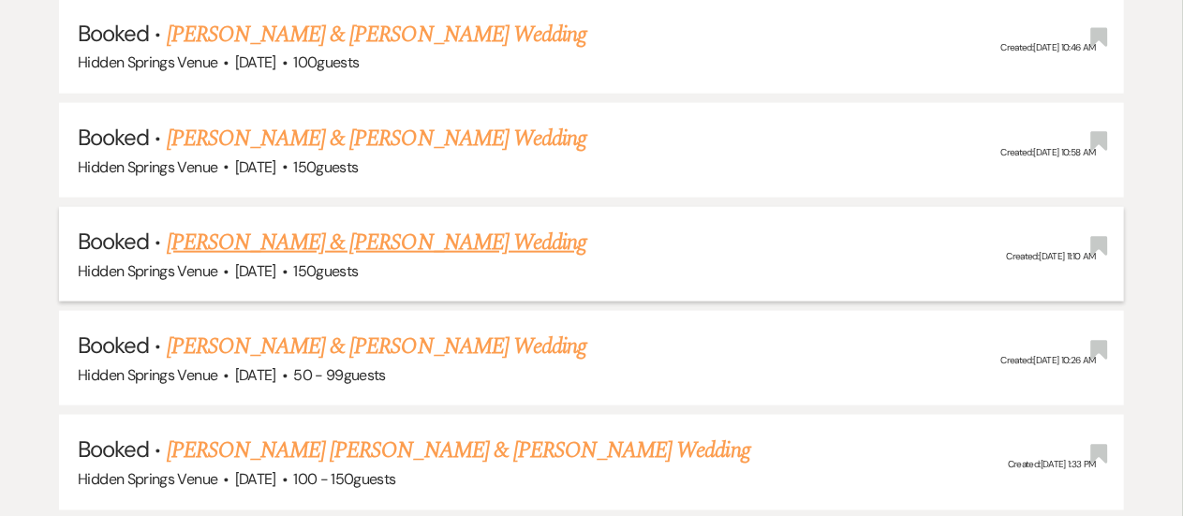
click at [465, 235] on link "[PERSON_NAME] & [PERSON_NAME] Wedding" at bounding box center [377, 243] width 420 height 34
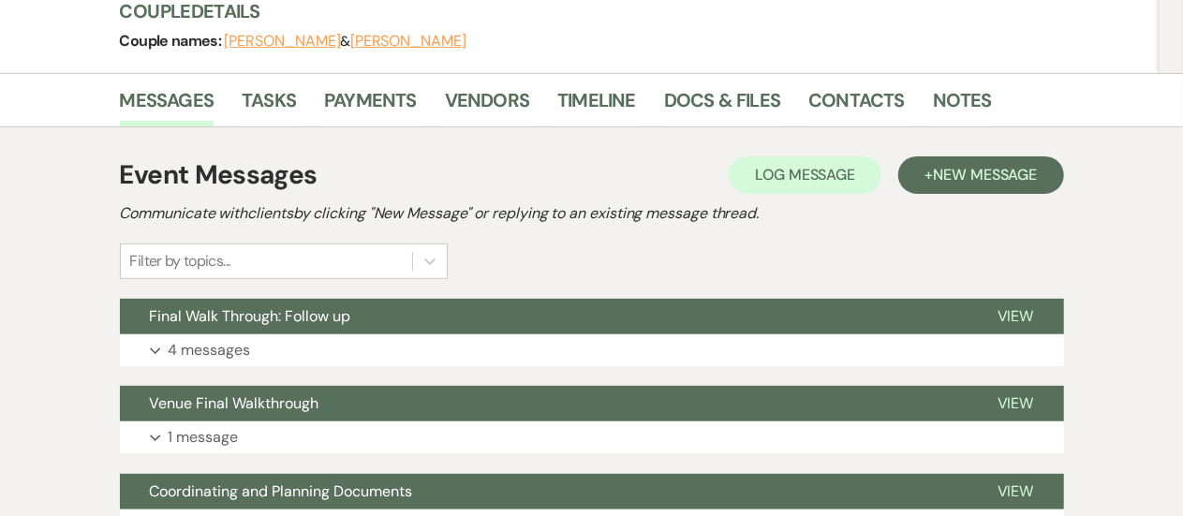
scroll to position [161, 0]
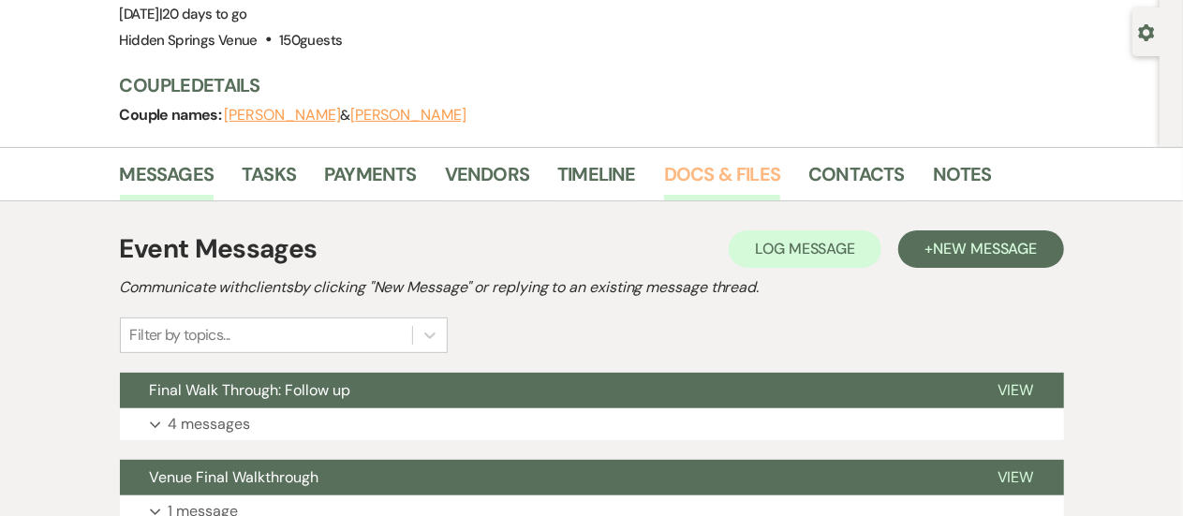
click at [727, 186] on link "Docs & Files" at bounding box center [722, 179] width 116 height 41
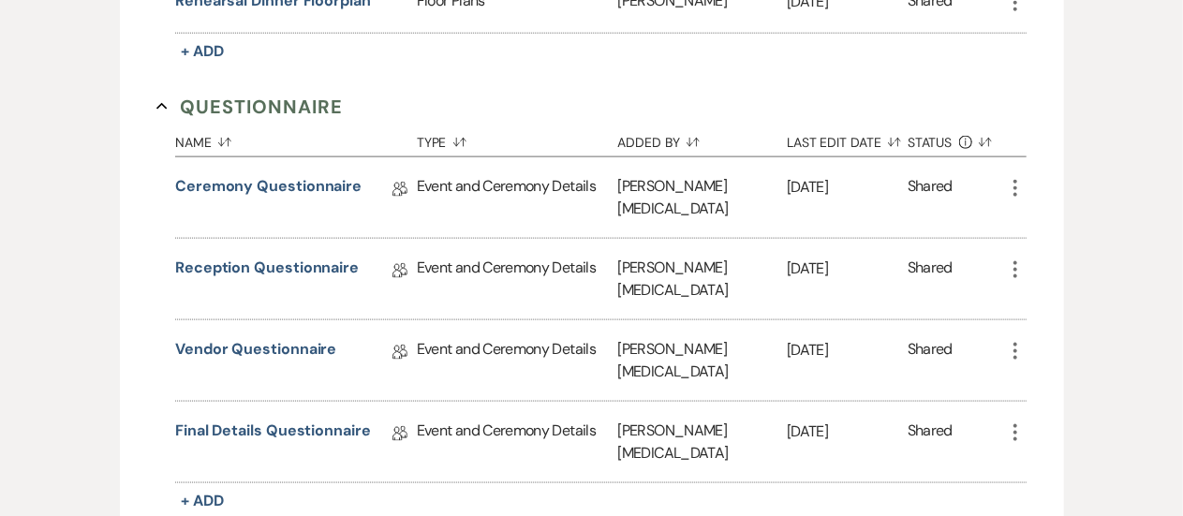
scroll to position [1148, 0]
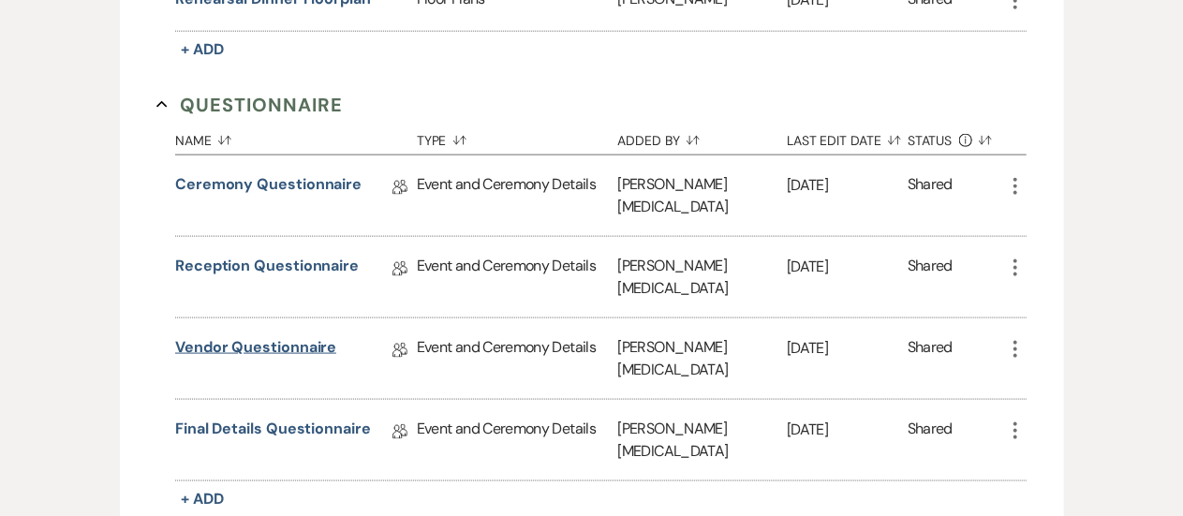
click at [258, 336] on link "Vendor Questionnaire" at bounding box center [255, 350] width 161 height 29
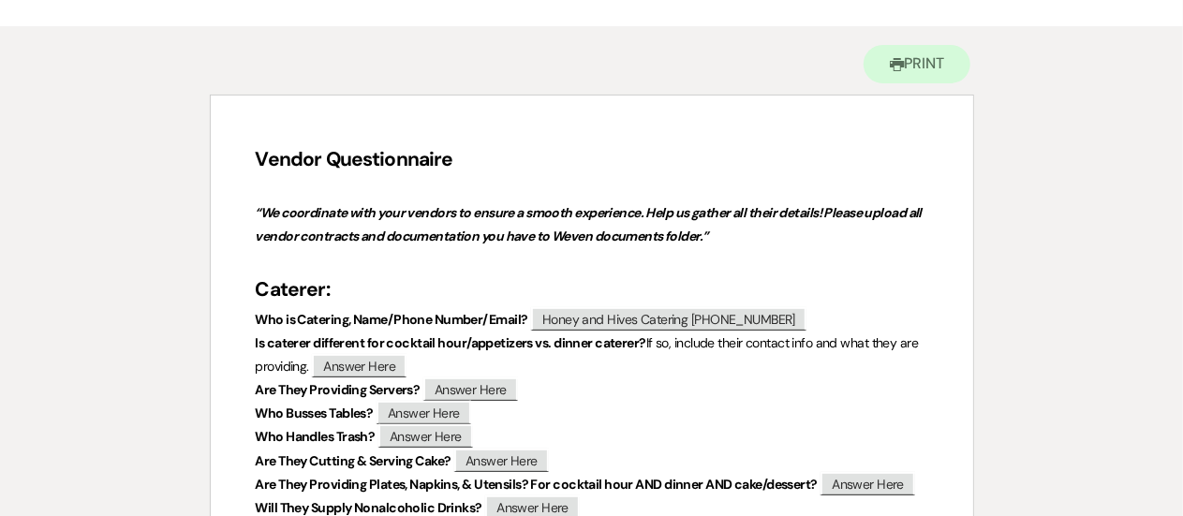
scroll to position [164, 0]
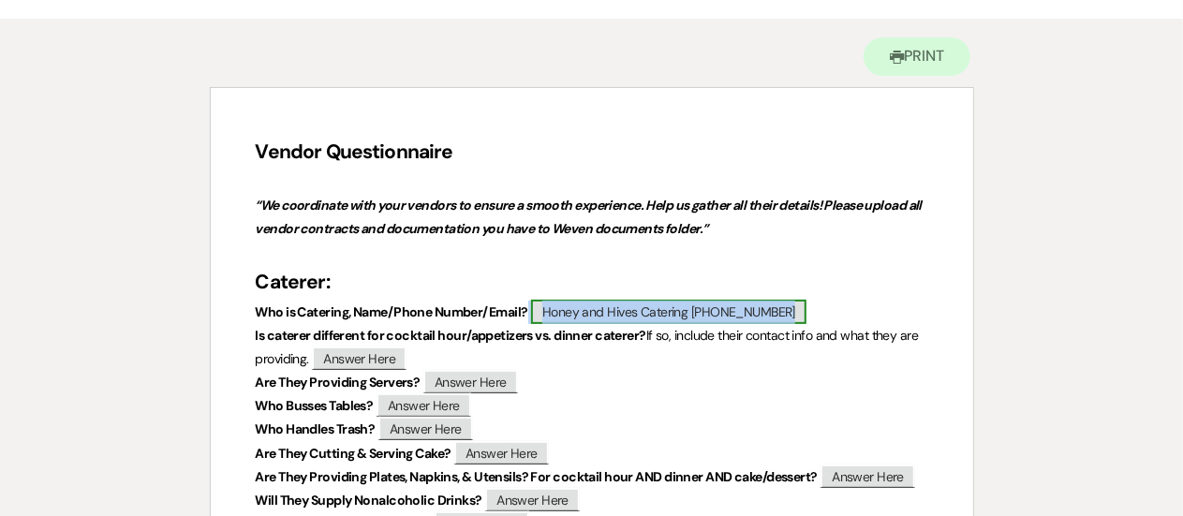
click at [680, 310] on span "Honey and Hives Catering 423-708-5431" at bounding box center [668, 312] width 275 height 24
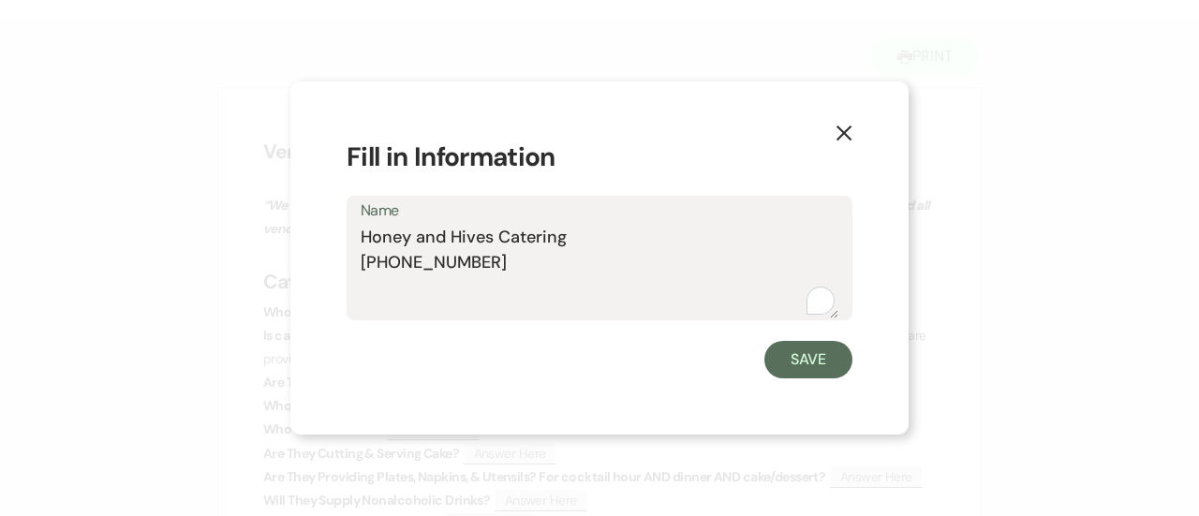
click at [853, 138] on button "X" at bounding box center [844, 131] width 28 height 33
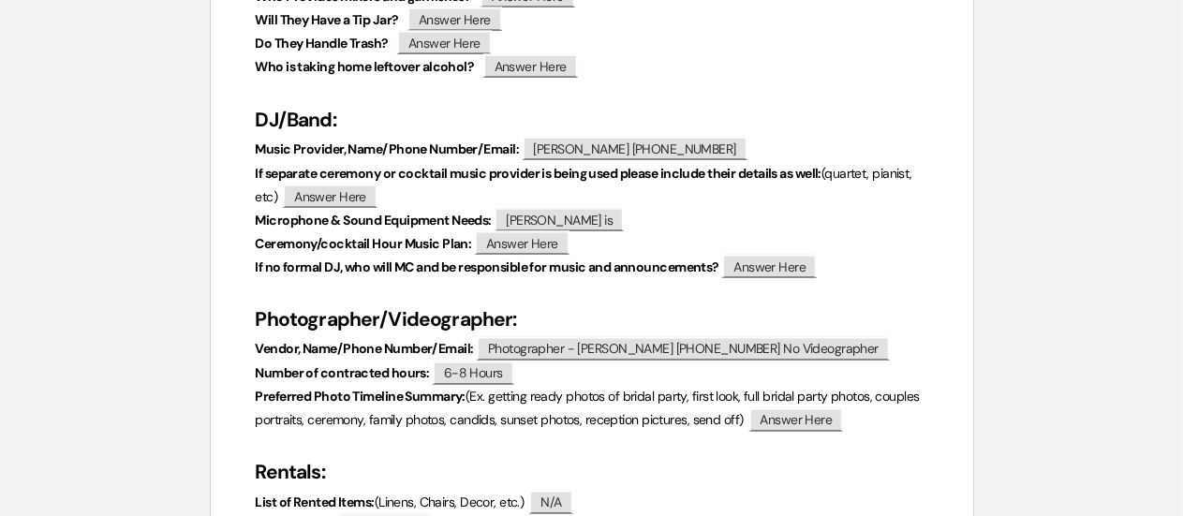
scroll to position [1503, 0]
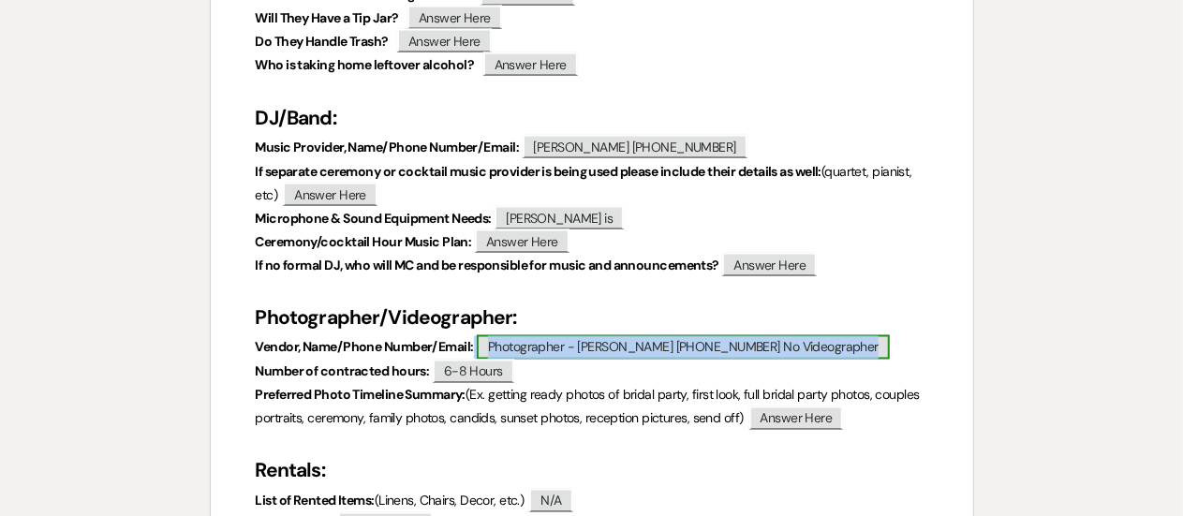
click at [673, 348] on span "Photographer - Lauren Clark 423-605-9774 No Videographer" at bounding box center [683, 347] width 413 height 24
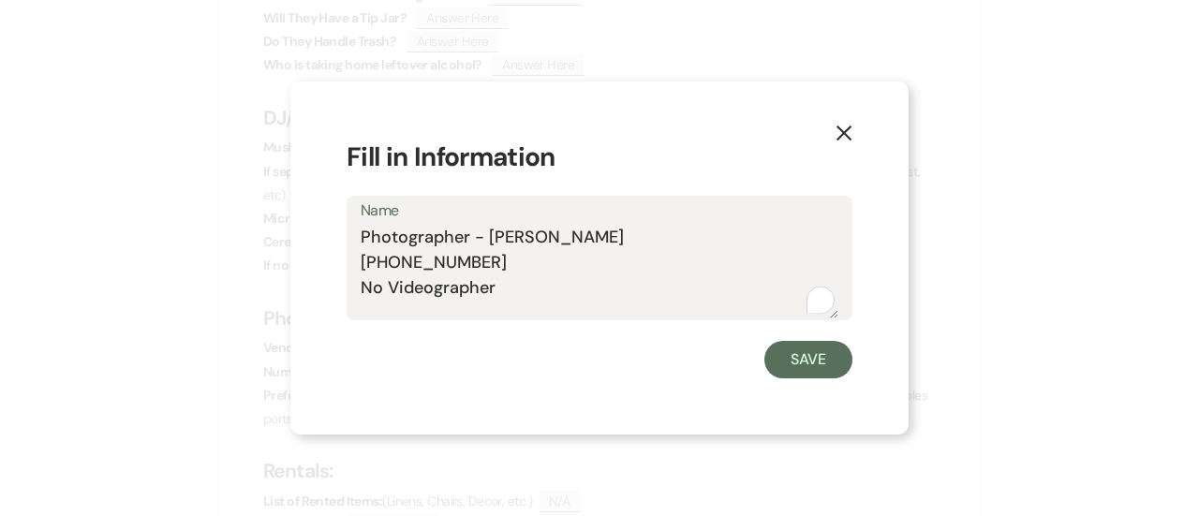
click at [847, 139] on icon "X" at bounding box center [844, 133] width 17 height 17
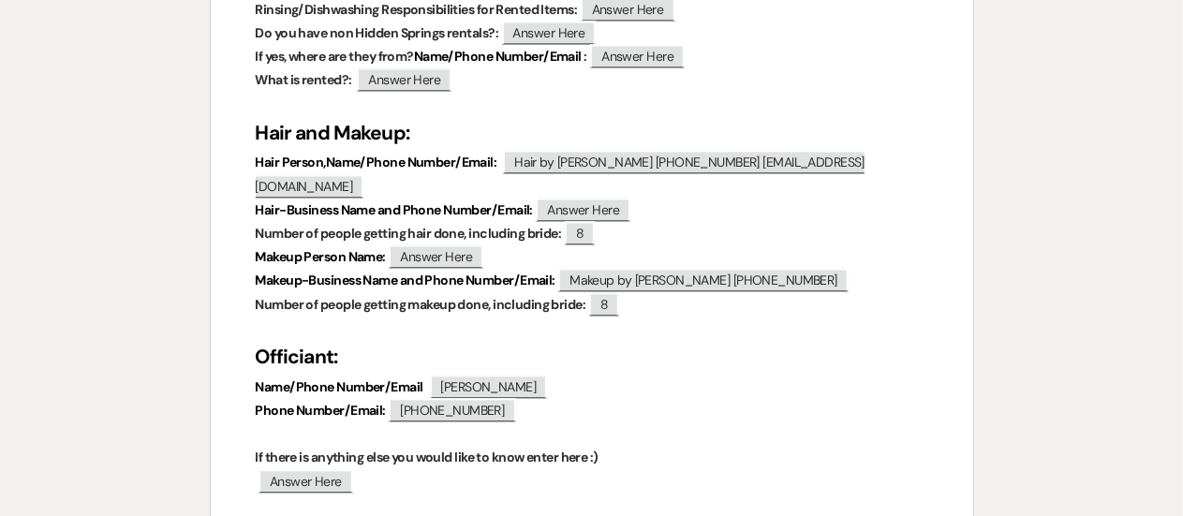
scroll to position [2068, 0]
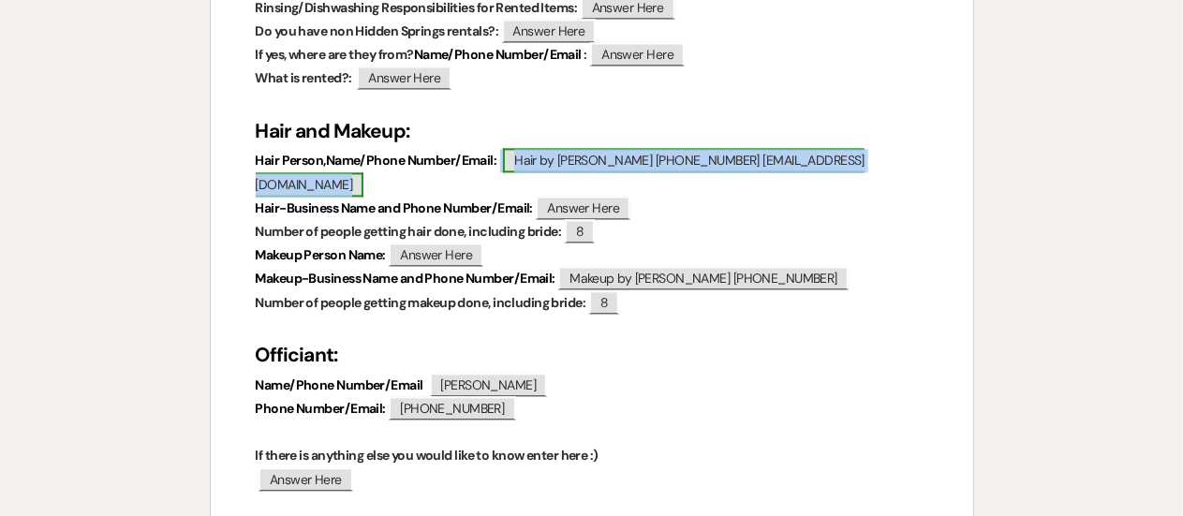
click at [853, 160] on span "Hair by Haley Orzo 423-368-1817 hair_by_haley@yahoo.com" at bounding box center [561, 172] width 610 height 48
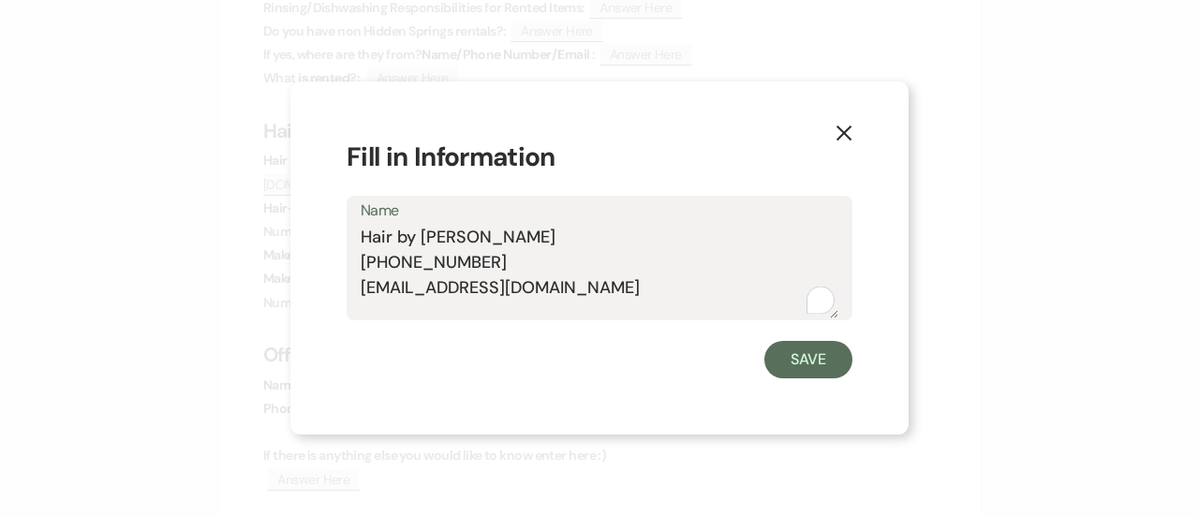
drag, startPoint x: 576, startPoint y: 290, endPoint x: 362, endPoint y: 290, distance: 214.6
click at [362, 290] on textarea "Hair by Haley Orzo 423-368-1817 hair_by_haley@yahoo.com" at bounding box center [600, 272] width 478 height 94
click at [839, 132] on icon "X" at bounding box center [844, 133] width 17 height 17
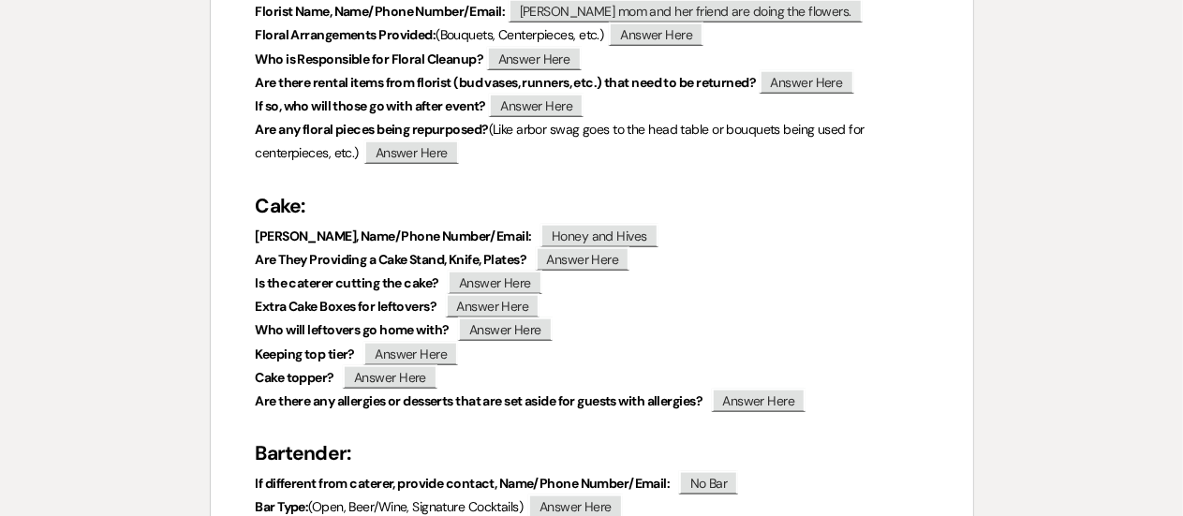
scroll to position [0, 0]
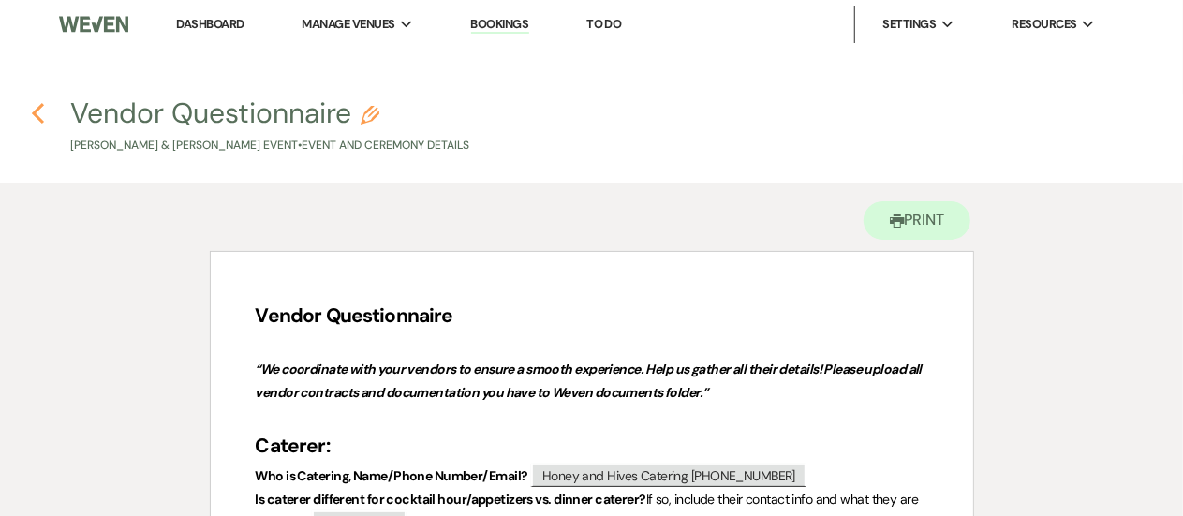
click at [37, 109] on use "button" at bounding box center [38, 113] width 12 height 21
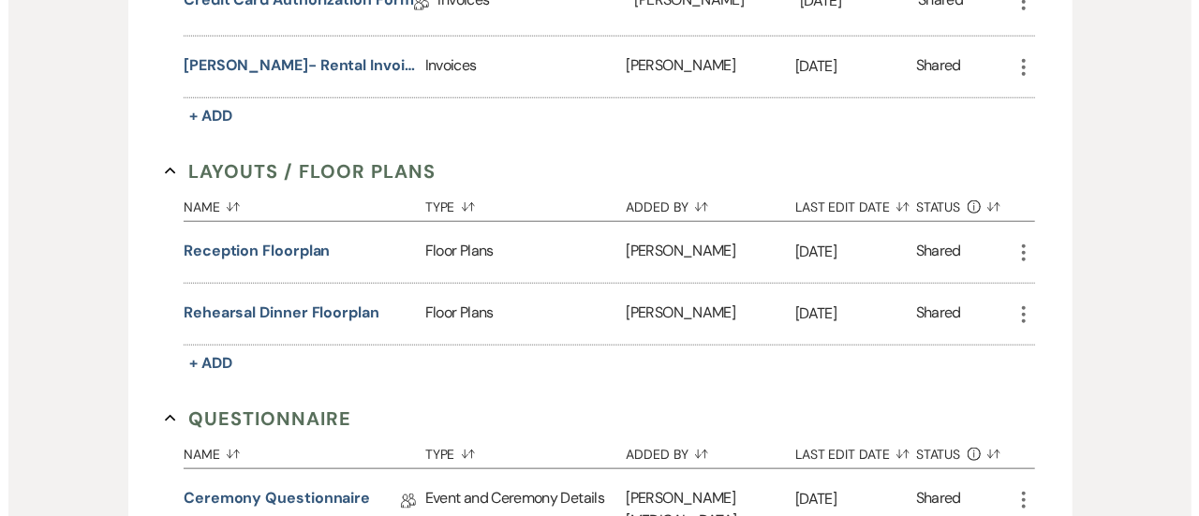
scroll to position [835, 0]
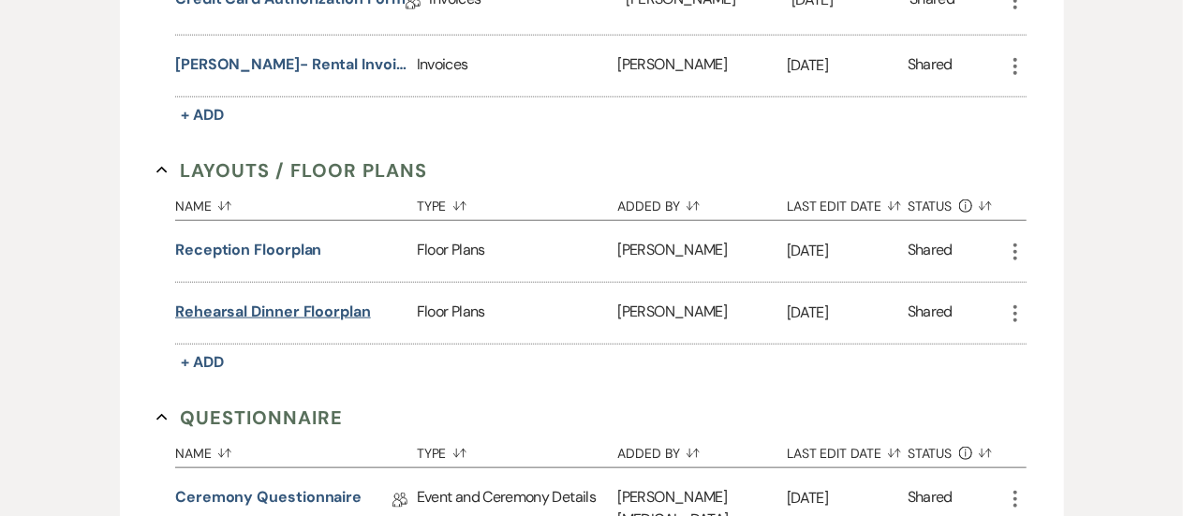
click at [346, 307] on button "Rehearsal Dinner Floorplan" at bounding box center [273, 312] width 196 height 22
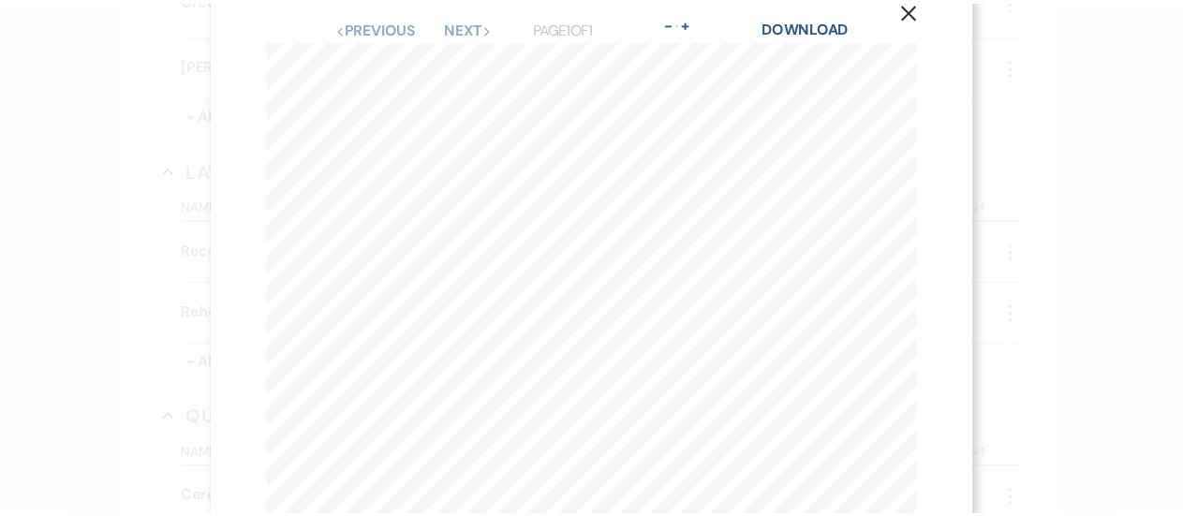
scroll to position [0, 0]
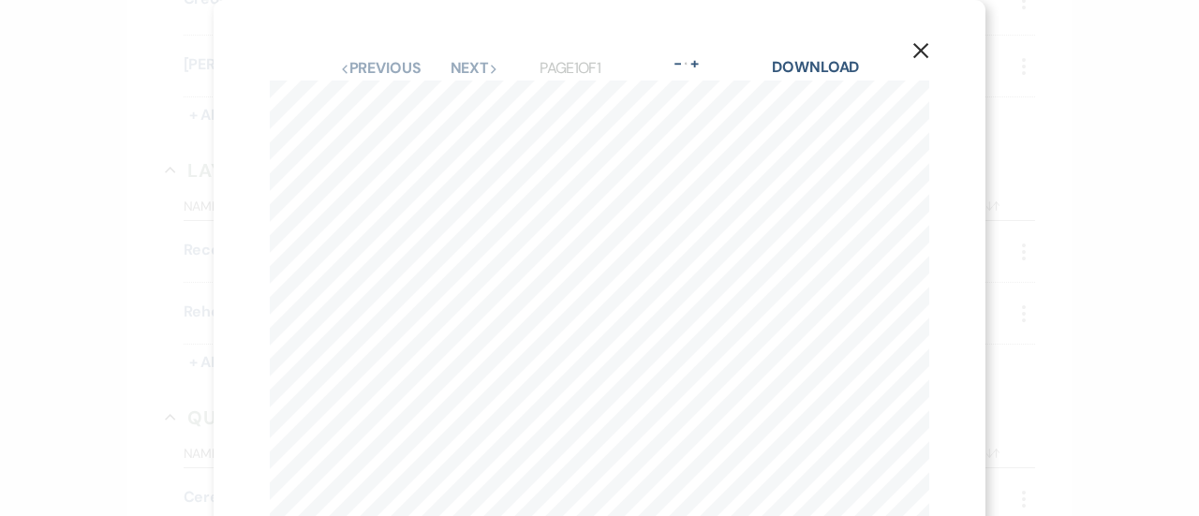
click at [913, 55] on use "button" at bounding box center [920, 50] width 15 height 15
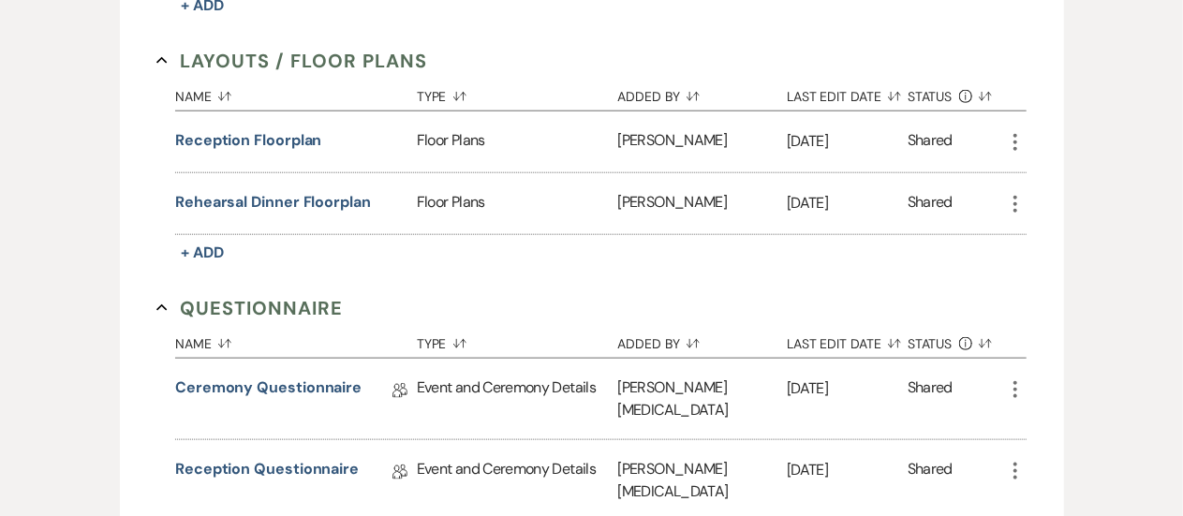
scroll to position [1016, 0]
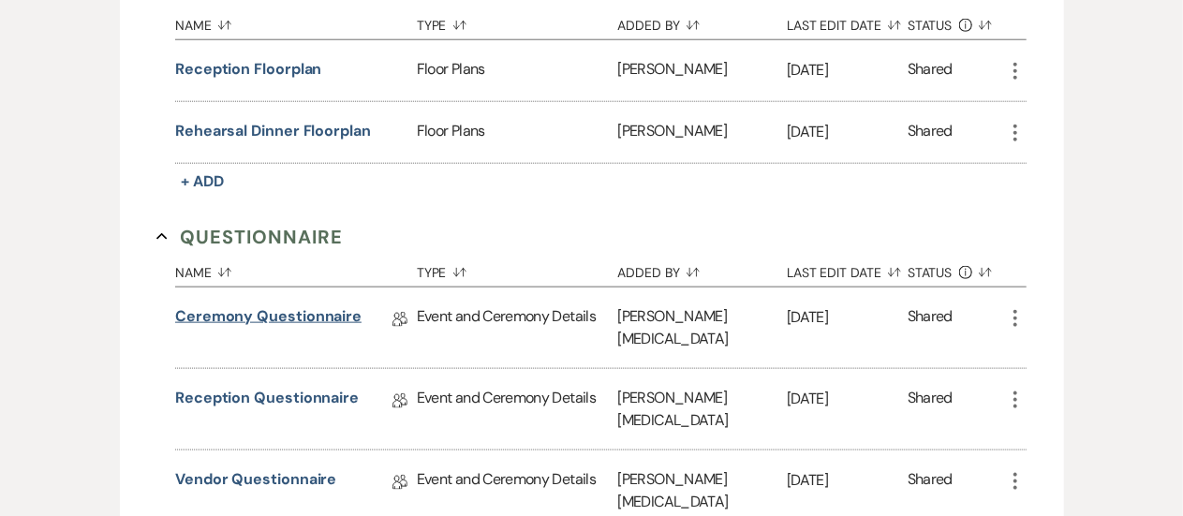
click at [338, 316] on link "Ceremony Questionnaire" at bounding box center [268, 319] width 186 height 29
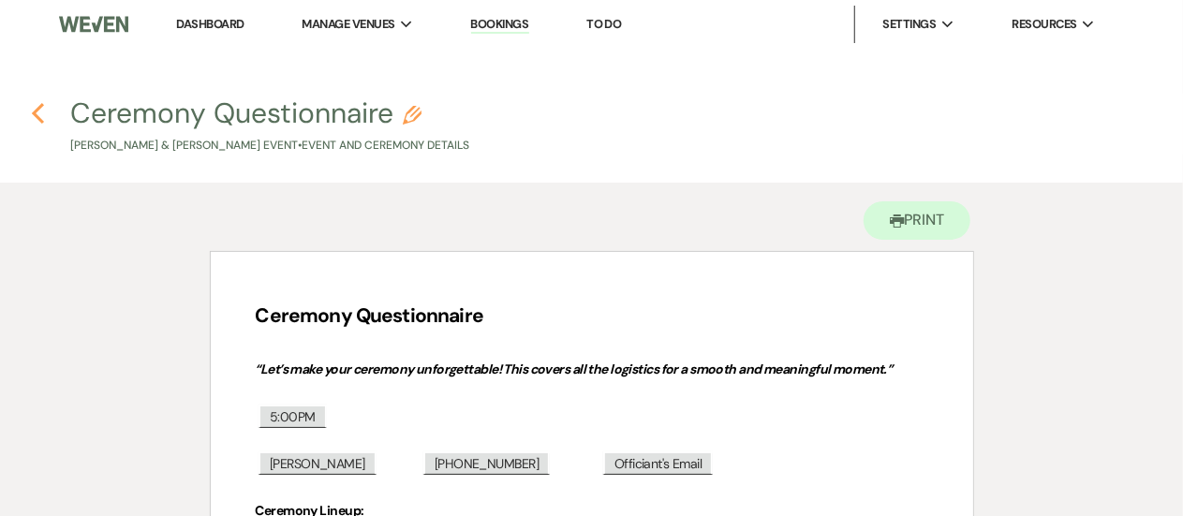
click at [31, 110] on icon "Previous" at bounding box center [38, 113] width 14 height 22
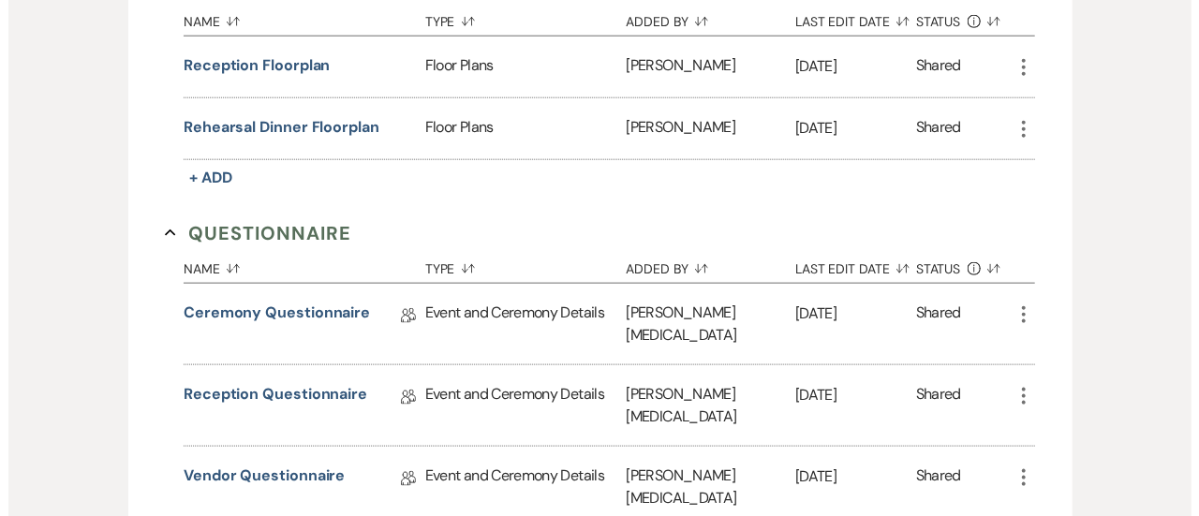
scroll to position [1023, 0]
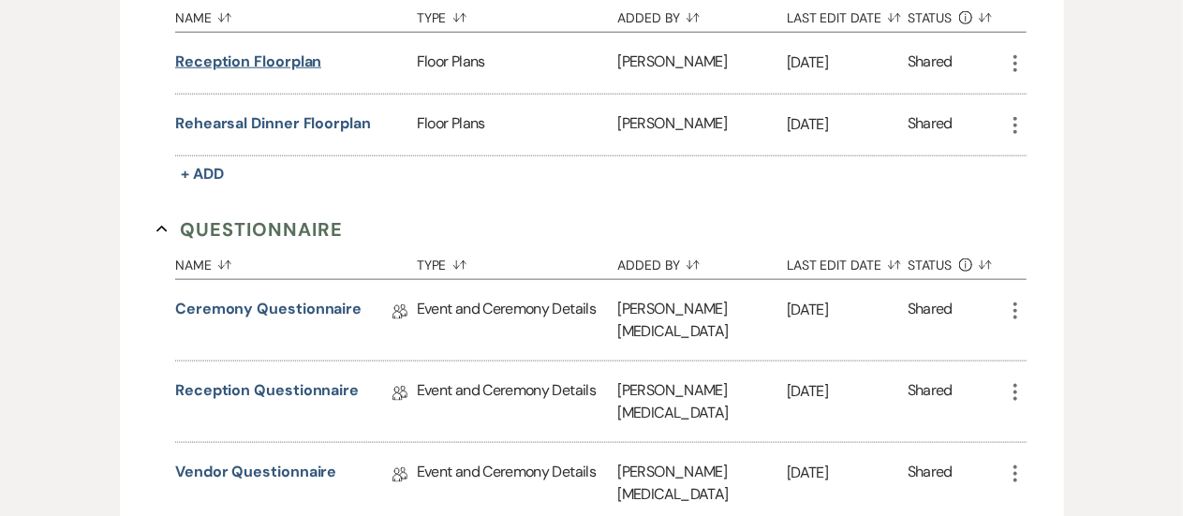
click at [262, 51] on button "Reception Floorplan" at bounding box center [248, 62] width 146 height 22
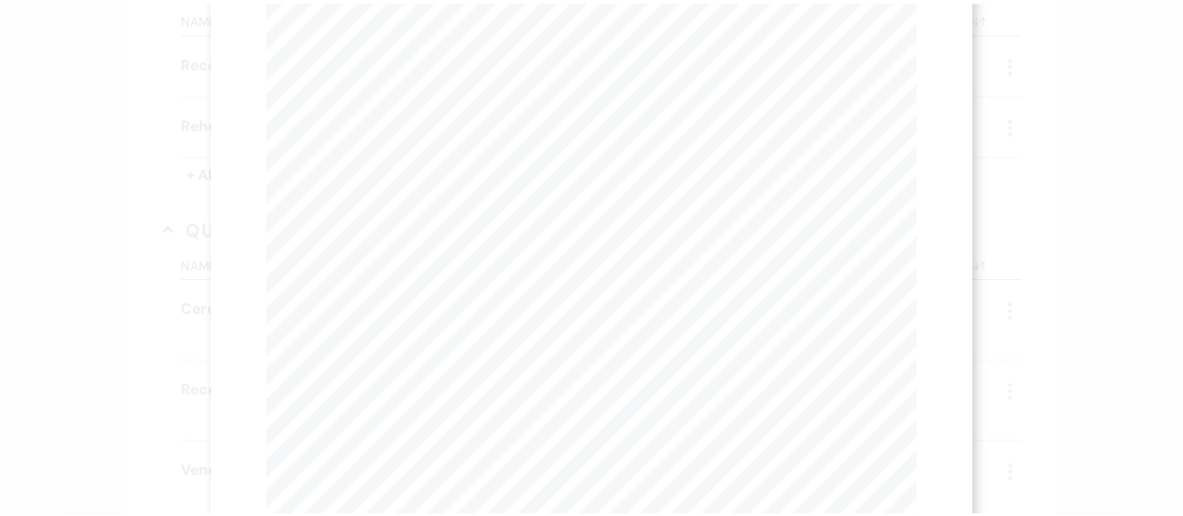
scroll to position [0, 0]
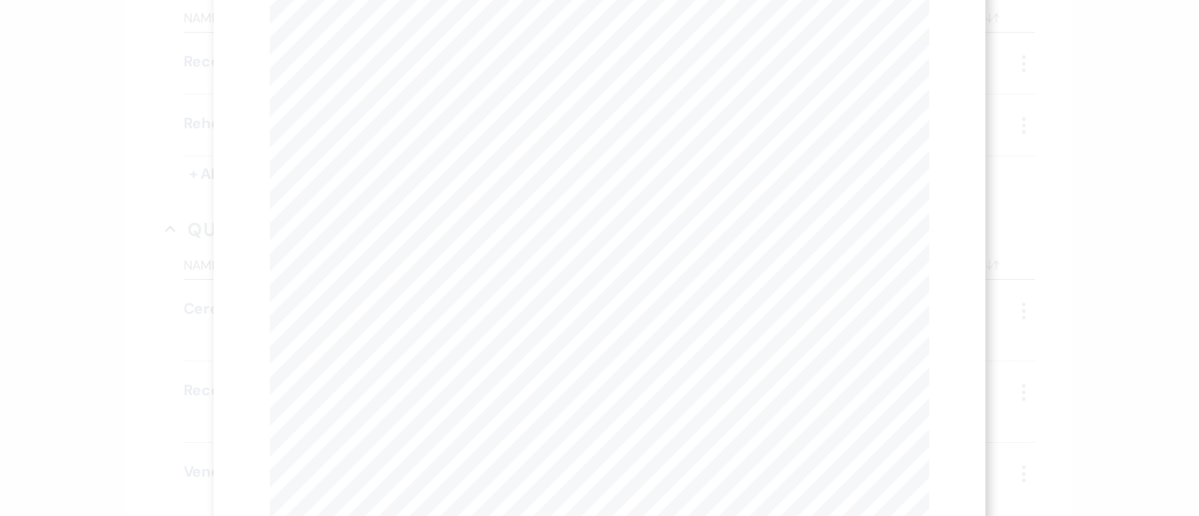
click at [1077, 394] on div "X Previous Previous Next Next Page 1 of 1 - Zoom + Download Madison Rader - Sep…" at bounding box center [599, 258] width 1199 height 516
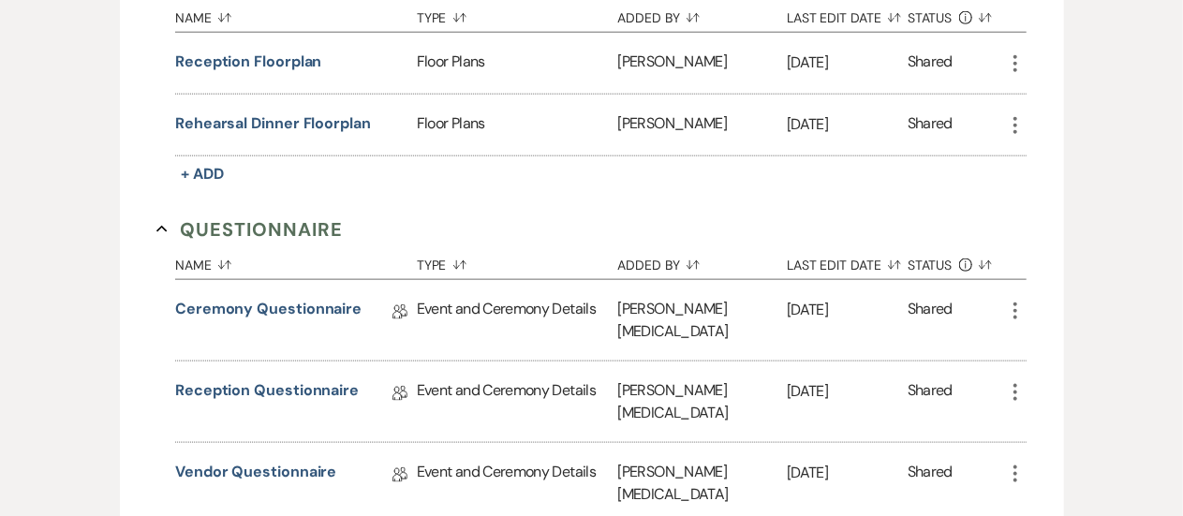
scroll to position [1062, 0]
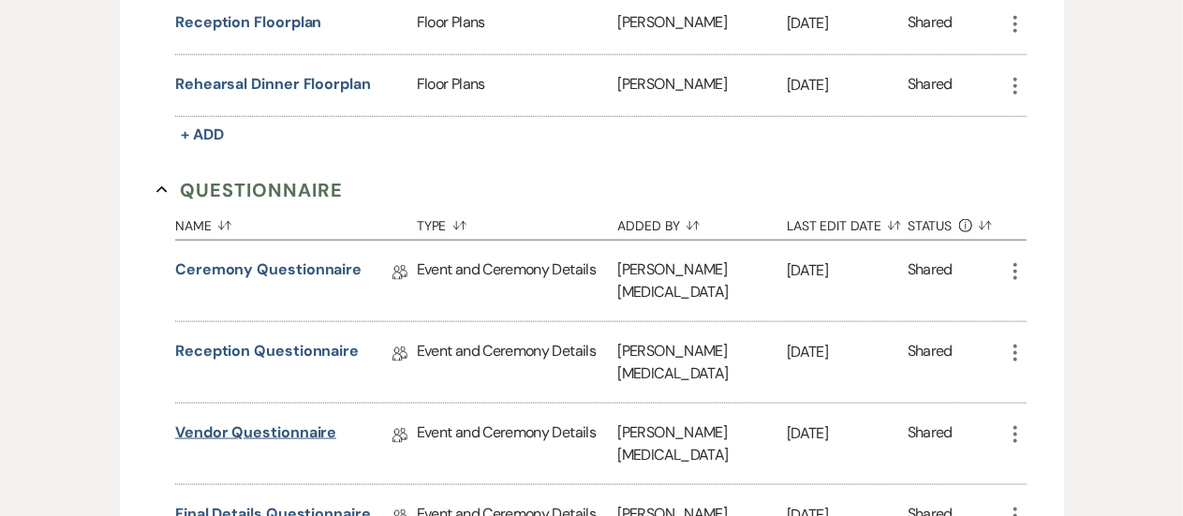
click at [269, 422] on link "Vendor Questionnaire" at bounding box center [255, 436] width 161 height 29
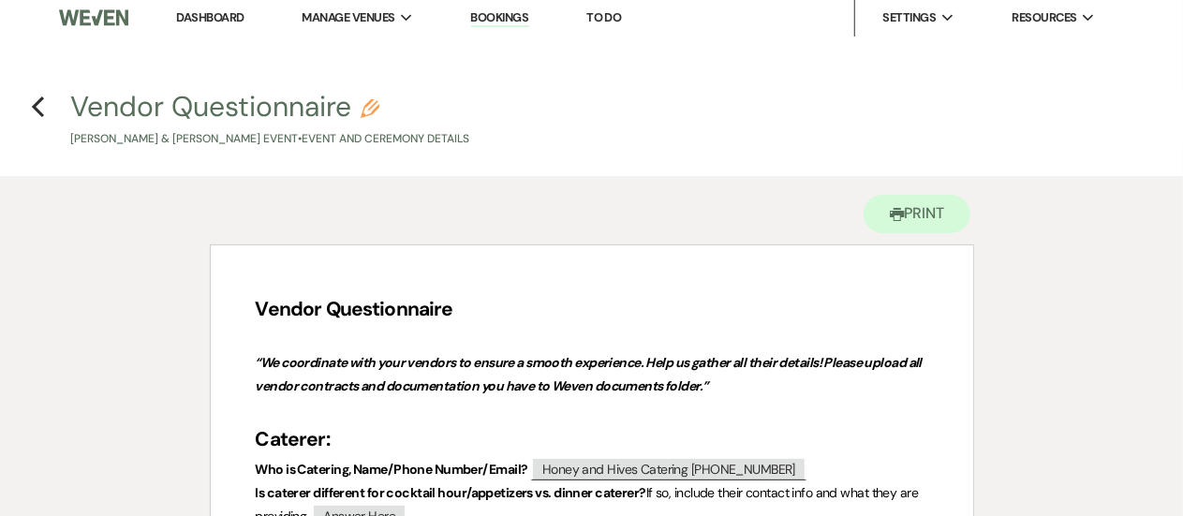
scroll to position [3, 0]
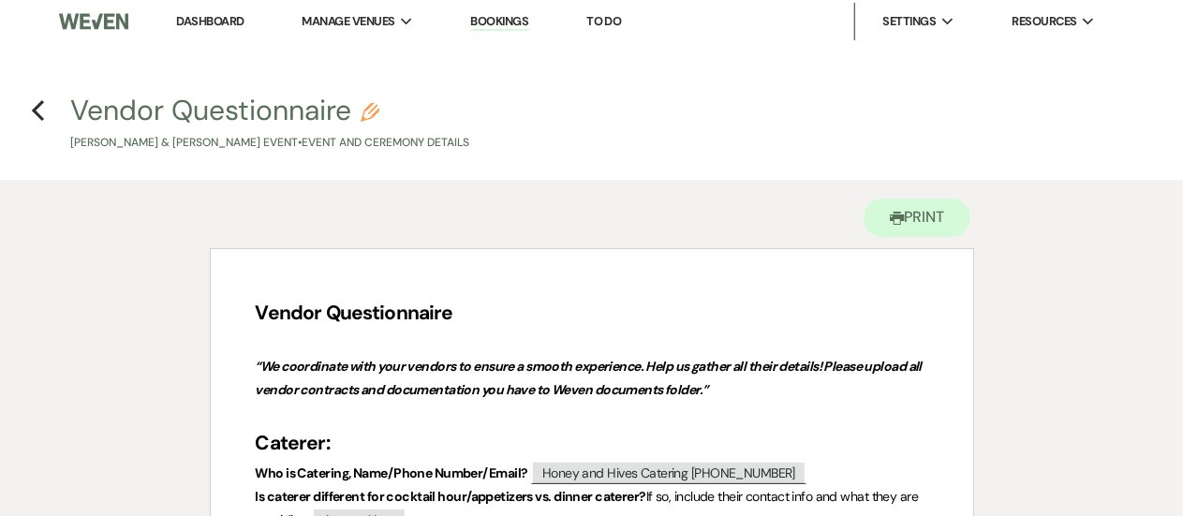
click at [36, 119] on icon "Previous" at bounding box center [38, 110] width 14 height 22
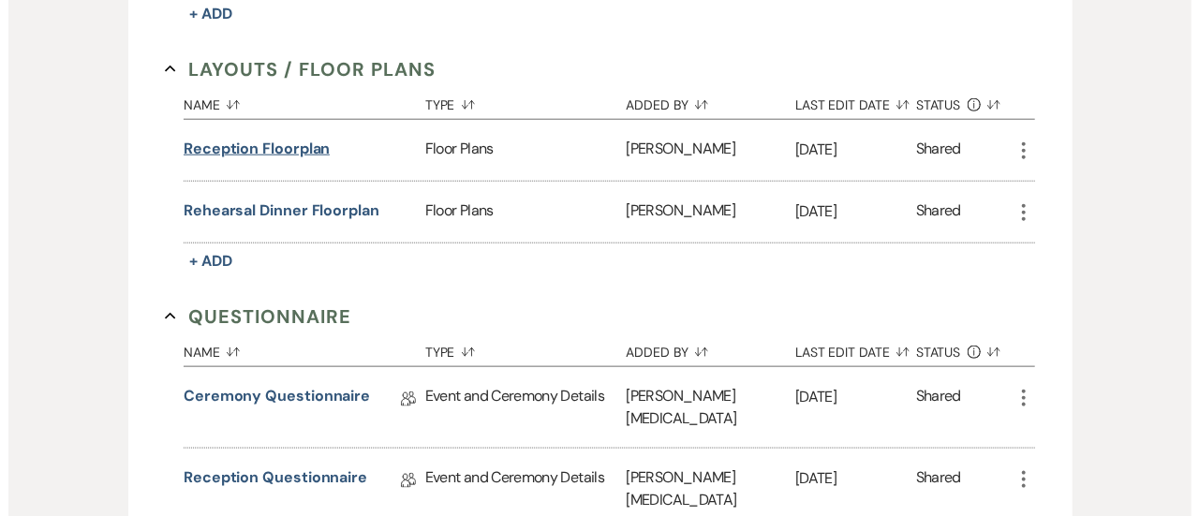
scroll to position [935, 0]
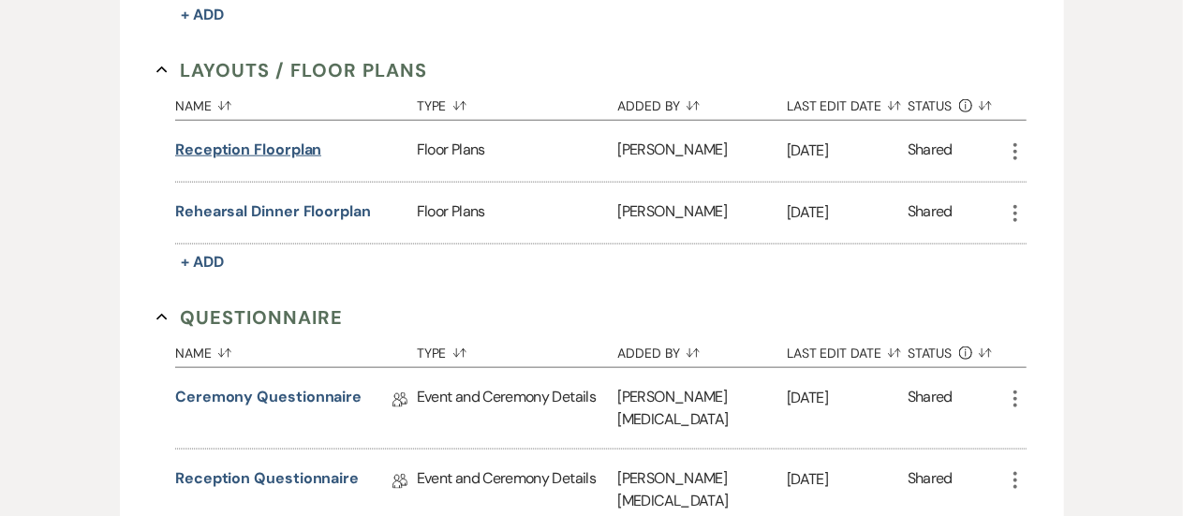
click at [275, 140] on button "Reception Floorplan" at bounding box center [248, 150] width 146 height 22
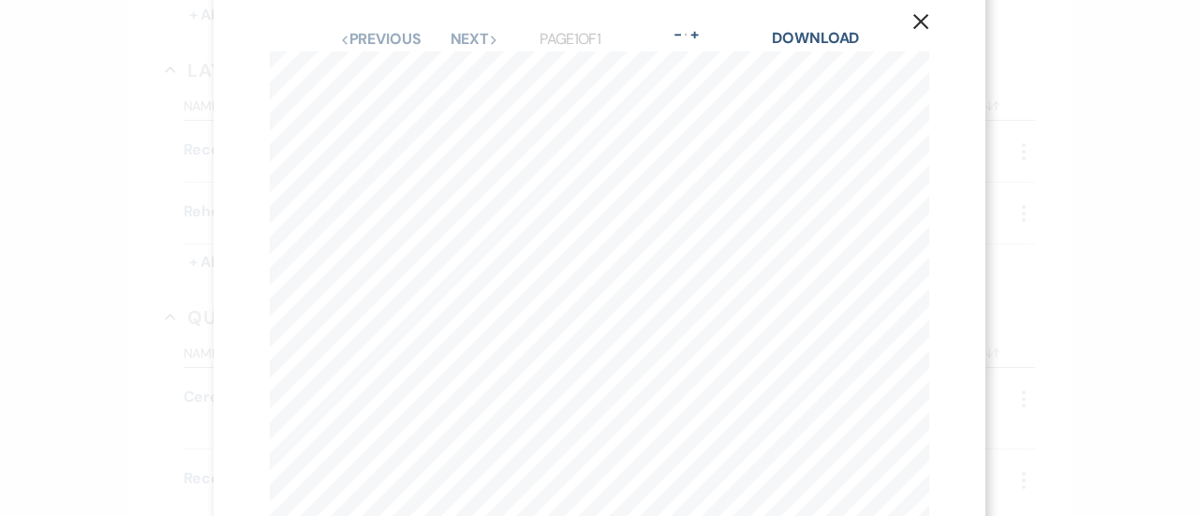
scroll to position [0, 0]
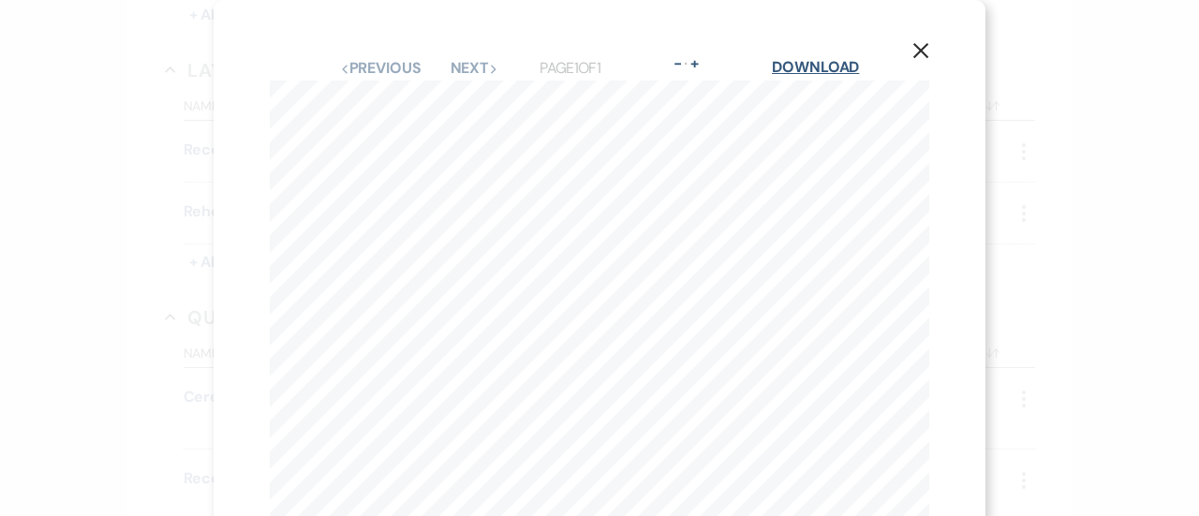
click at [796, 63] on link "Download" at bounding box center [815, 67] width 87 height 20
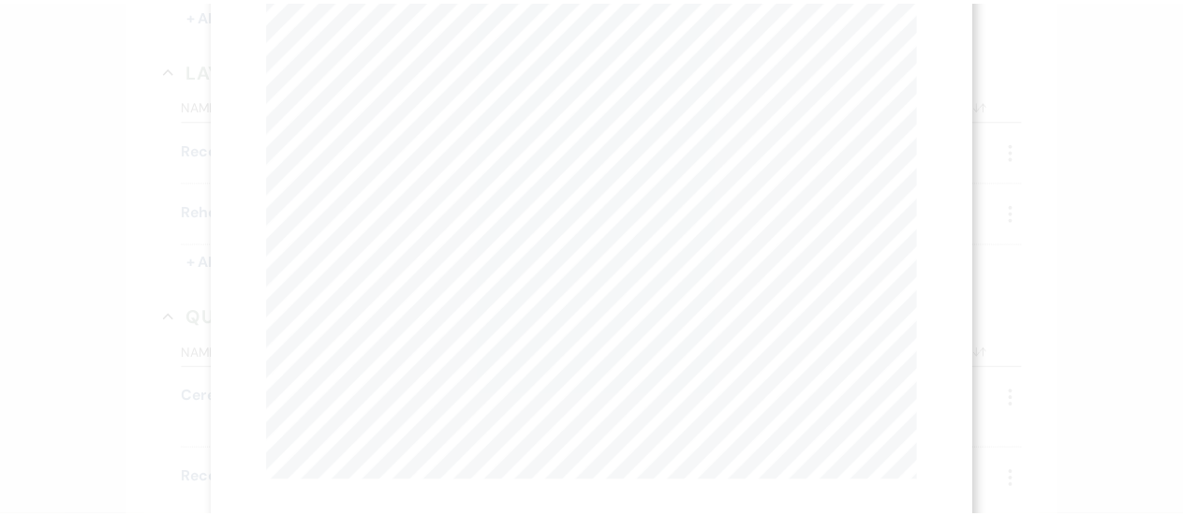
scroll to position [217, 0]
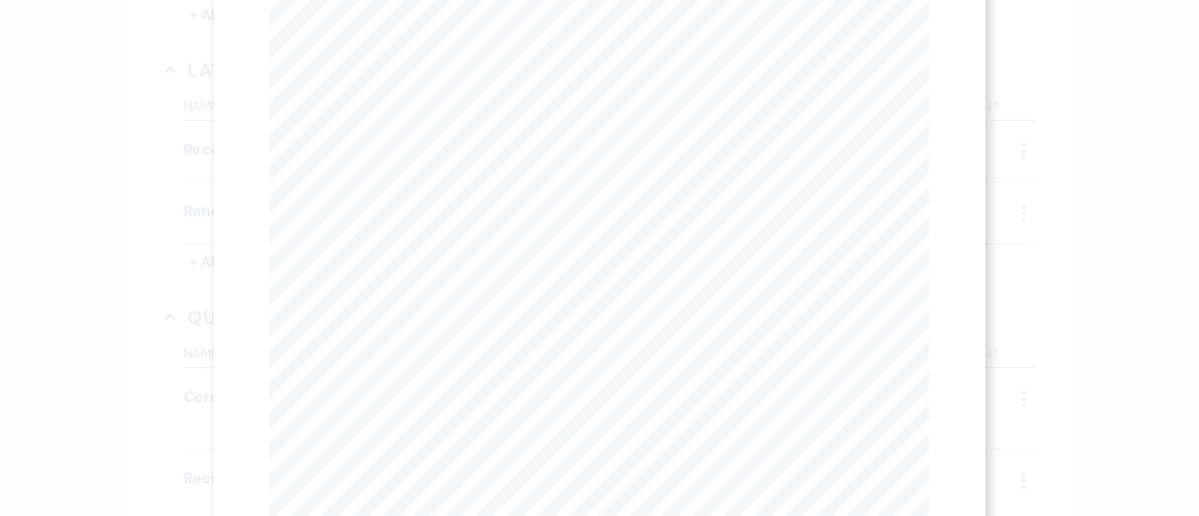
click at [118, 189] on div "X Previous Previous Next Next Page 1 of 1 - Zoom + Download Madison Rader - Sep…" at bounding box center [599, 258] width 1199 height 516
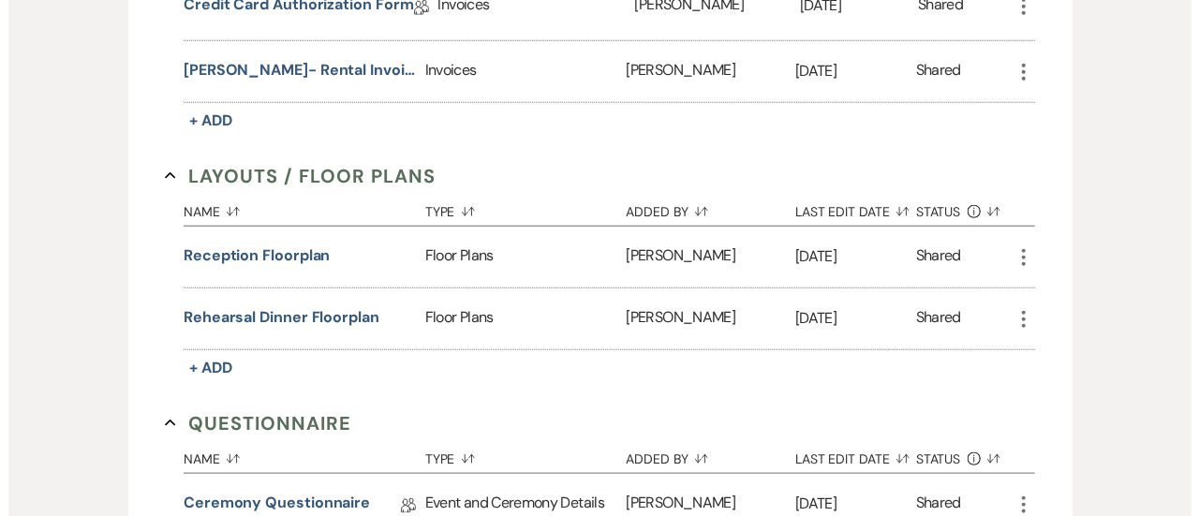
scroll to position [831, 0]
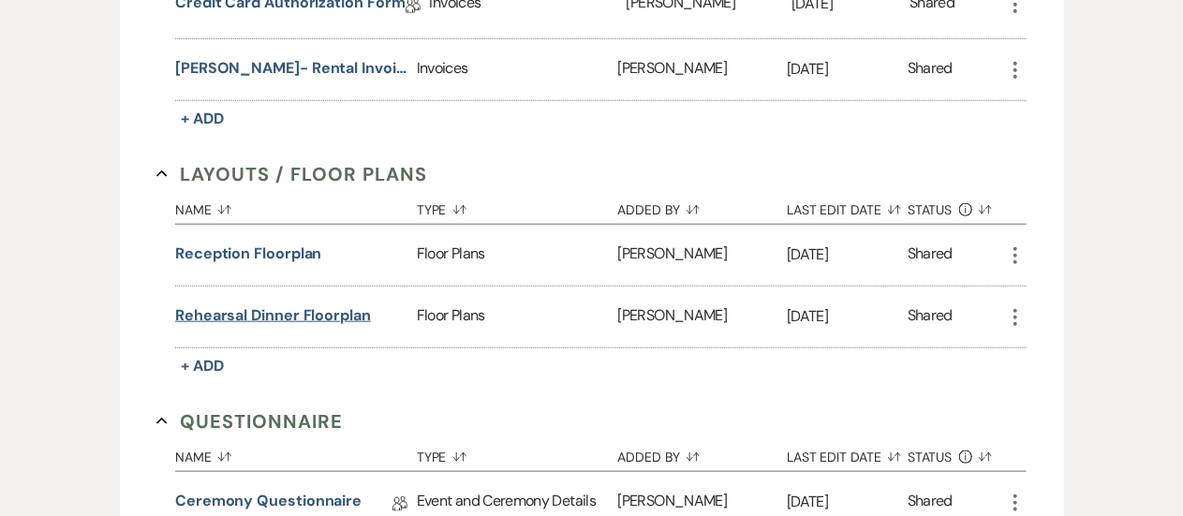
click at [251, 314] on button "Rehearsal Dinner Floorplan" at bounding box center [273, 315] width 196 height 22
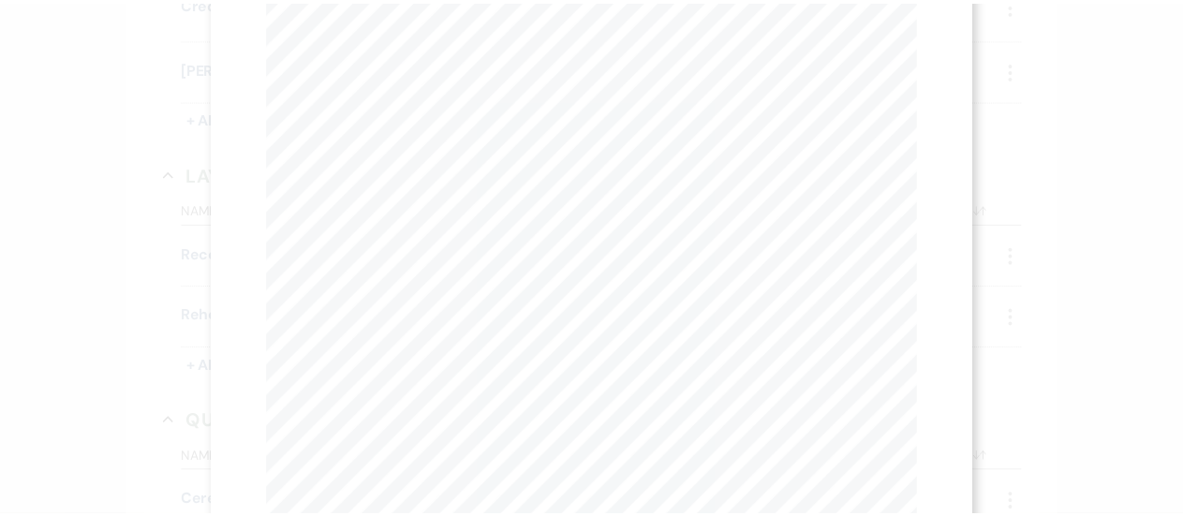
scroll to position [8, 0]
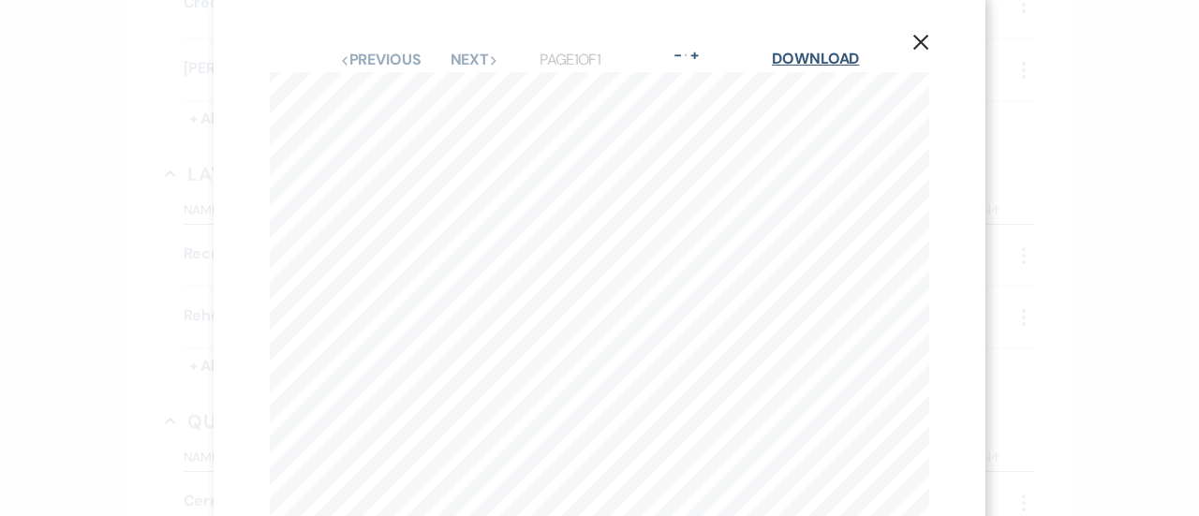
click at [792, 61] on link "Download" at bounding box center [815, 59] width 87 height 20
click at [141, 179] on div "X Previous Previous Next Next Page 1 of 1 - Zoom + Download Madison Rader - Sep…" at bounding box center [599, 258] width 1199 height 516
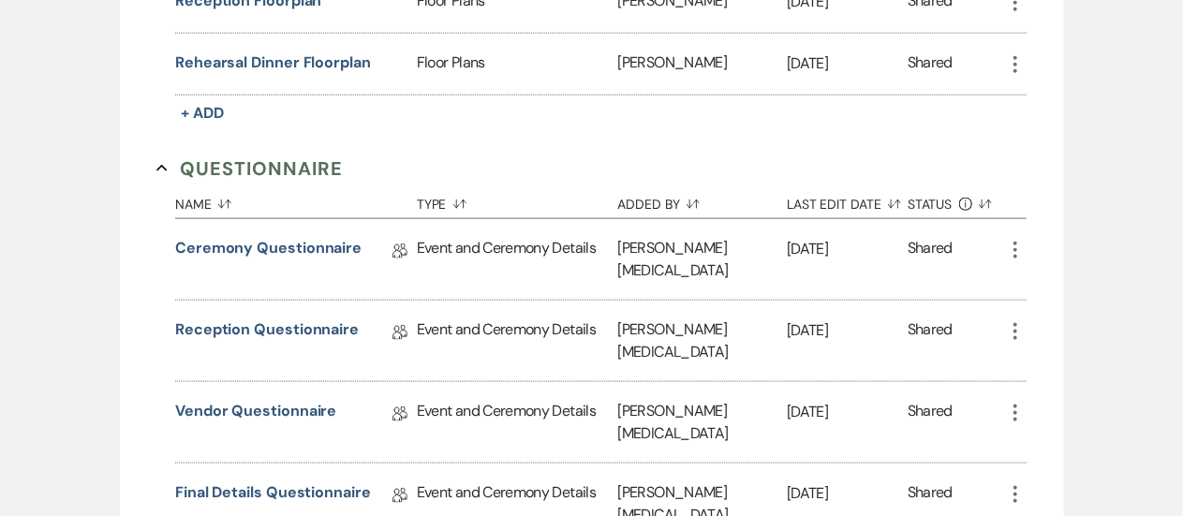
scroll to position [1091, 0]
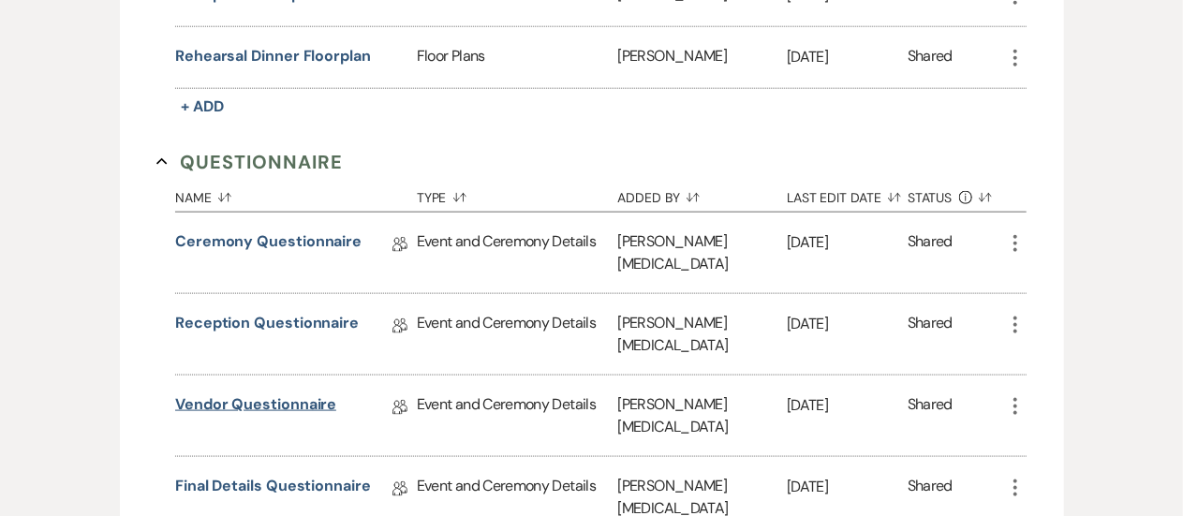
click at [270, 394] on link "Vendor Questionnaire" at bounding box center [255, 408] width 161 height 29
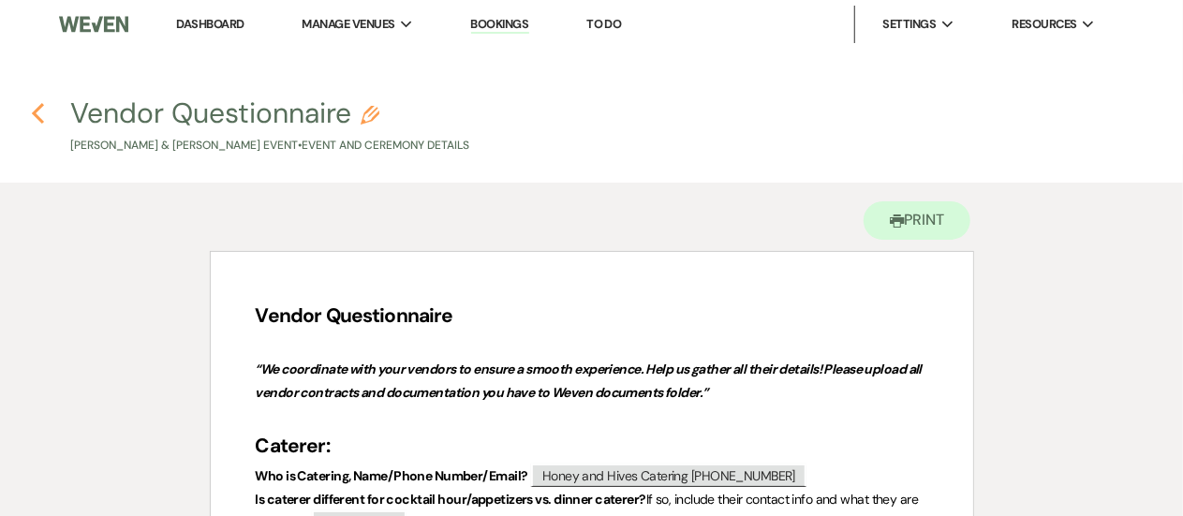
click at [44, 108] on icon "Previous" at bounding box center [38, 113] width 14 height 22
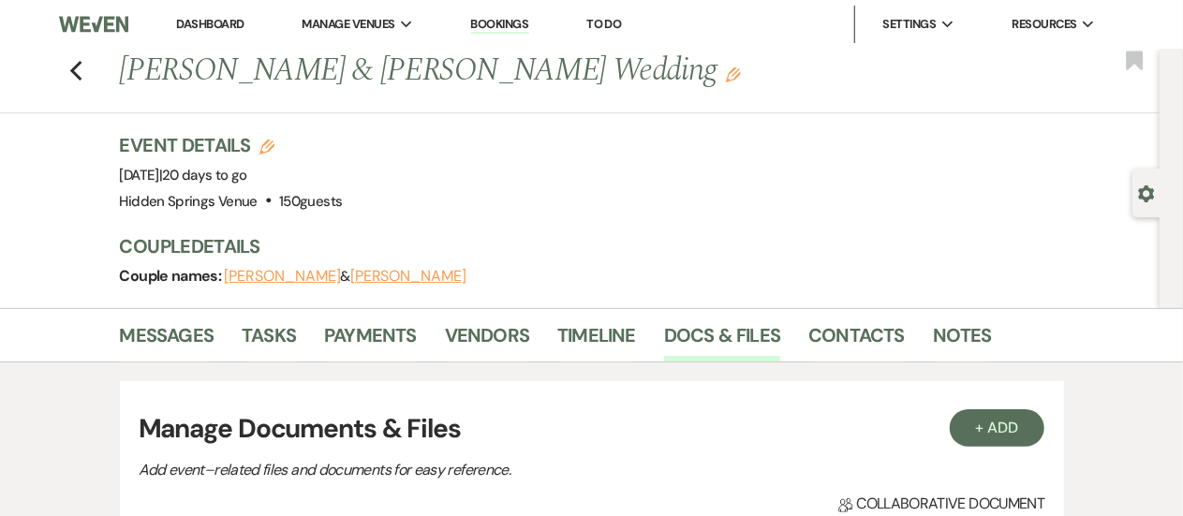
scroll to position [1091, 0]
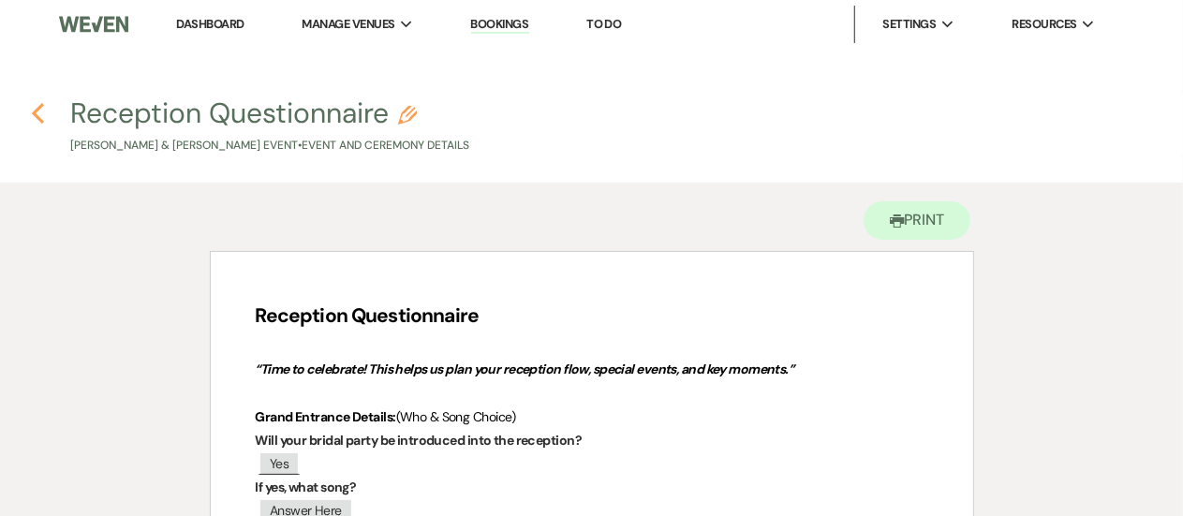
click at [41, 122] on use "button" at bounding box center [38, 113] width 12 height 21
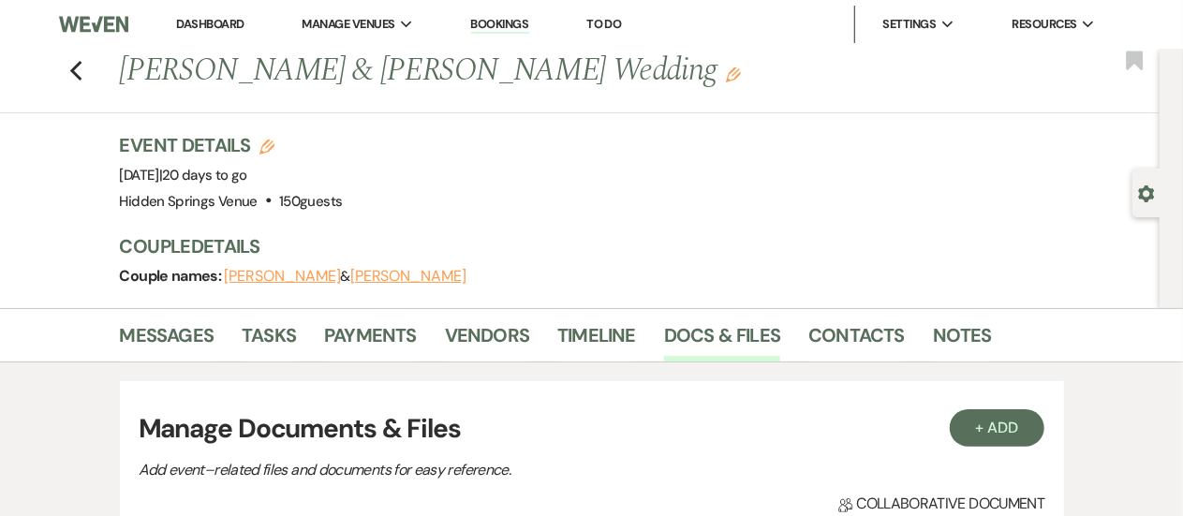
scroll to position [1091, 0]
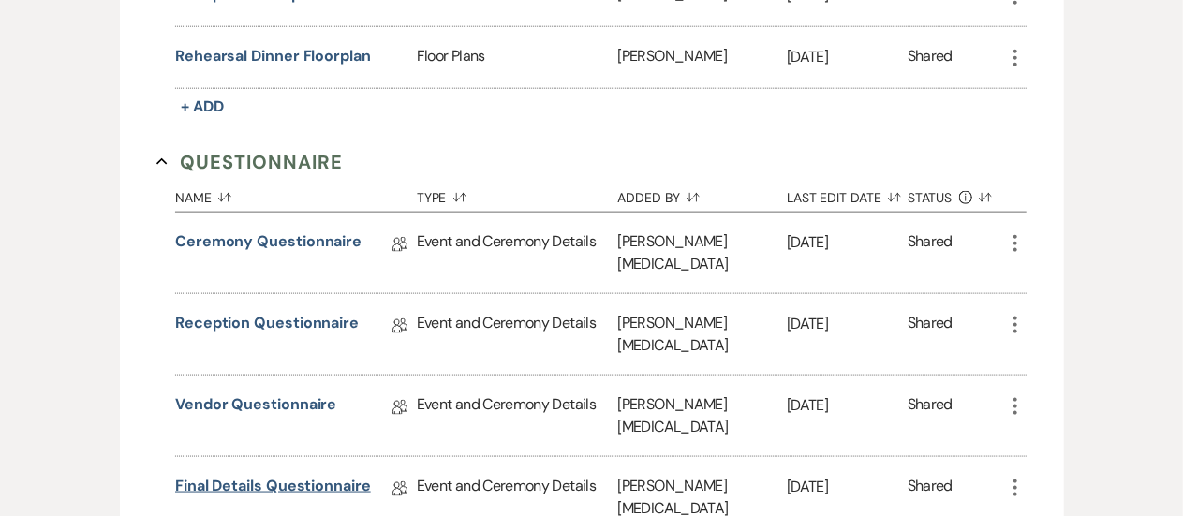
click at [268, 475] on link "Final Details Questionnaire" at bounding box center [273, 489] width 196 height 29
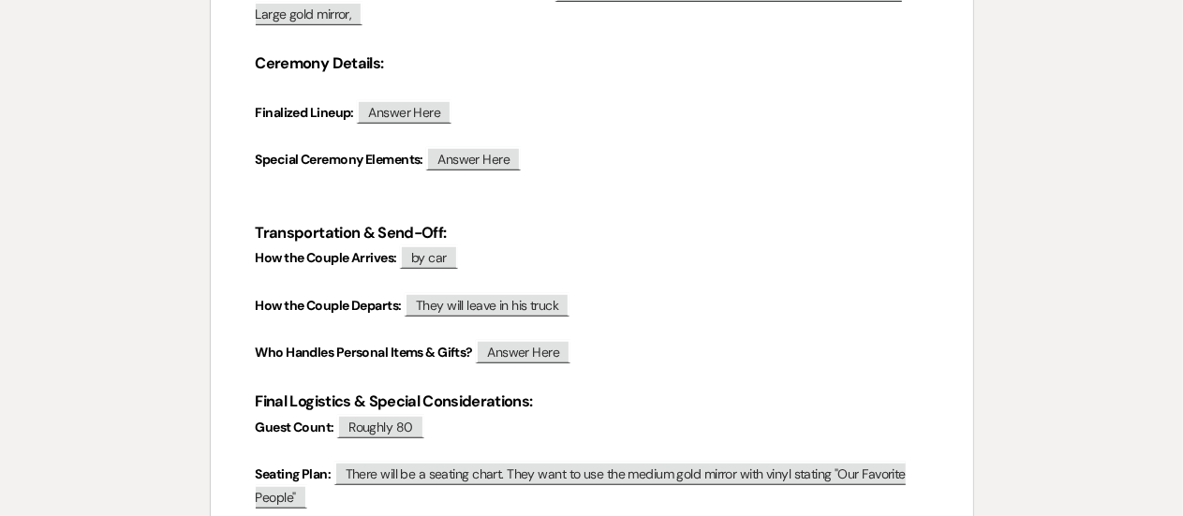
scroll to position [344, 0]
